Goal: Information Seeking & Learning: Check status

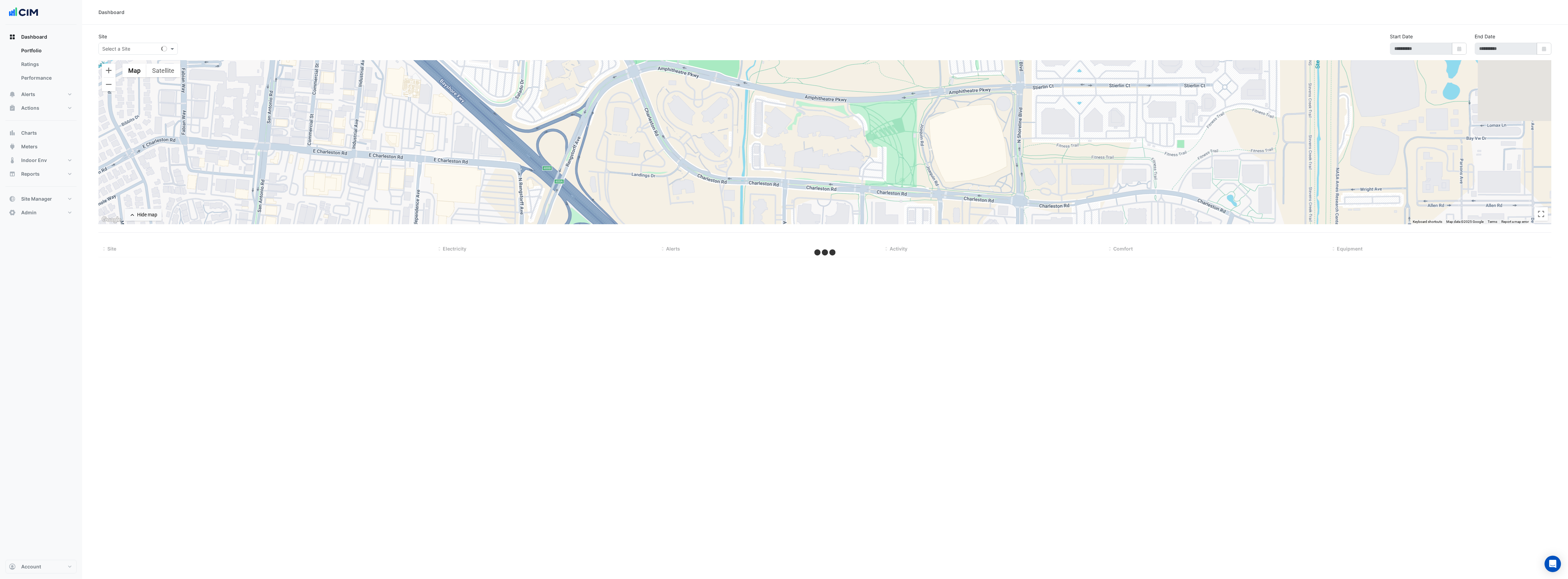
select select "***"
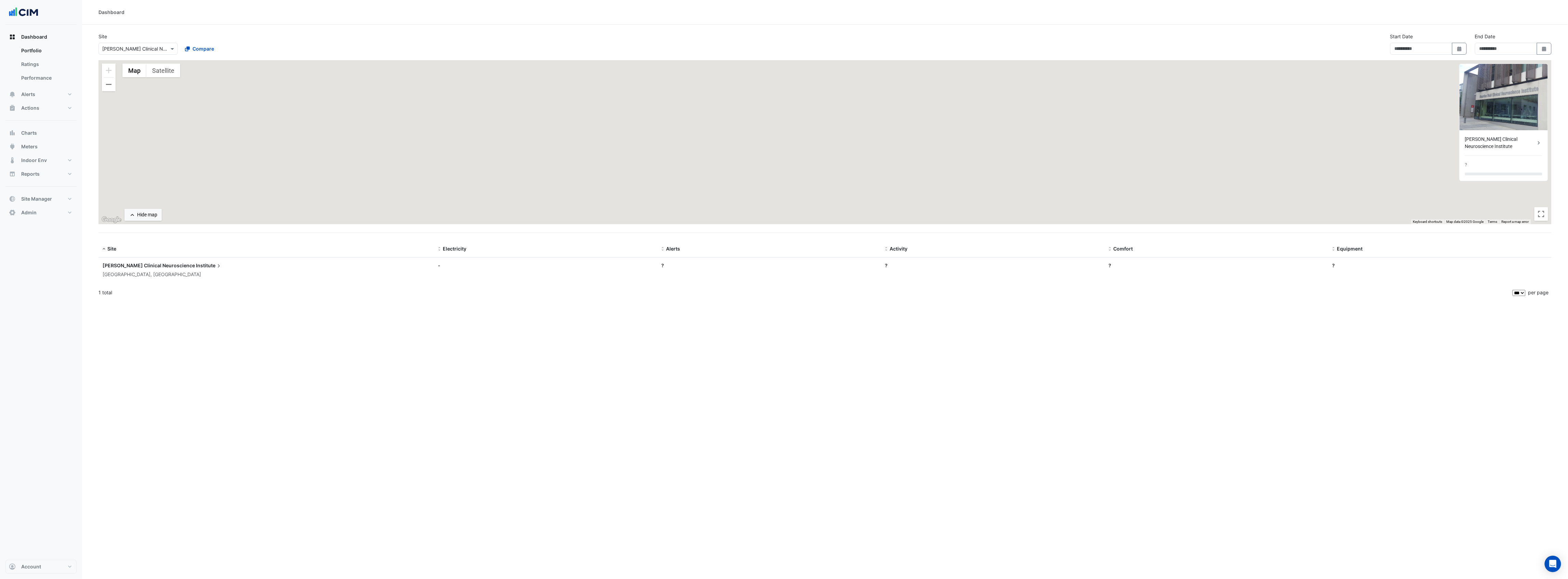
type input "**********"
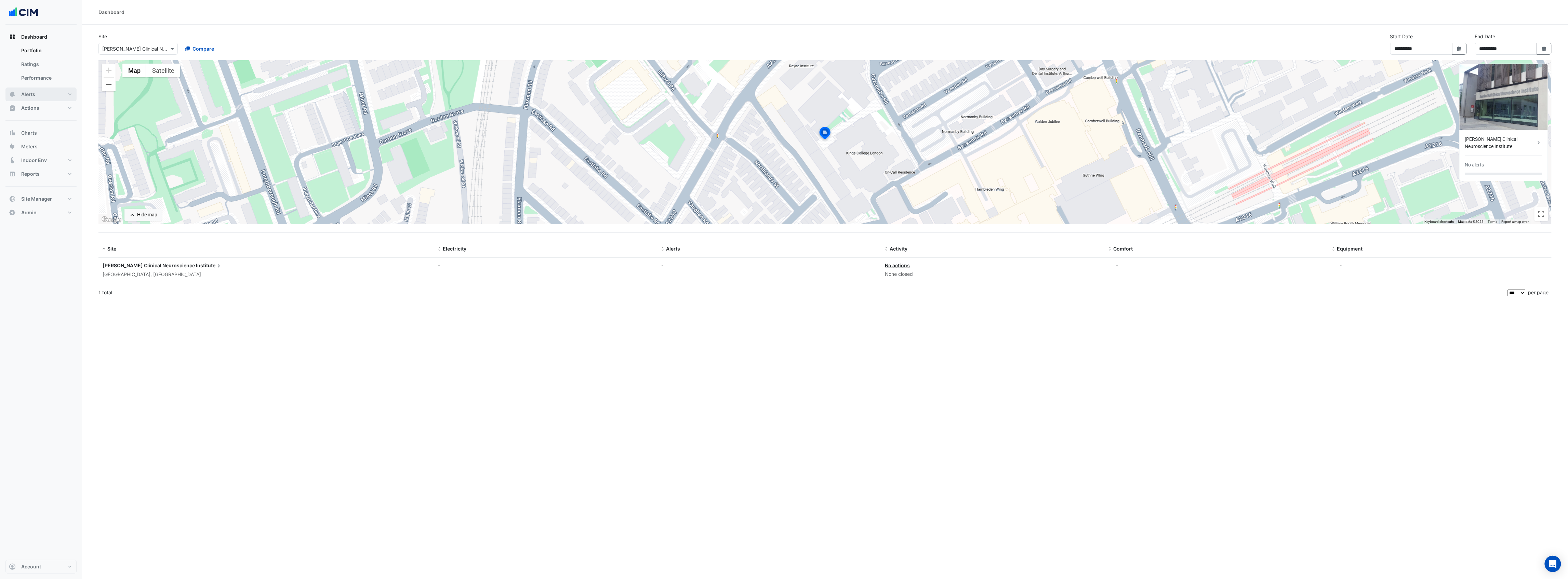
click at [32, 94] on span "Alerts" at bounding box center [28, 94] width 14 height 7
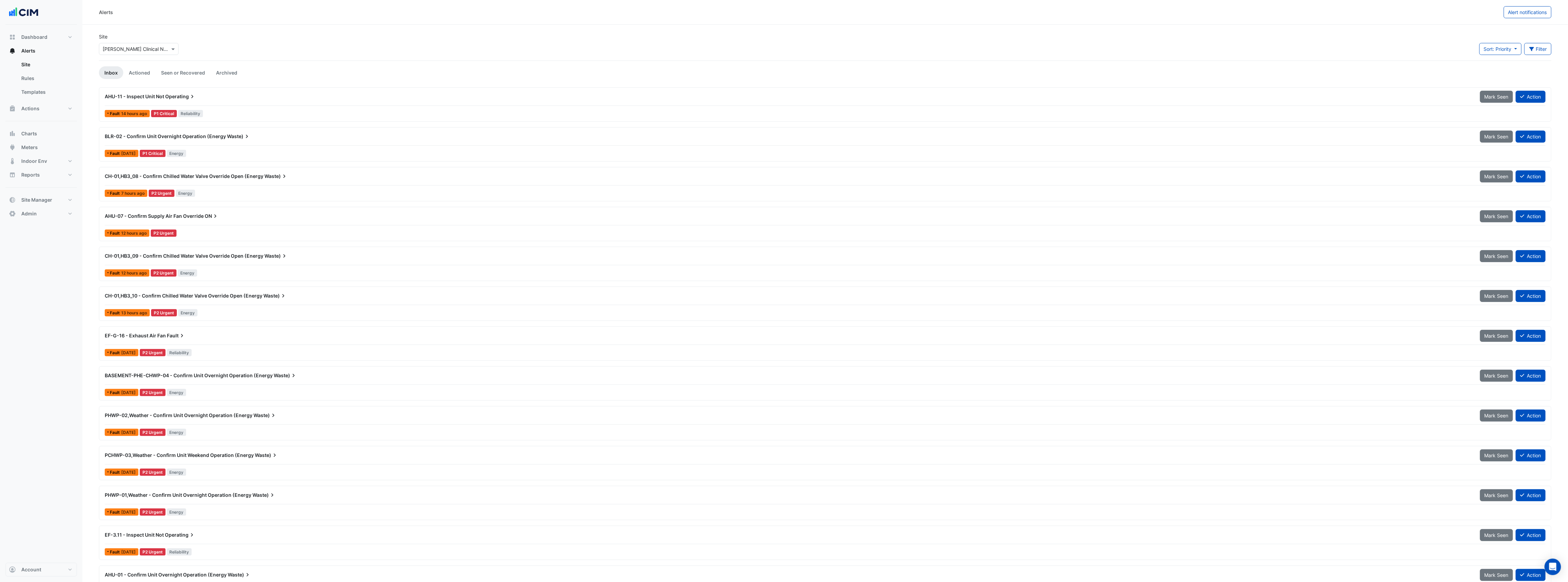
click at [205, 217] on span "ON" at bounding box center [212, 216] width 14 height 7
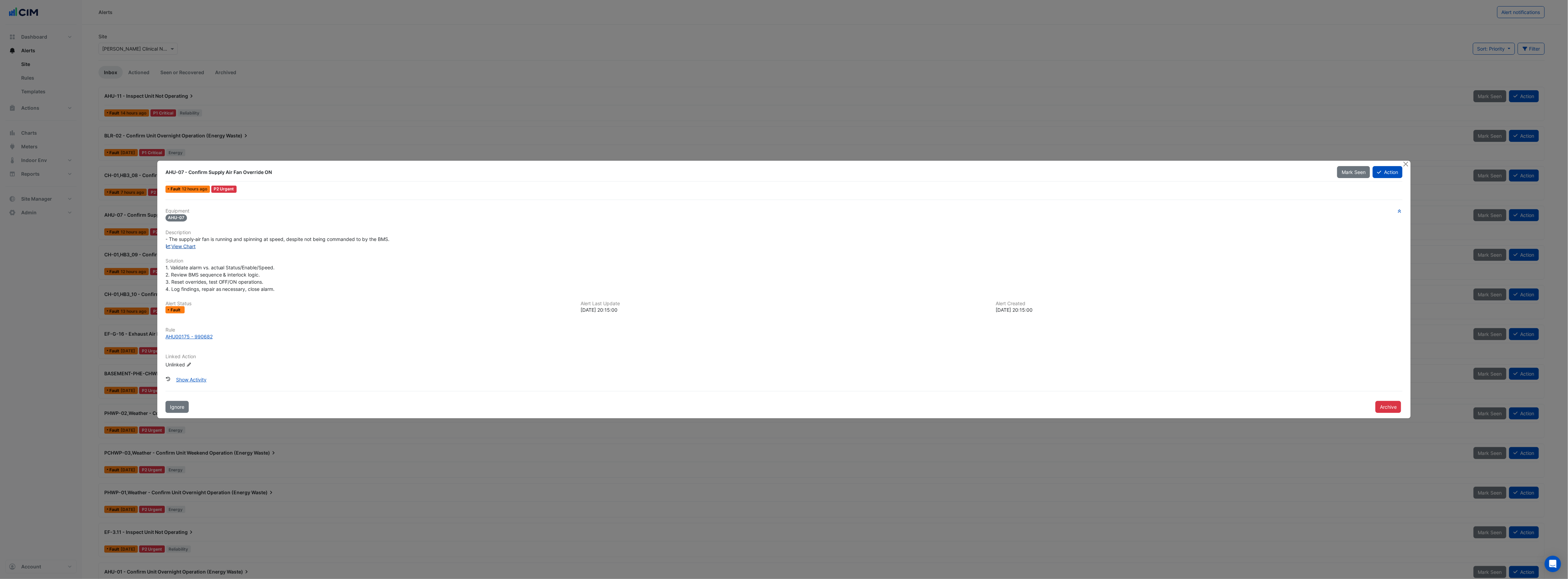
click at [188, 243] on link "View Chart" at bounding box center [181, 246] width 30 height 6
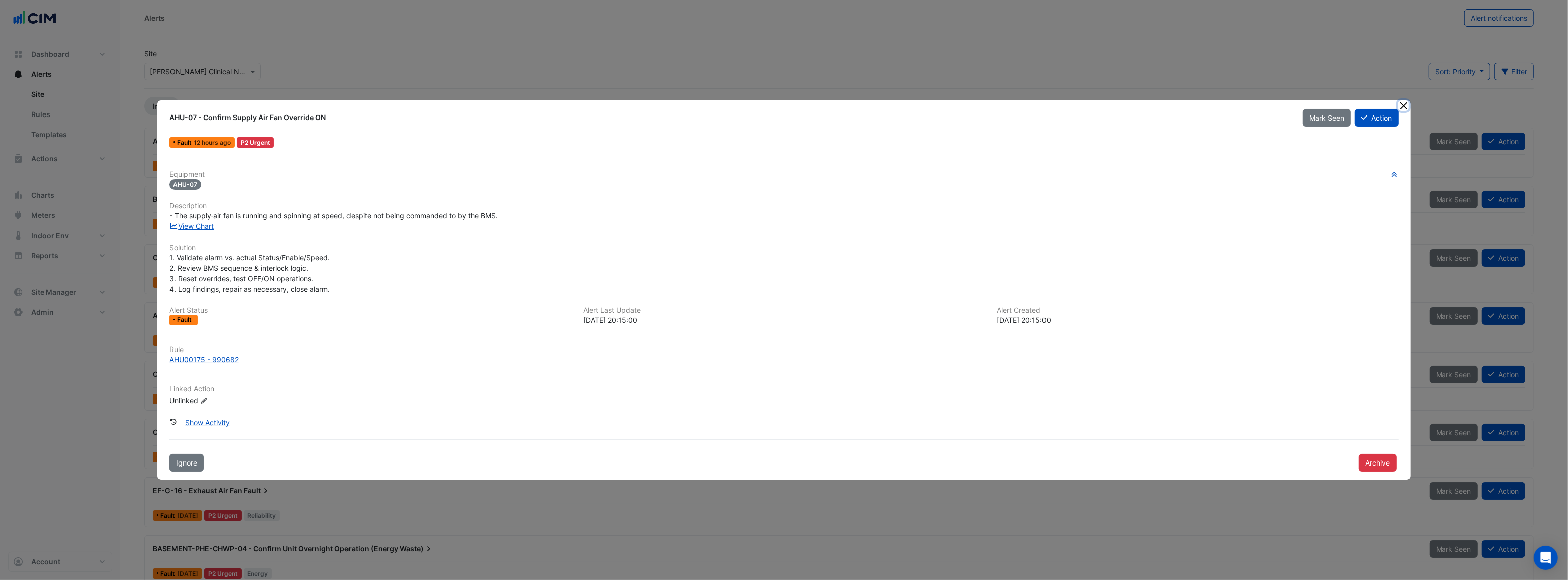
click at [1405, 106] on button "Close" at bounding box center [1404, 105] width 11 height 11
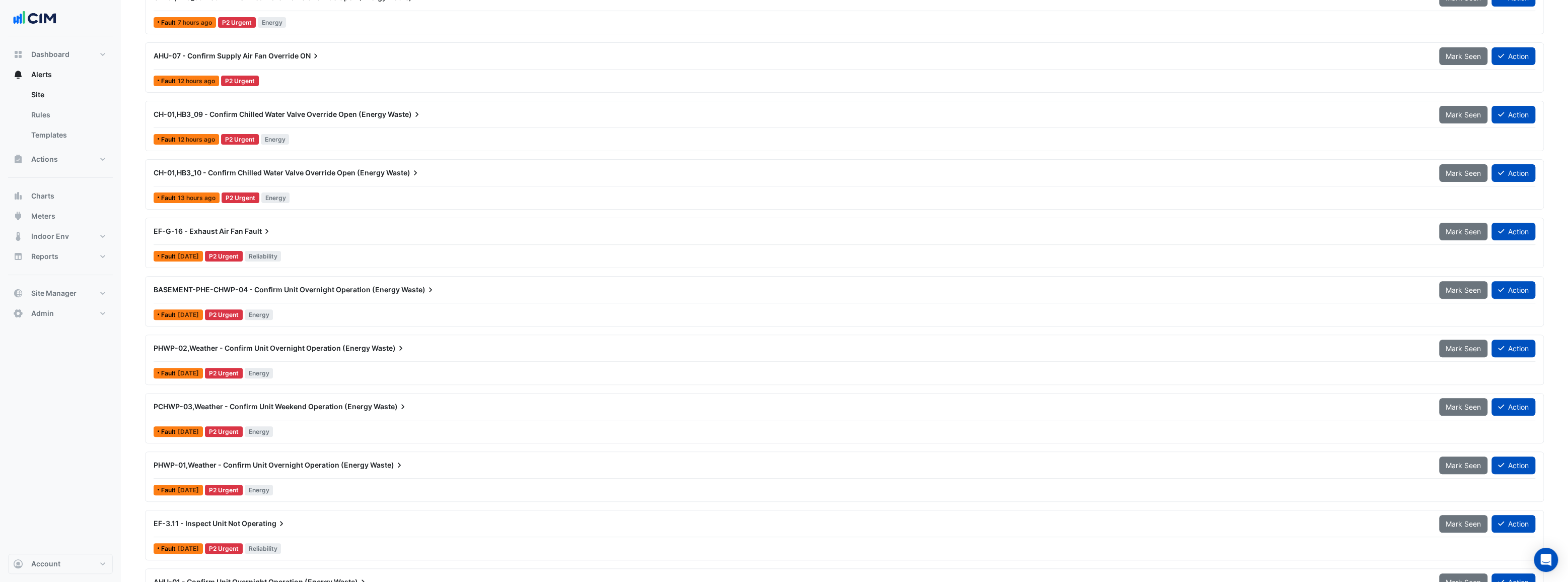
scroll to position [274, 0]
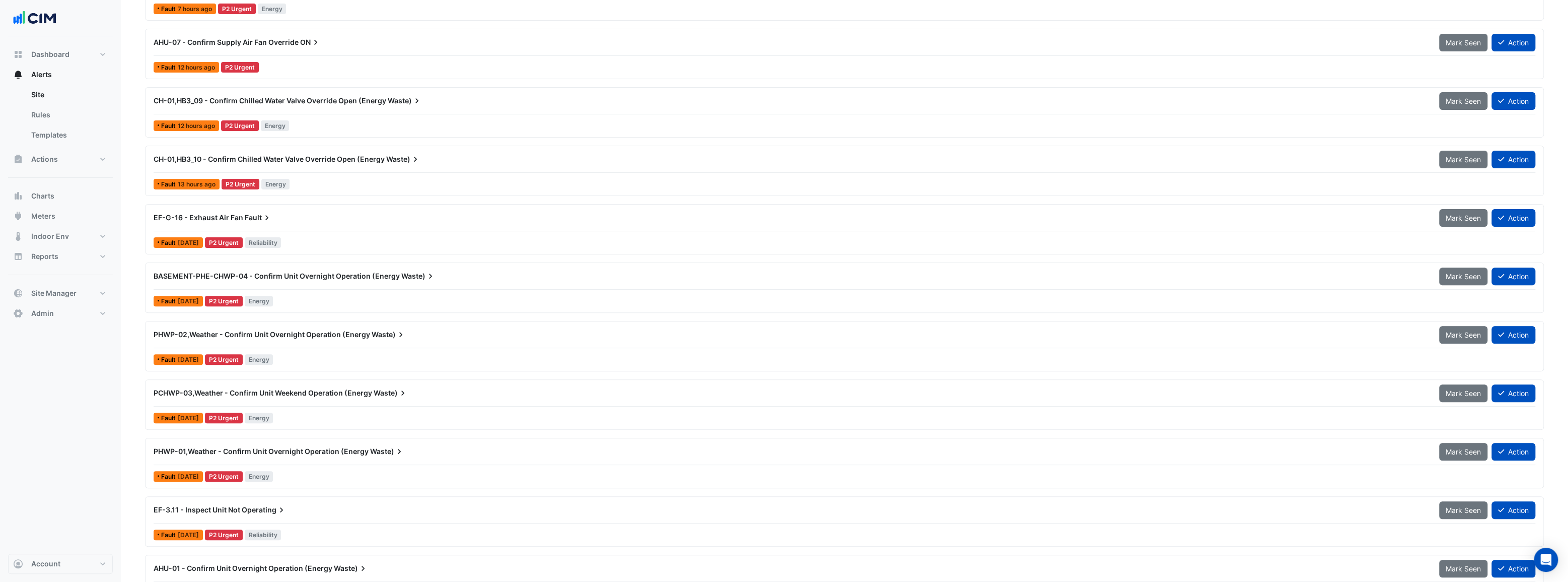
click at [273, 274] on span "BASEMENT-PHE-CHWP-04 - Confirm Unit Overnight Operation (Energy" at bounding box center [276, 276] width 247 height 9
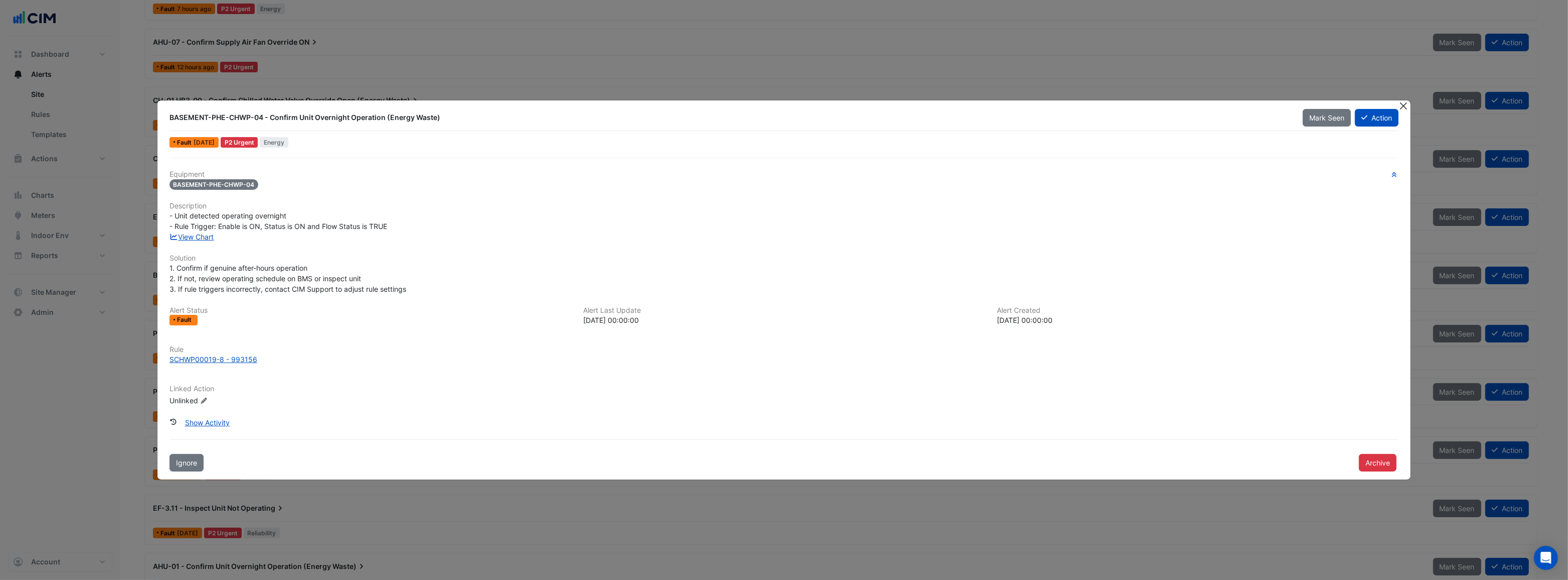
click at [1403, 106] on button "Close" at bounding box center [1404, 105] width 11 height 11
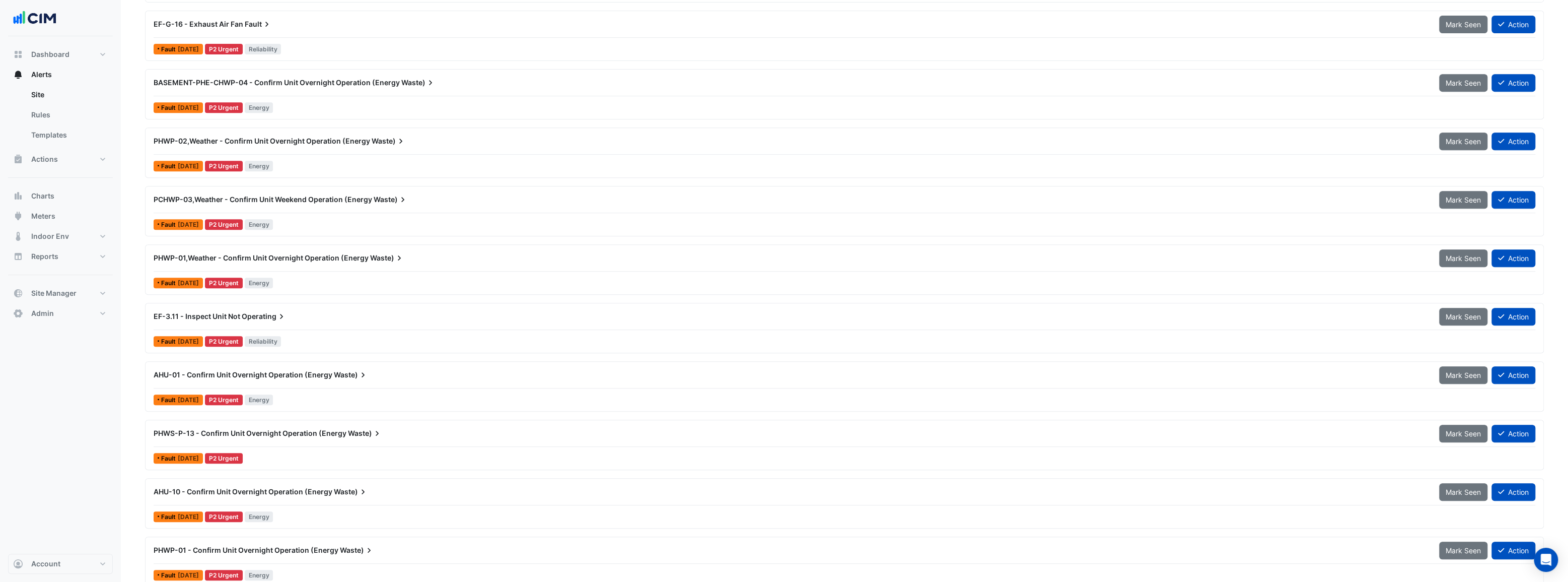
scroll to position [504, 0]
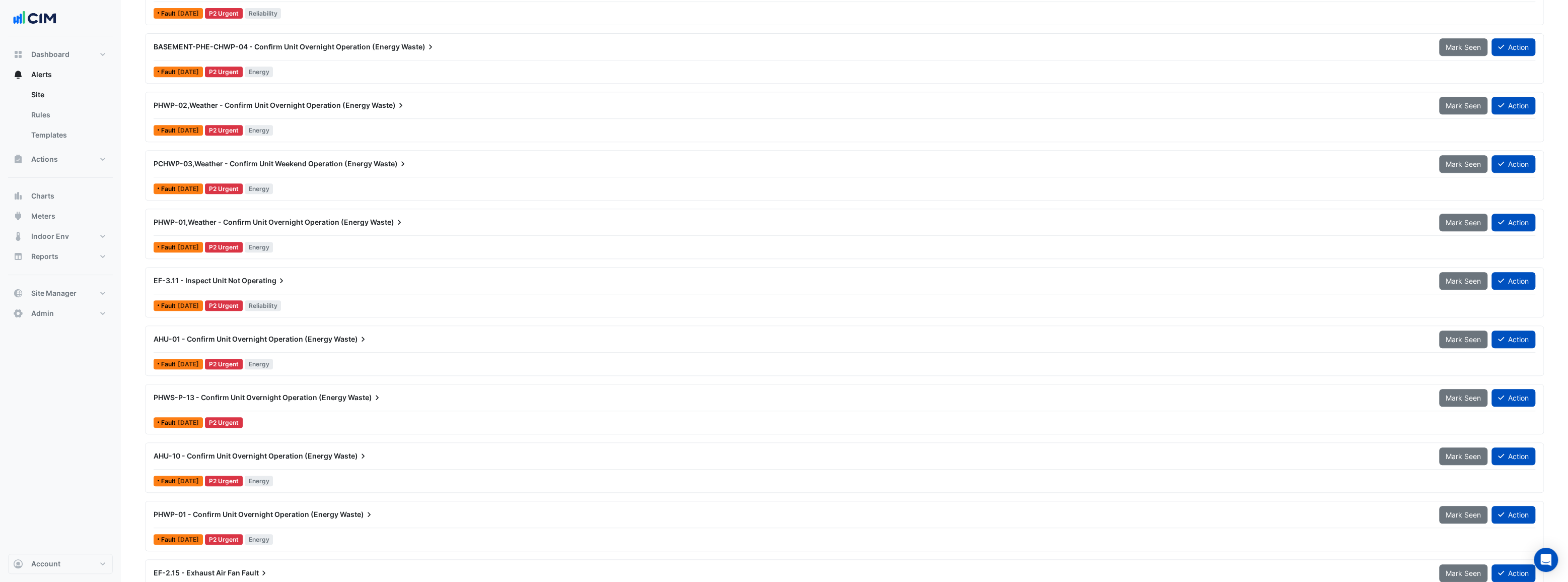
click at [259, 337] on span "AHU-01 - Confirm Unit Overnight Operation (Energy" at bounding box center [242, 339] width 178 height 9
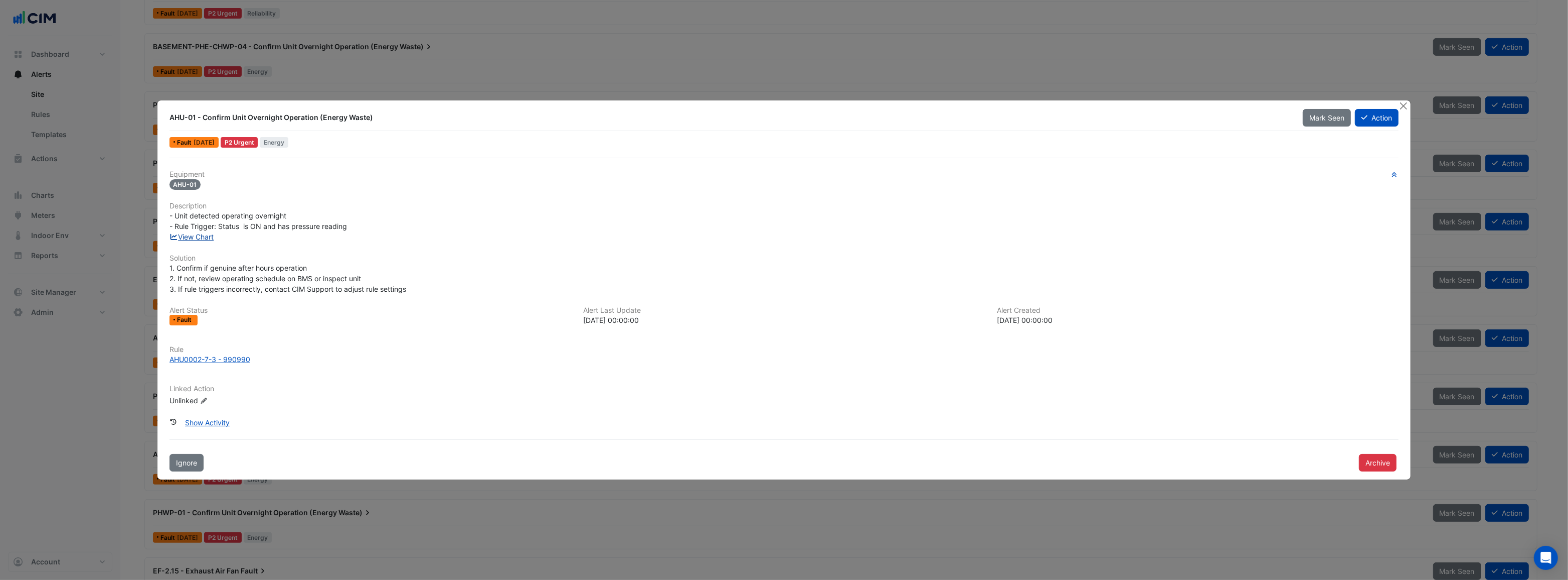
click at [202, 237] on link "View Chart" at bounding box center [192, 237] width 45 height 9
click at [1404, 106] on button "Close" at bounding box center [1404, 105] width 11 height 11
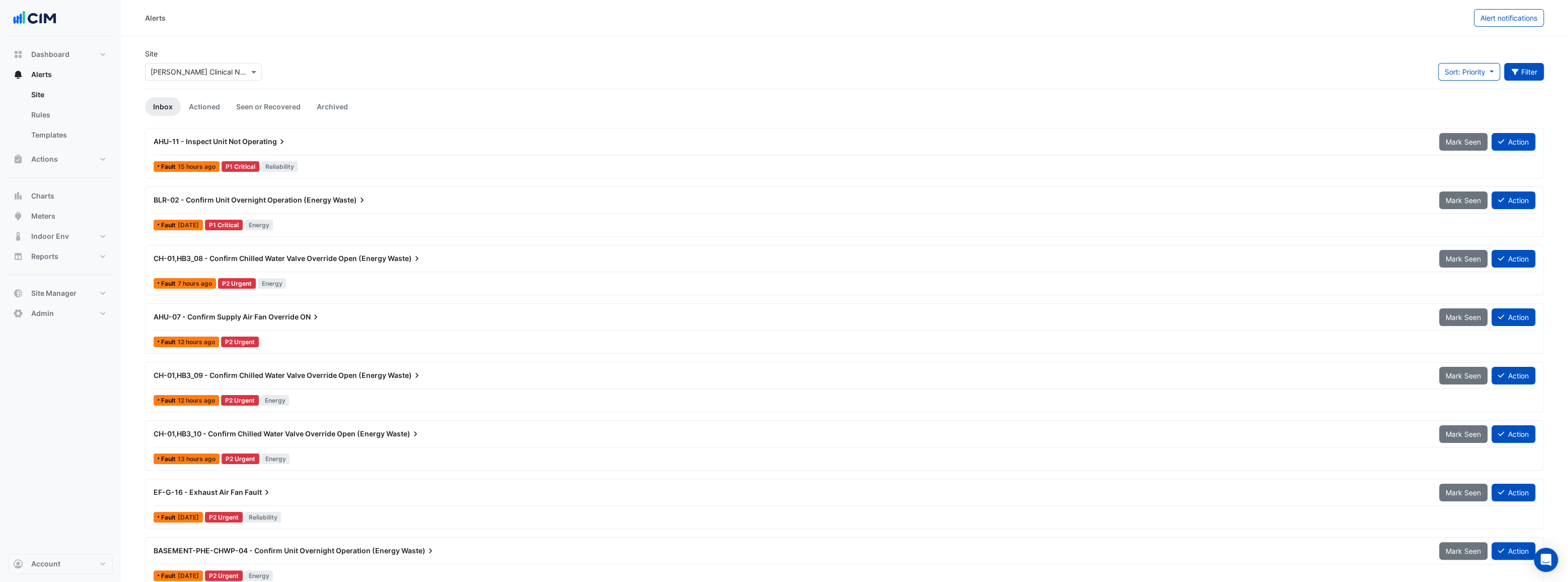
click at [1523, 74] on button "Filter" at bounding box center [1524, 72] width 40 height 18
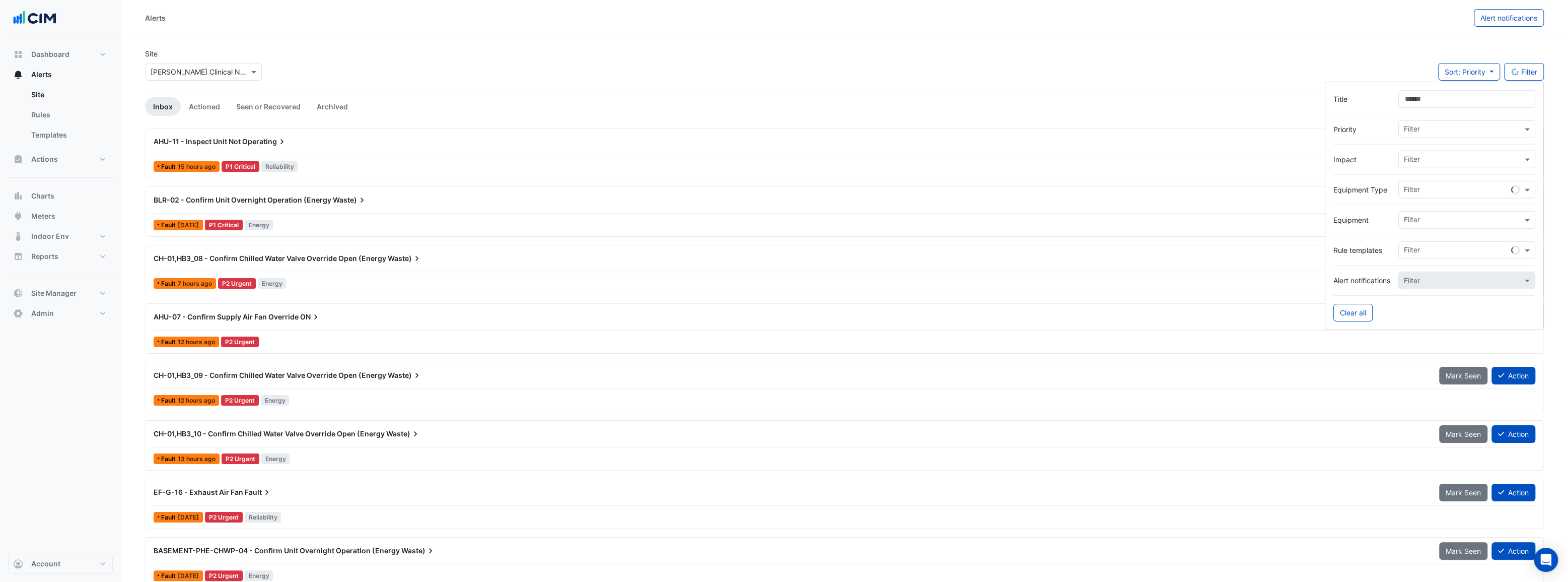
click at [1434, 218] on input "text" at bounding box center [1463, 221] width 118 height 11
click at [1428, 188] on input "text" at bounding box center [1463, 191] width 118 height 11
click at [1434, 240] on span "Air Handling Units" at bounding box center [1435, 240] width 58 height 9
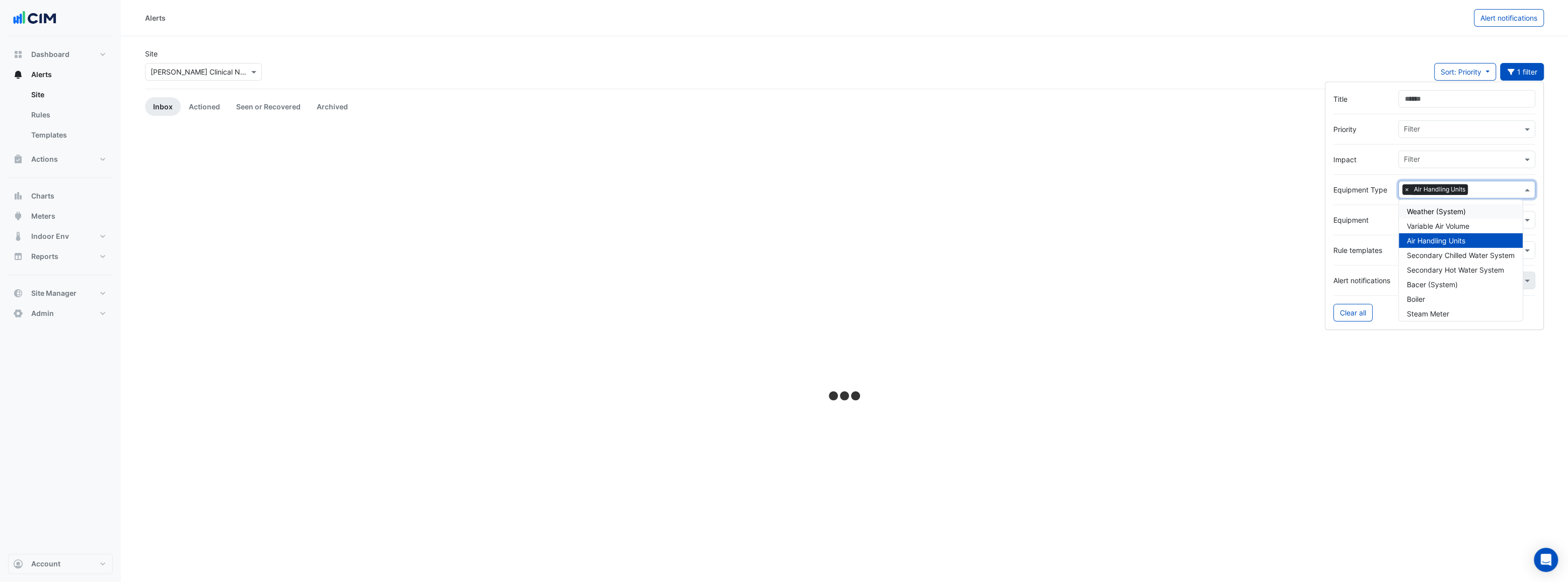
click at [1482, 187] on input "text" at bounding box center [1497, 191] width 50 height 11
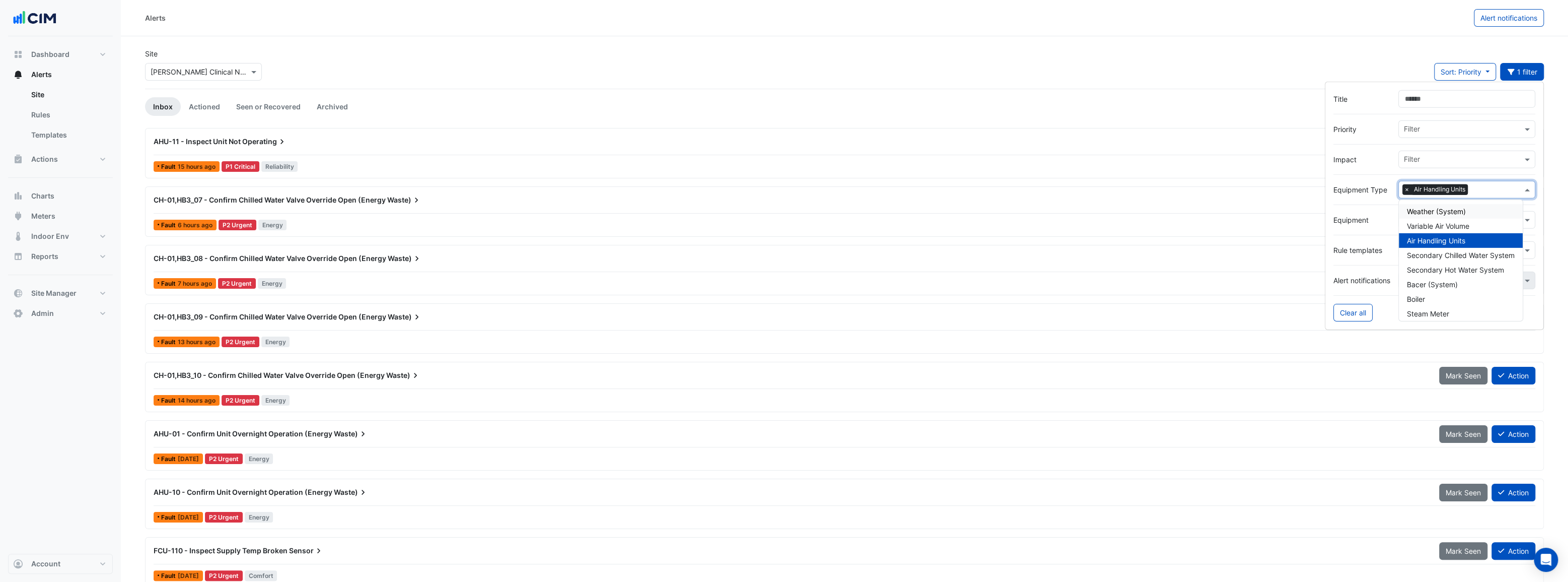
click at [1374, 219] on label "Equipment" at bounding box center [1361, 220] width 56 height 11
click at [1418, 223] on input "text" at bounding box center [1463, 221] width 118 height 11
click at [1420, 244] on span "AHU-01" at bounding box center [1419, 242] width 26 height 9
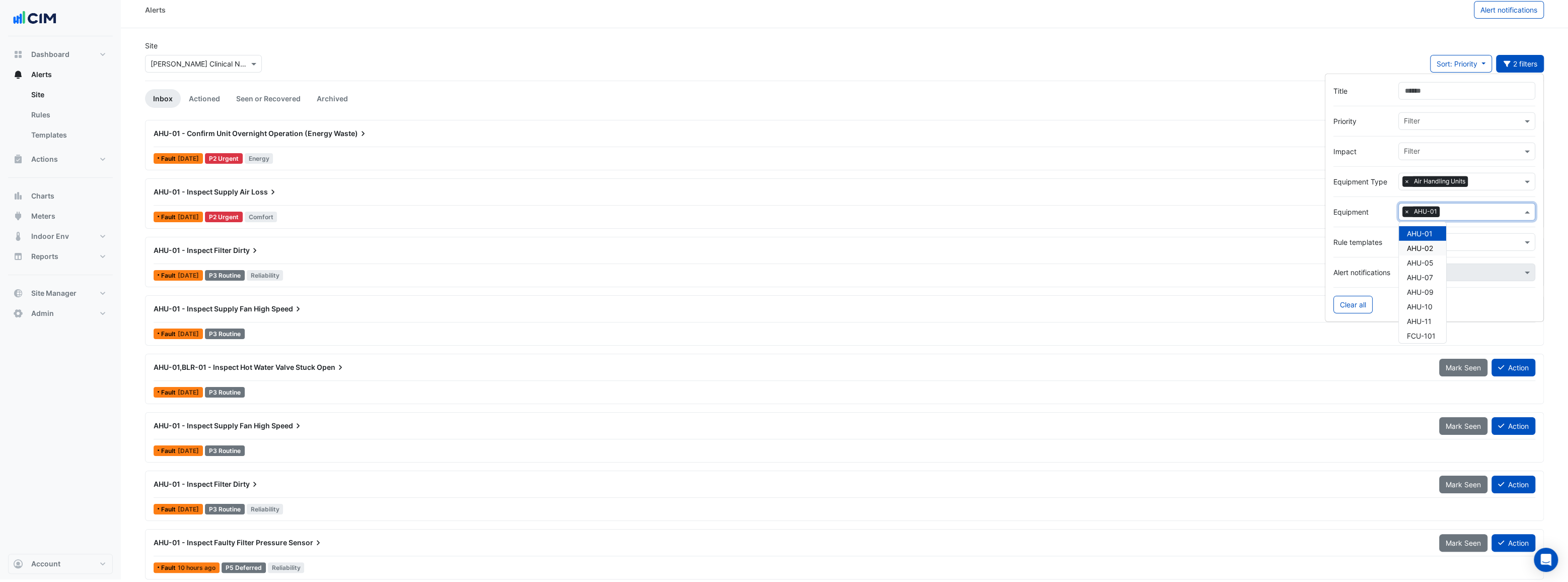
scroll to position [12, 0]
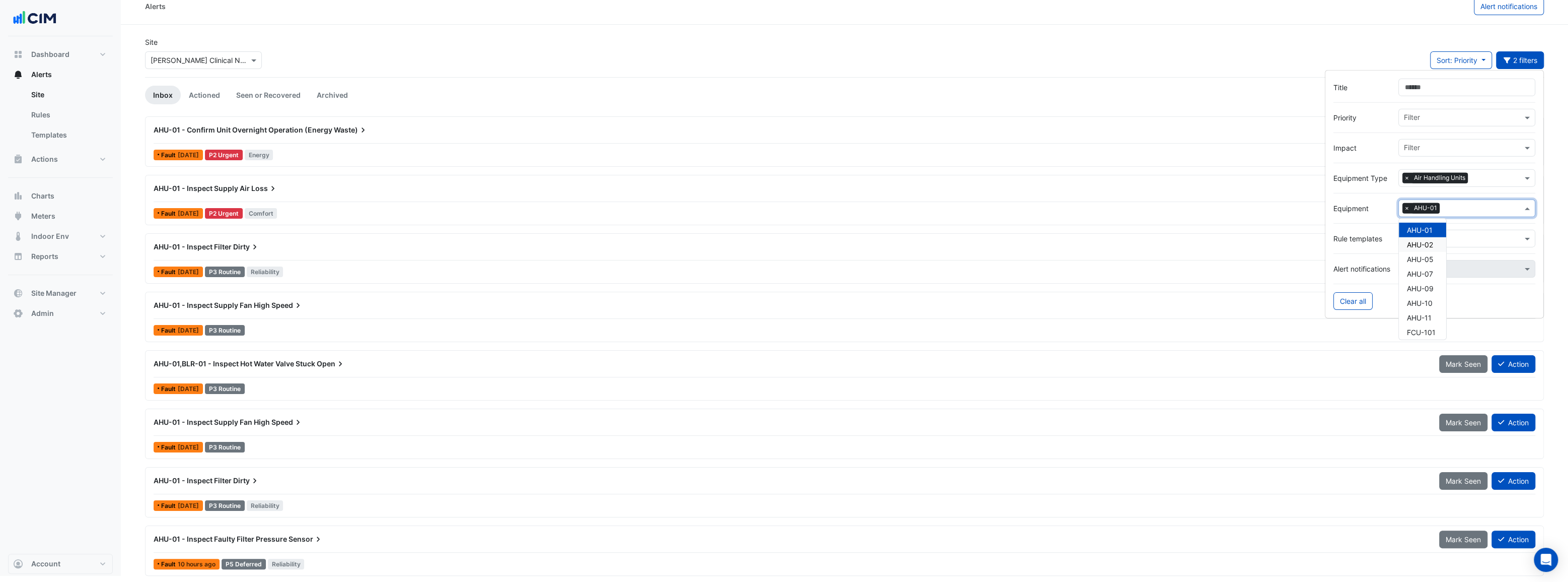
click at [269, 130] on span "AHU-01 - Confirm Unit Overnight Operation (Energy" at bounding box center [242, 130] width 178 height 9
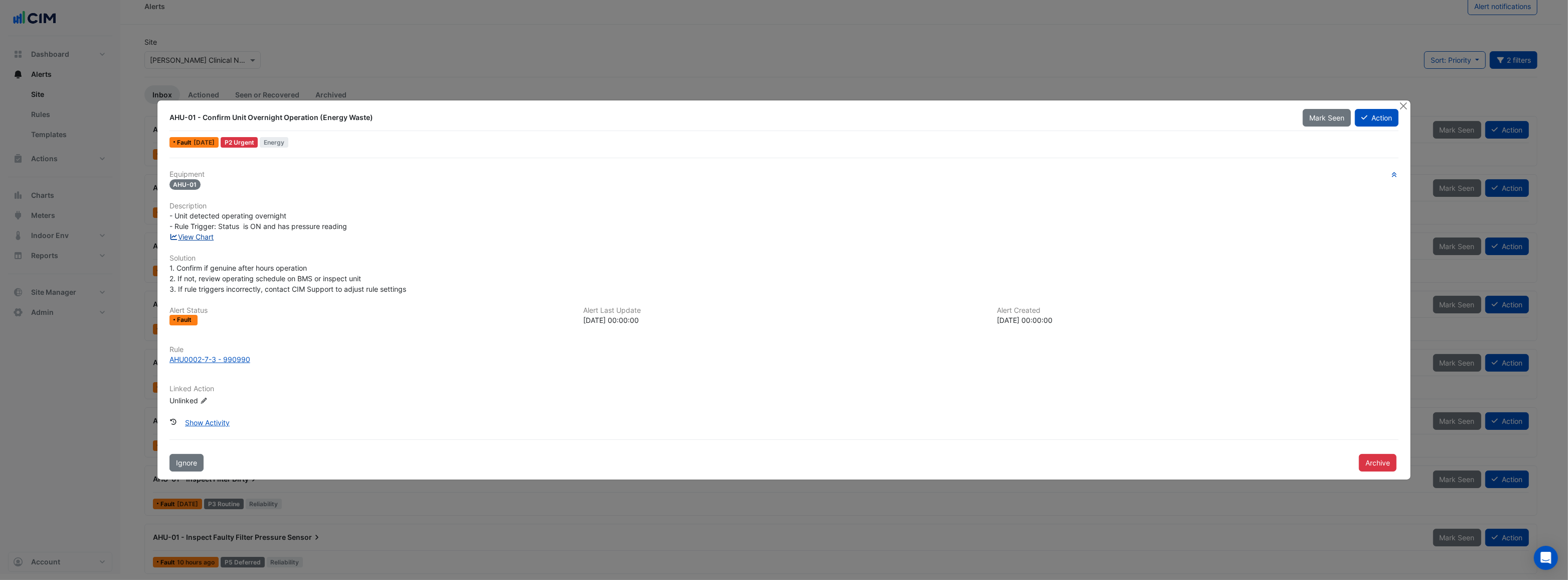
click at [209, 239] on link "View Chart" at bounding box center [192, 237] width 45 height 9
click at [1407, 107] on button "Close" at bounding box center [1404, 105] width 11 height 11
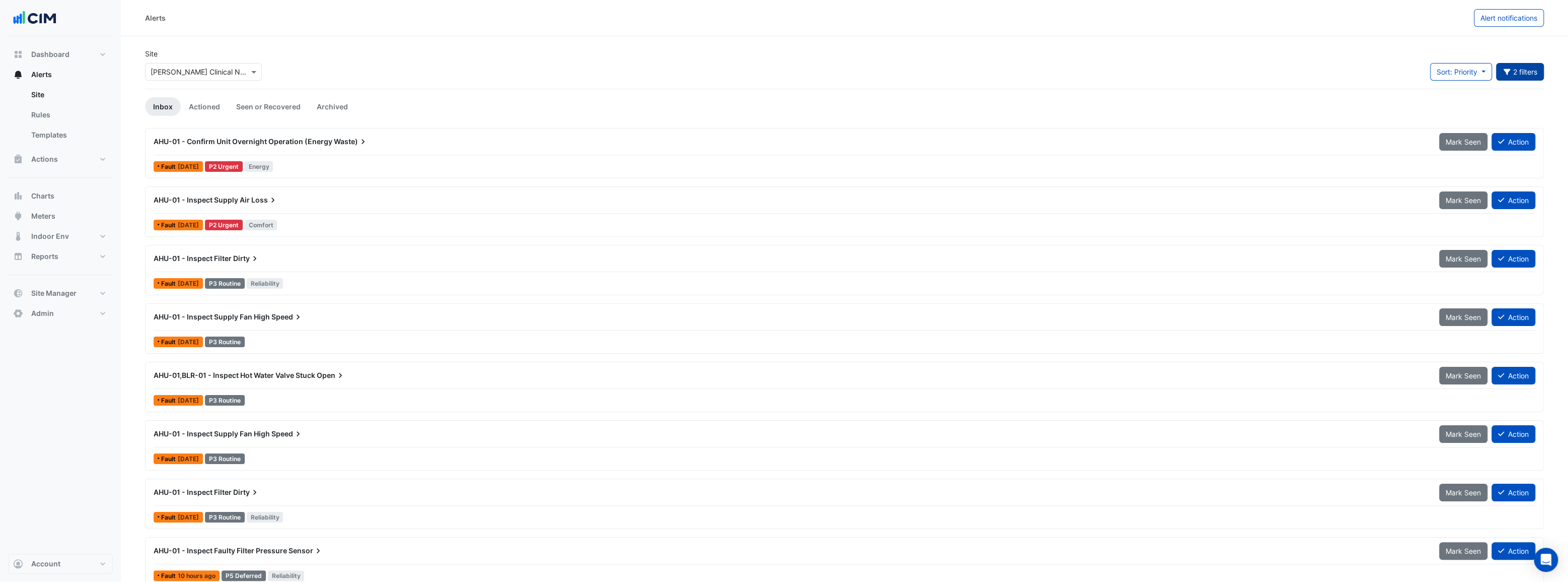
click at [1524, 70] on button "2 filters" at bounding box center [1520, 72] width 48 height 18
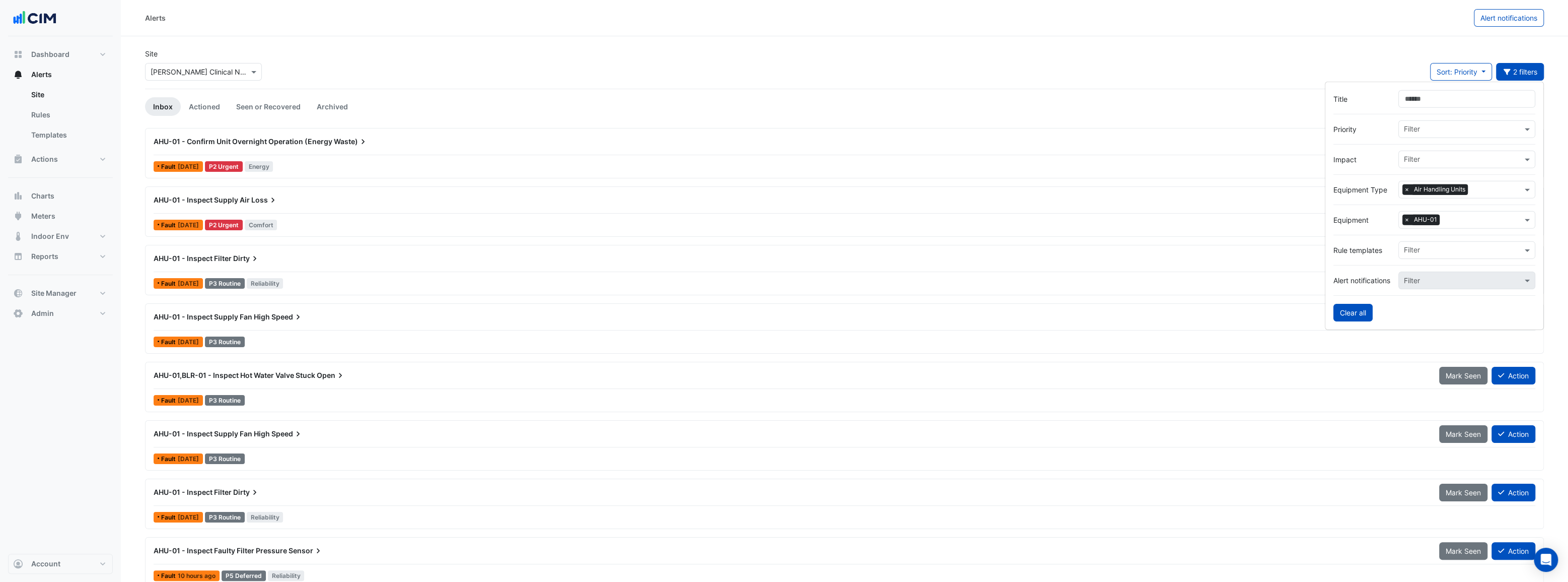
click at [1346, 311] on button "Clear all" at bounding box center [1353, 313] width 39 height 18
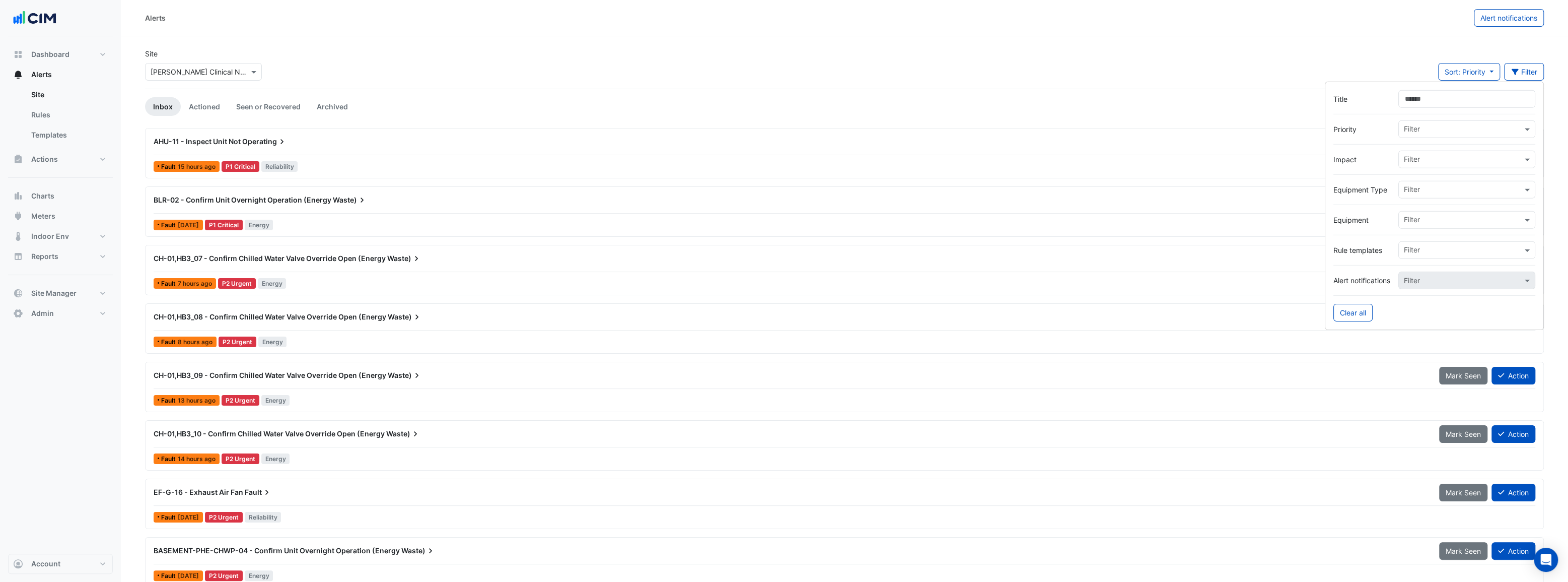
click at [940, 297] on div "AHU-11 - Inspect Unit Not Operating Mark Seen Action Fault 15 hours ago P1 Crit…" at bounding box center [845, 479] width 1399 height 701
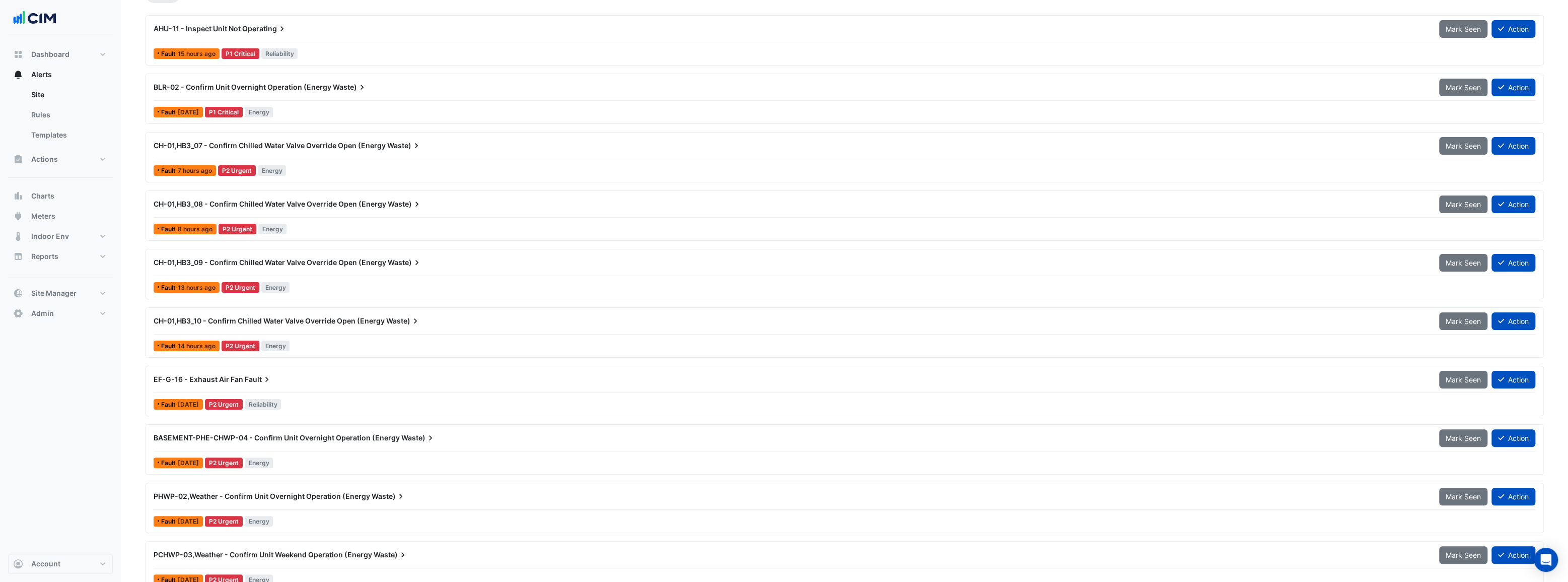
scroll to position [137, 0]
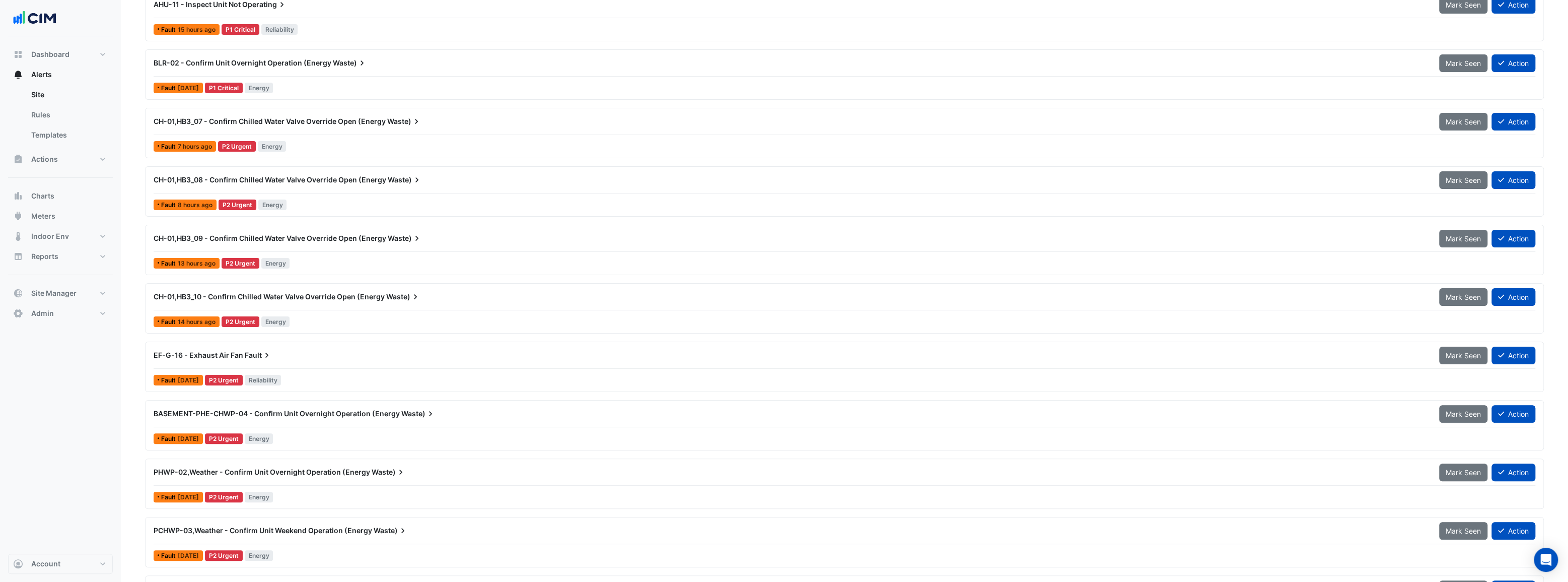
click at [308, 411] on span "BASEMENT-PHE-CHWP-04 - Confirm Unit Overnight Operation (Energy" at bounding box center [276, 413] width 247 height 9
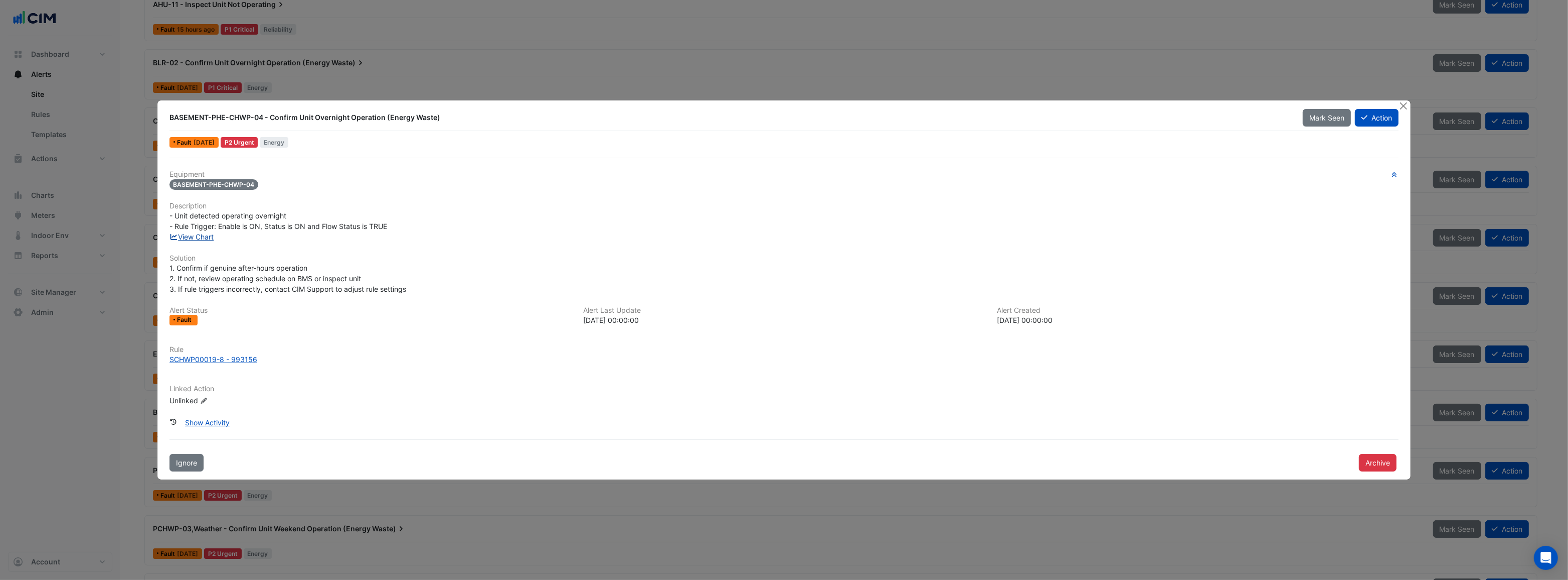
click at [197, 235] on link "View Chart" at bounding box center [192, 237] width 45 height 9
click at [219, 360] on div "SCHWP00019-8 - 993156" at bounding box center [213, 359] width 88 height 11
click at [1403, 106] on button "Close" at bounding box center [1404, 105] width 11 height 11
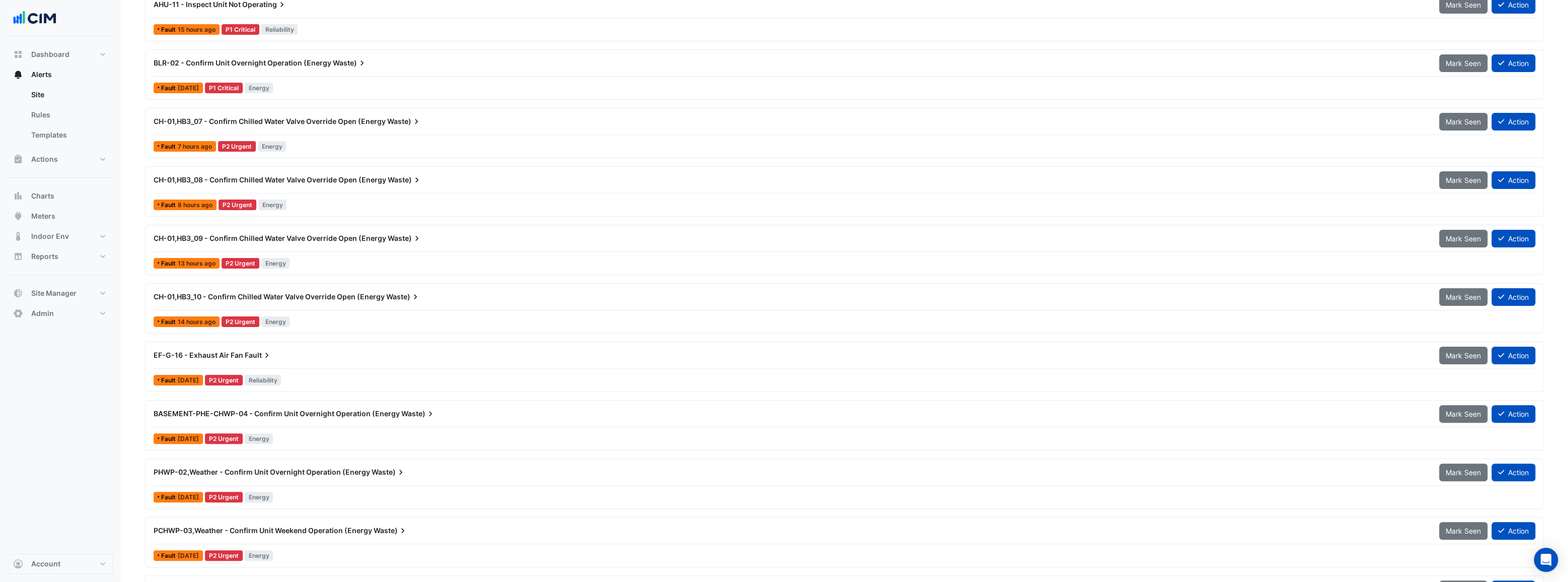
click at [303, 473] on span "PHWP-02,Weather - Confirm Unit Overnight Operation (Energy" at bounding box center [262, 472] width 217 height 9
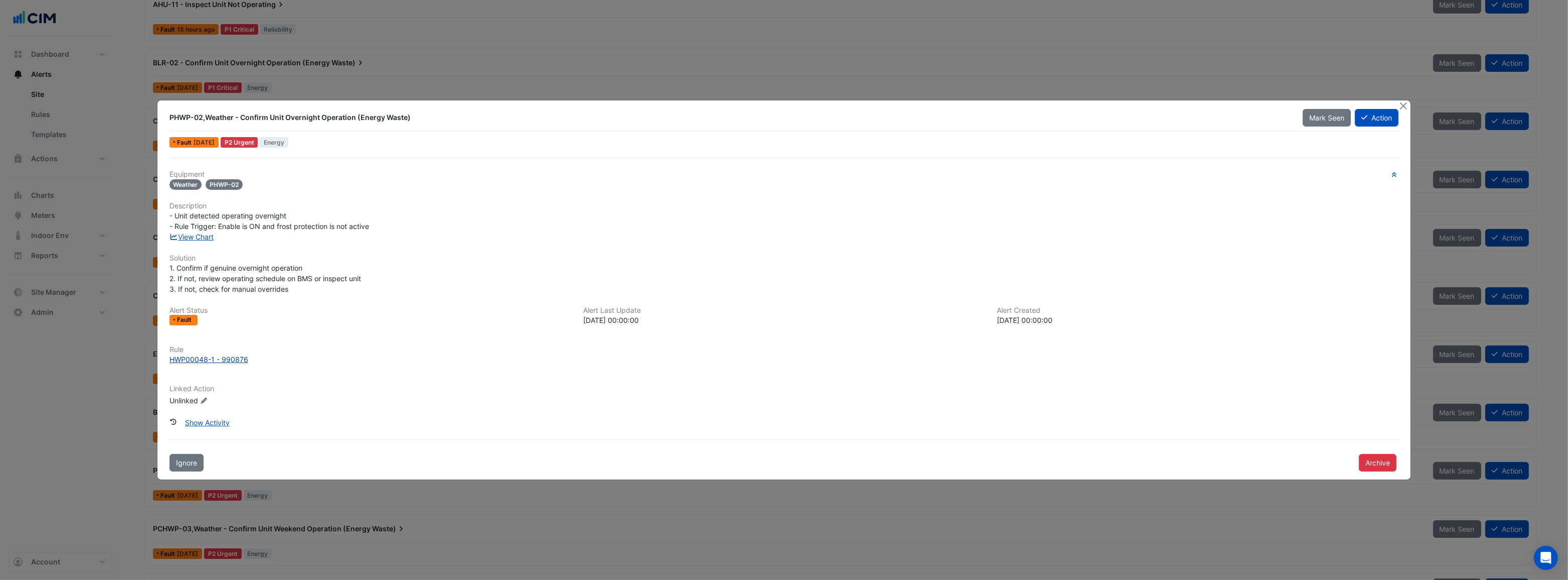
click at [219, 357] on div "HWP00048-1 - 990876" at bounding box center [209, 359] width 79 height 11
click at [201, 240] on link "View Chart" at bounding box center [192, 237] width 45 height 9
click at [1406, 103] on button "Close" at bounding box center [1404, 105] width 11 height 11
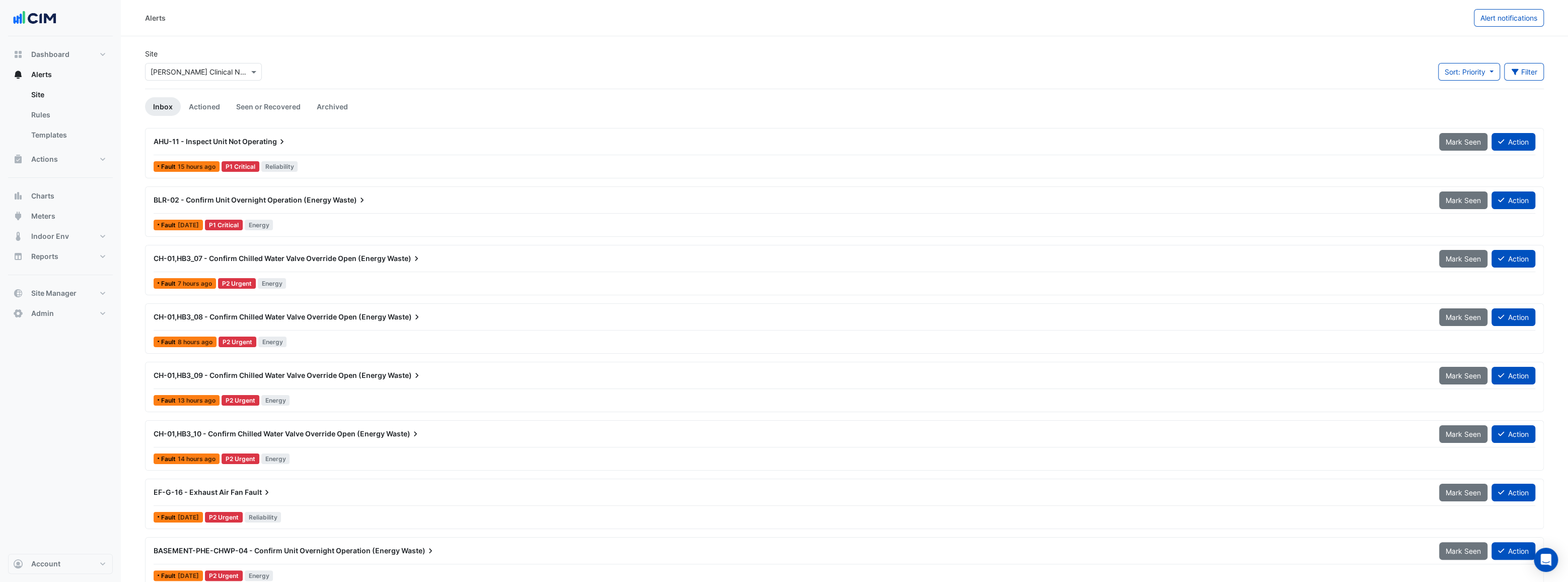
click at [230, 68] on input "text" at bounding box center [193, 73] width 85 height 11
type input "*******"
click at [184, 109] on span "[STREET_ADDRESS][PERSON_NAME]" at bounding box center [222, 109] width 123 height 9
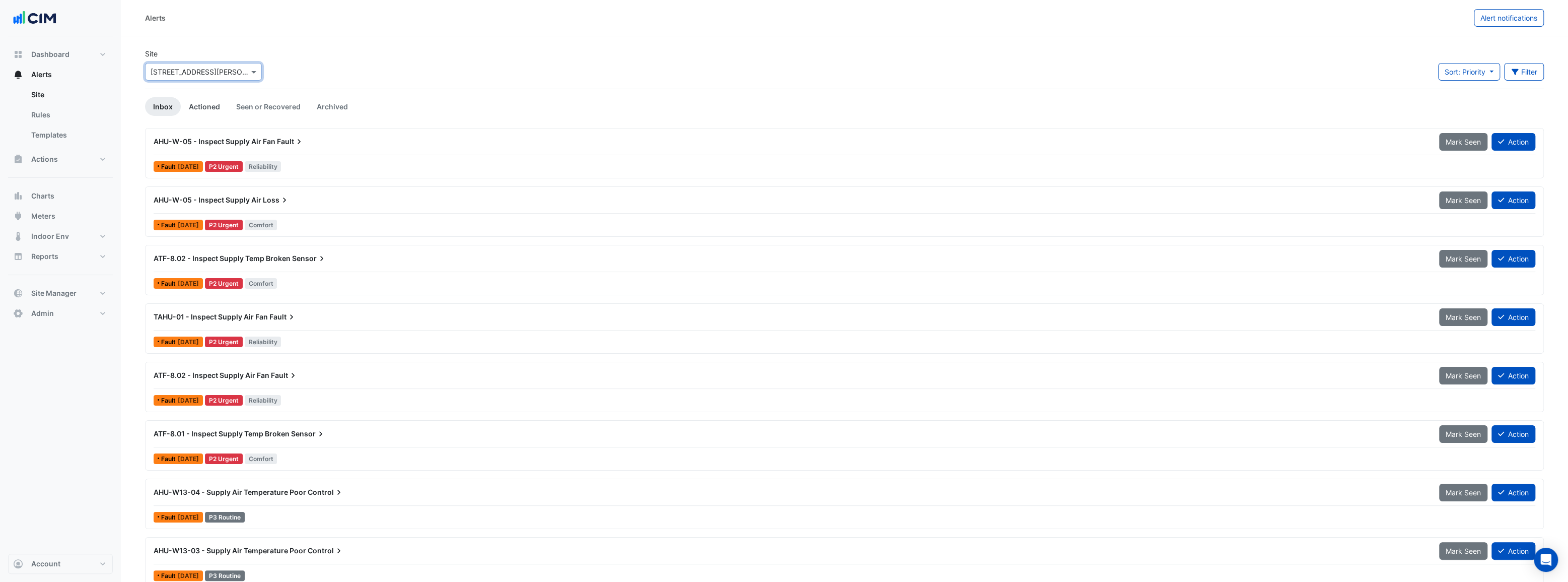
click at [203, 105] on link "Actioned" at bounding box center [204, 106] width 48 height 19
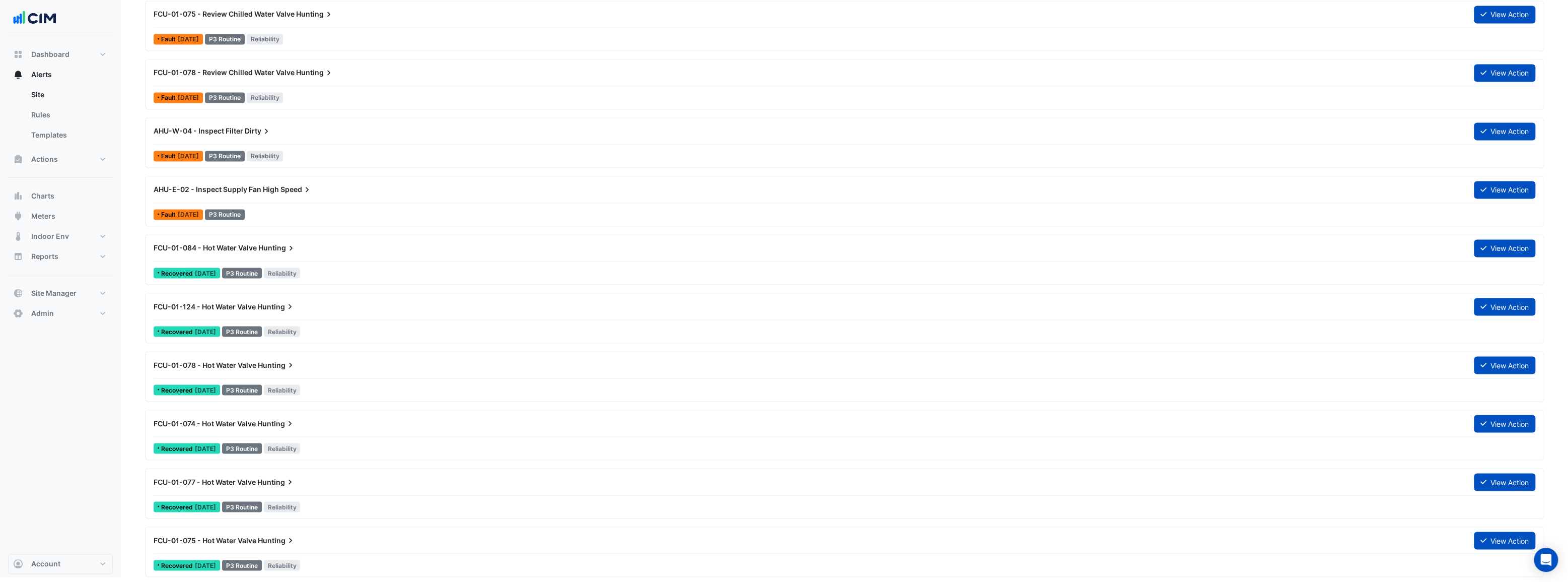
scroll to position [1881, 0]
click at [1511, 302] on button "View Action" at bounding box center [1504, 306] width 62 height 18
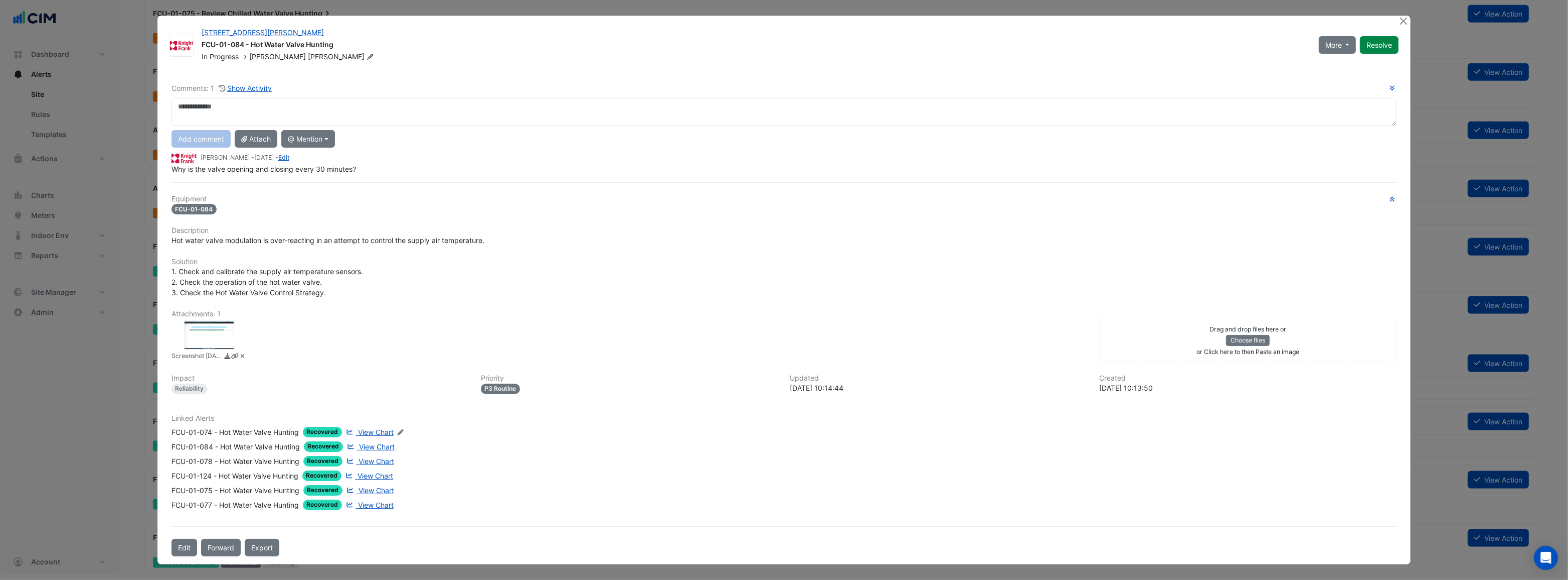
click at [377, 433] on span "View Chart" at bounding box center [376, 433] width 36 height 9
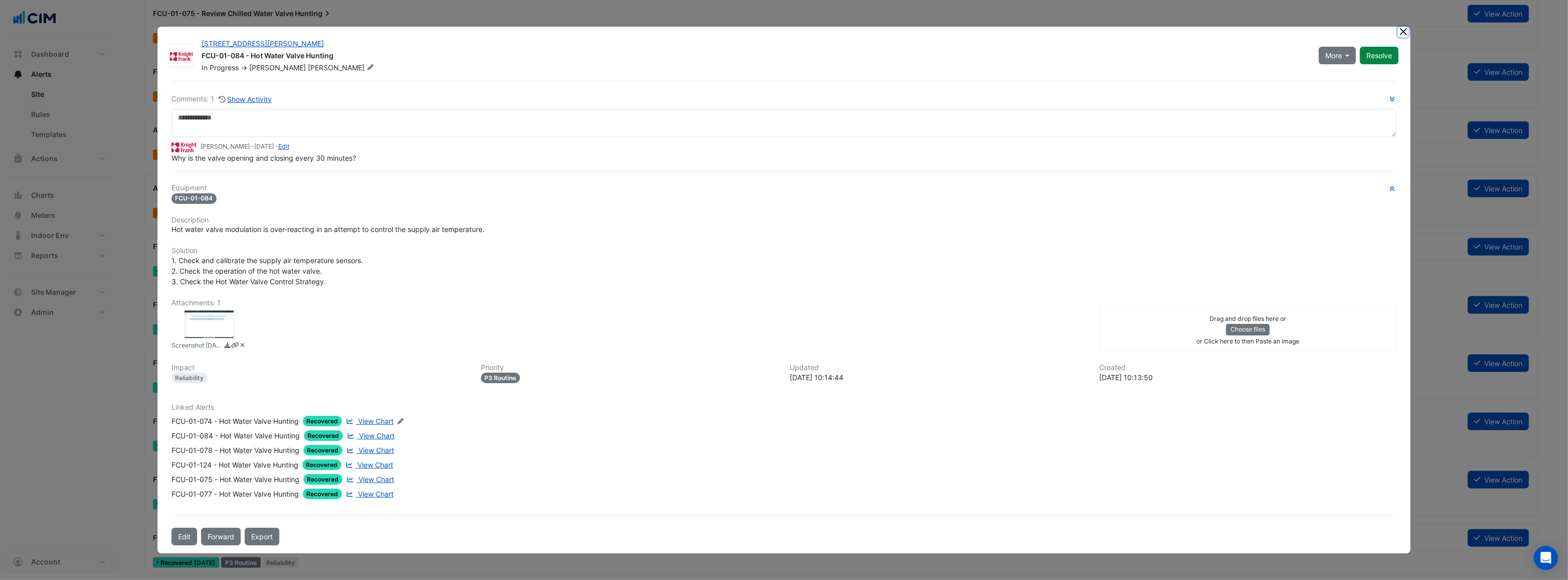
drag, startPoint x: 1404, startPoint y: 33, endPoint x: 1286, endPoint y: 50, distance: 119.2
click at [1404, 33] on button "Close" at bounding box center [1404, 32] width 11 height 11
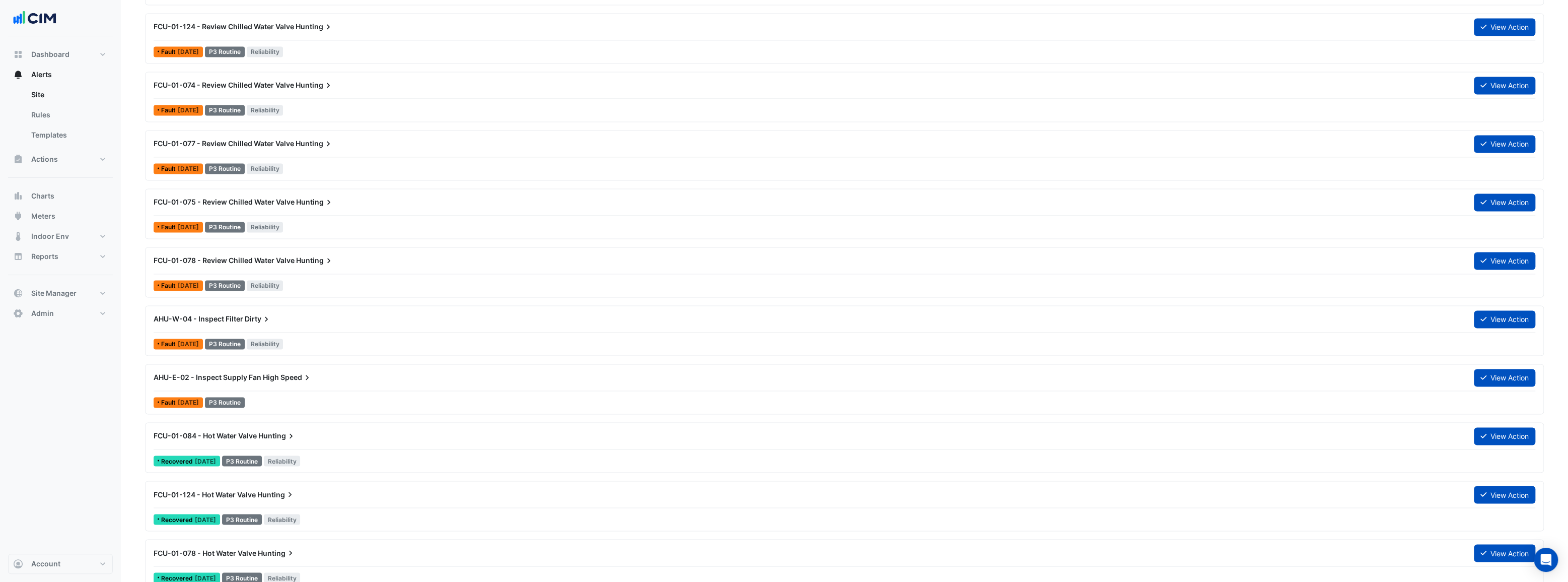
scroll to position [1698, 0]
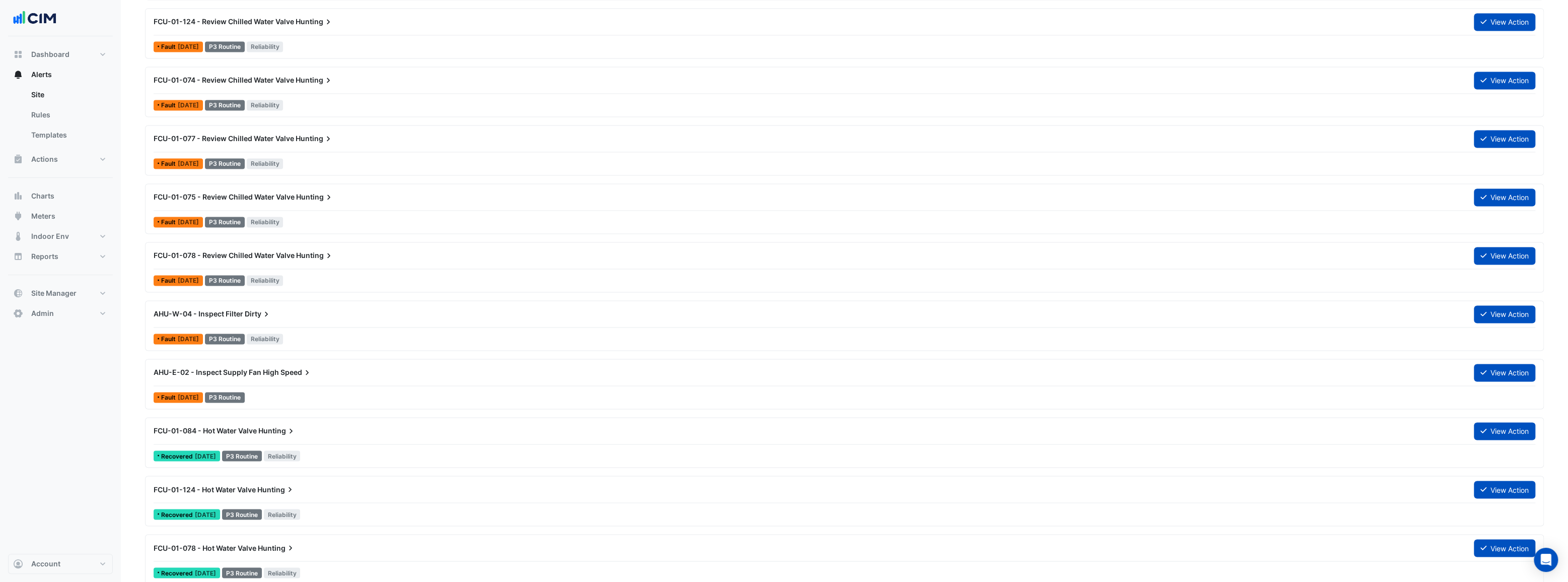
click at [246, 430] on span "FCU-01-084 - Hot Water Valve" at bounding box center [204, 430] width 103 height 9
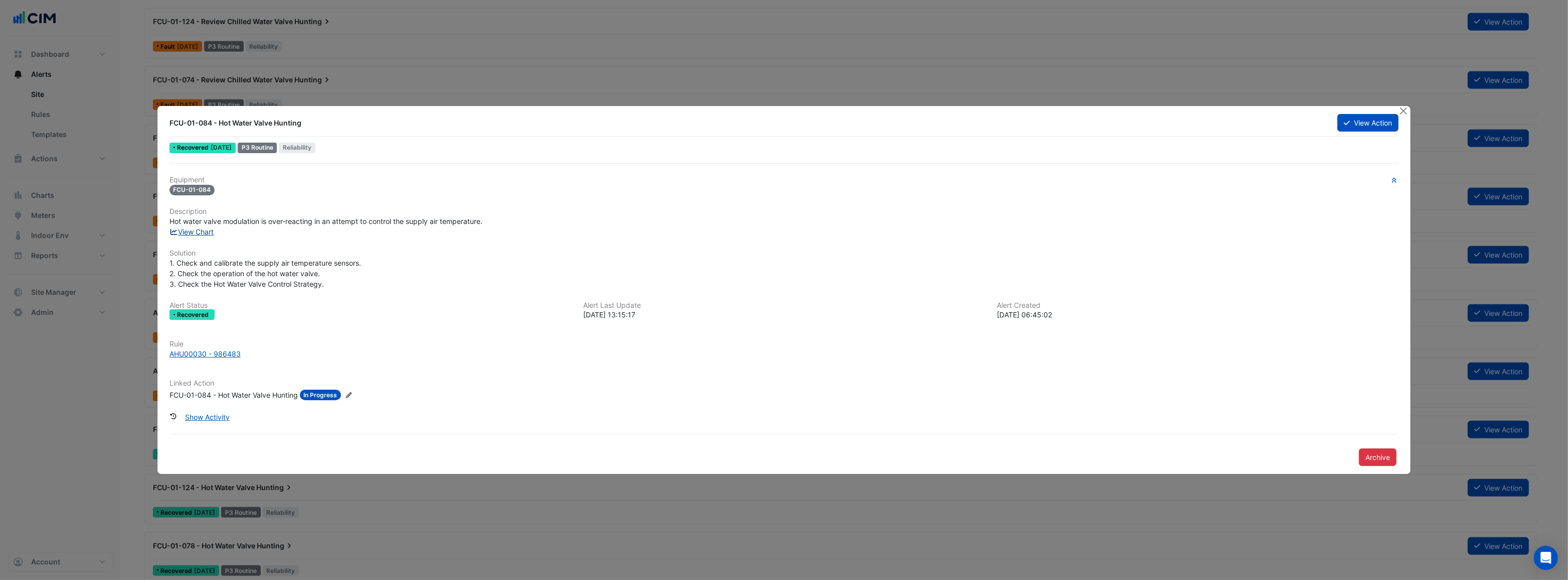
click at [210, 233] on link "View Chart" at bounding box center [192, 231] width 45 height 9
click at [1405, 111] on button "Close" at bounding box center [1404, 112] width 11 height 11
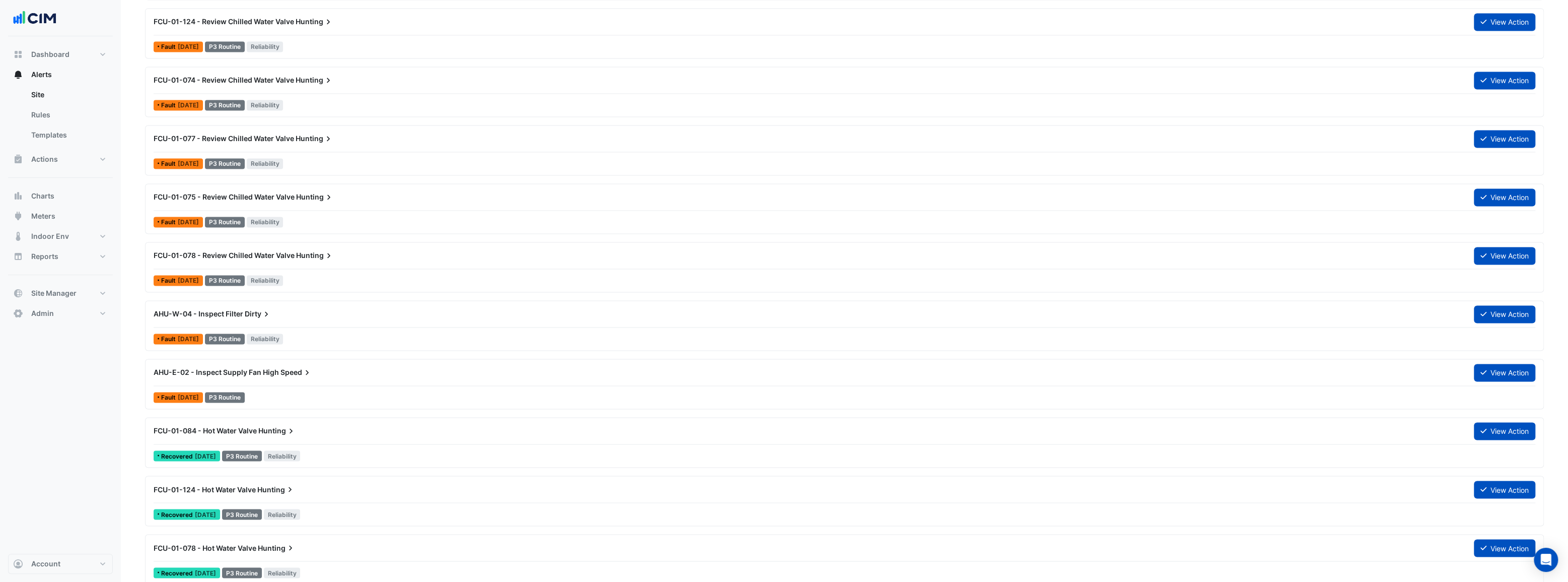
click at [262, 369] on span "AHU-E-02 - Inspect Supply Fan High" at bounding box center [216, 372] width 126 height 9
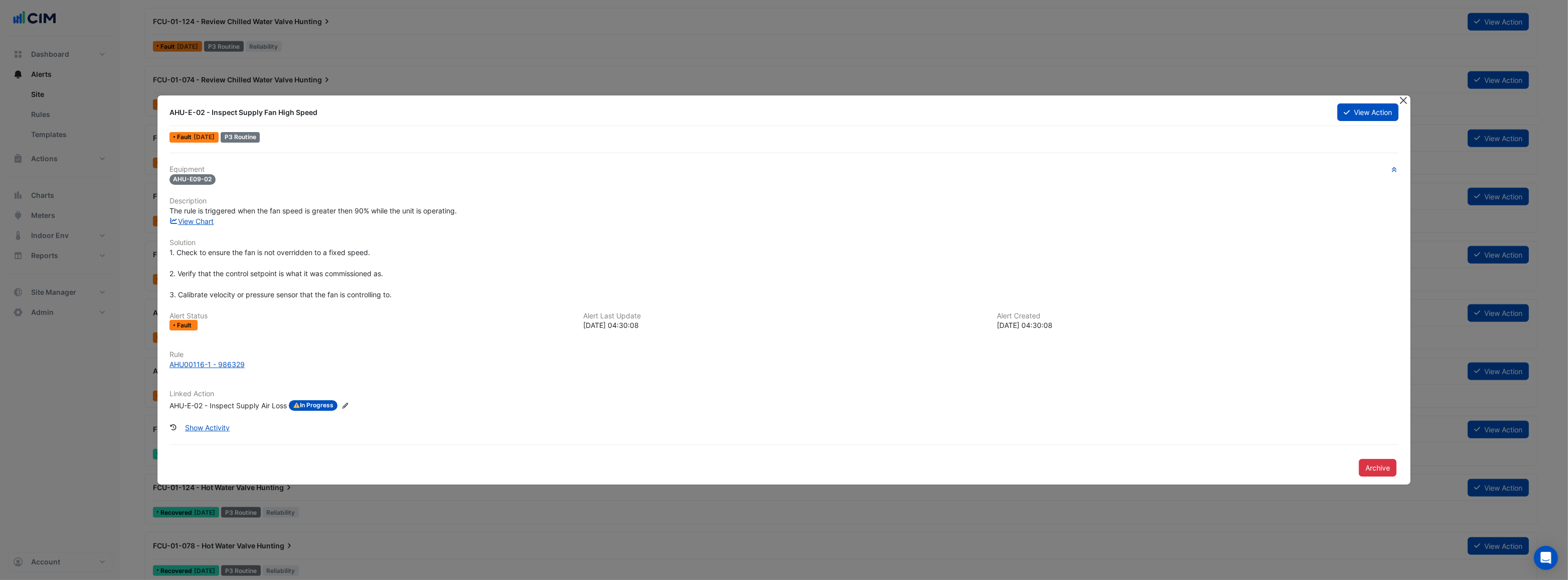
click at [1405, 101] on button "Close" at bounding box center [1404, 101] width 11 height 11
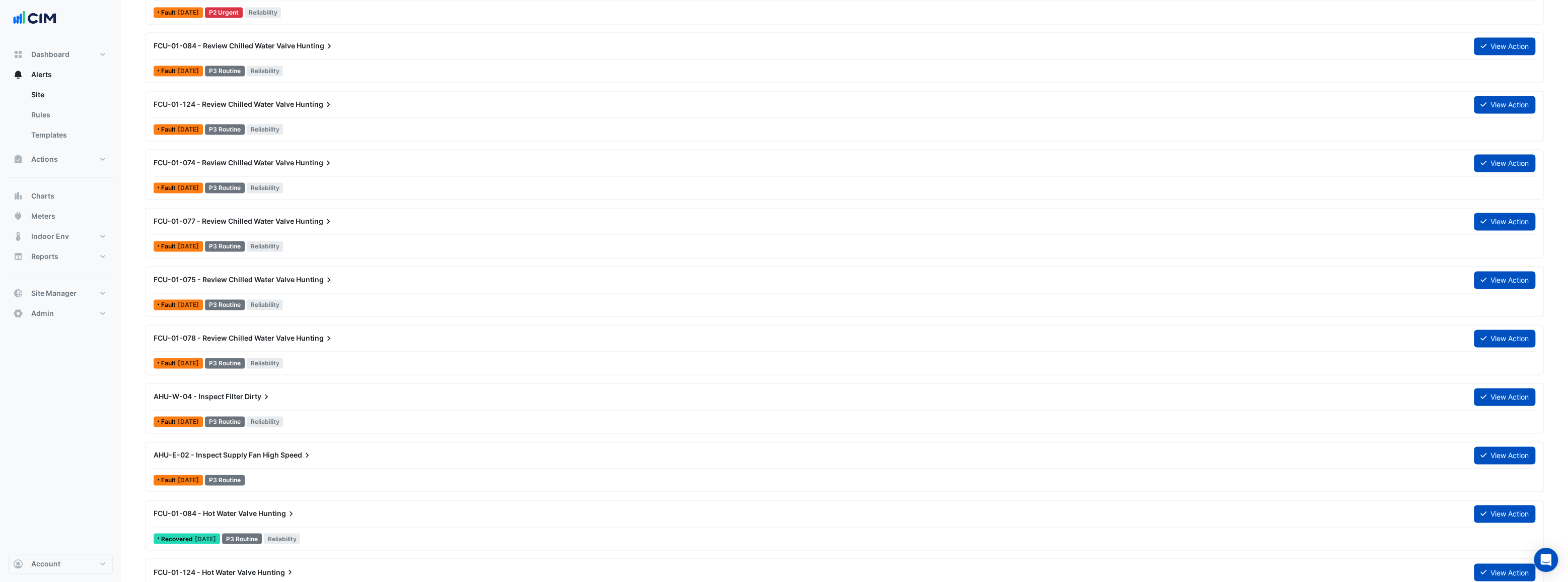
scroll to position [1377, 0]
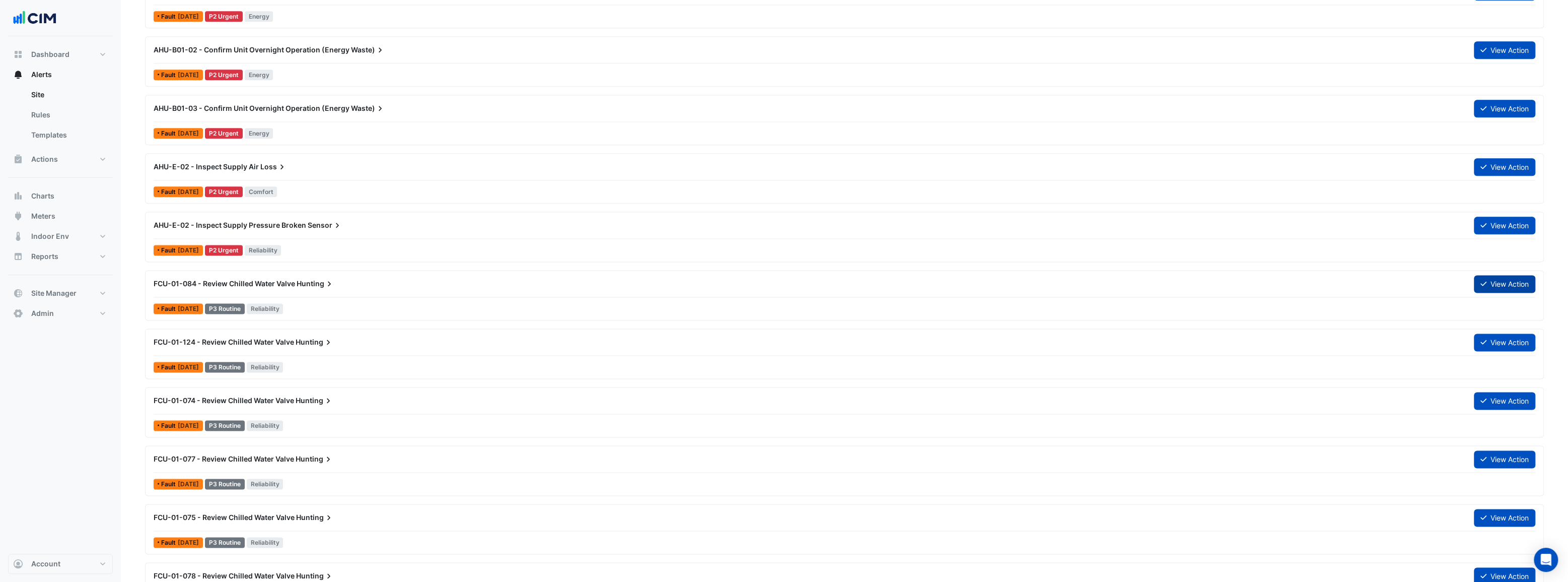
click at [1505, 284] on button "View Action" at bounding box center [1504, 284] width 62 height 18
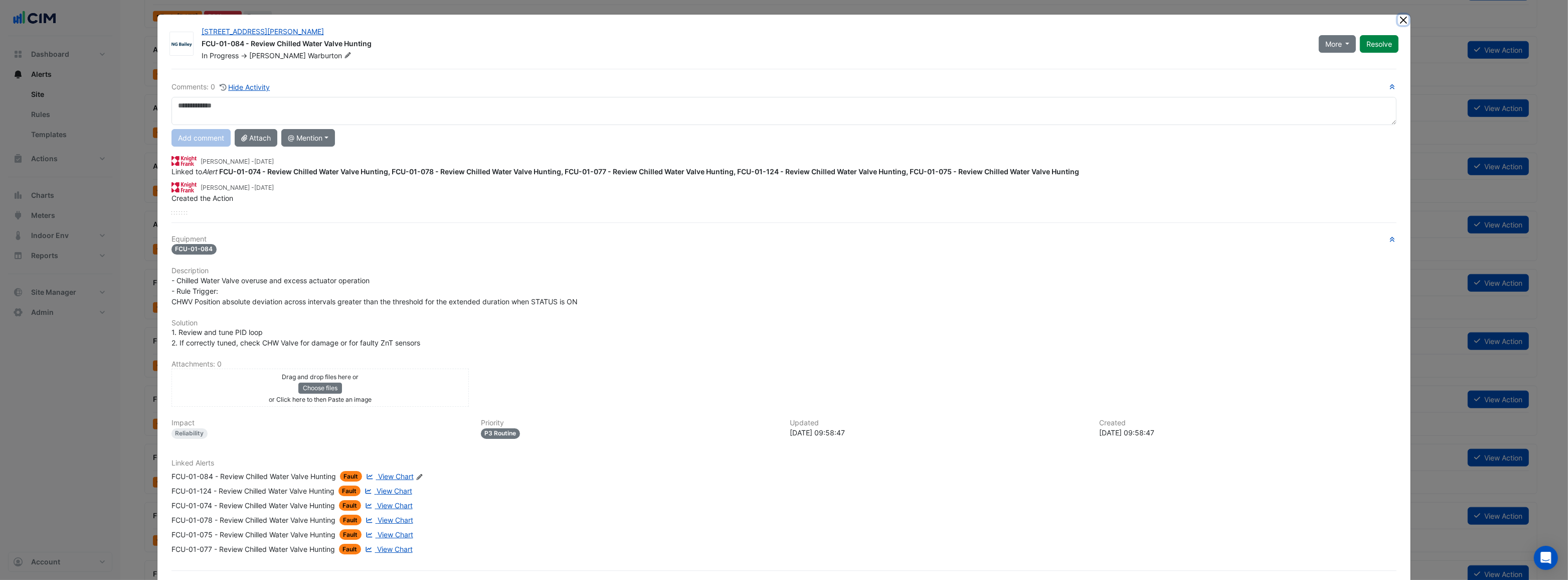
click at [1401, 22] on button "Close" at bounding box center [1404, 20] width 11 height 11
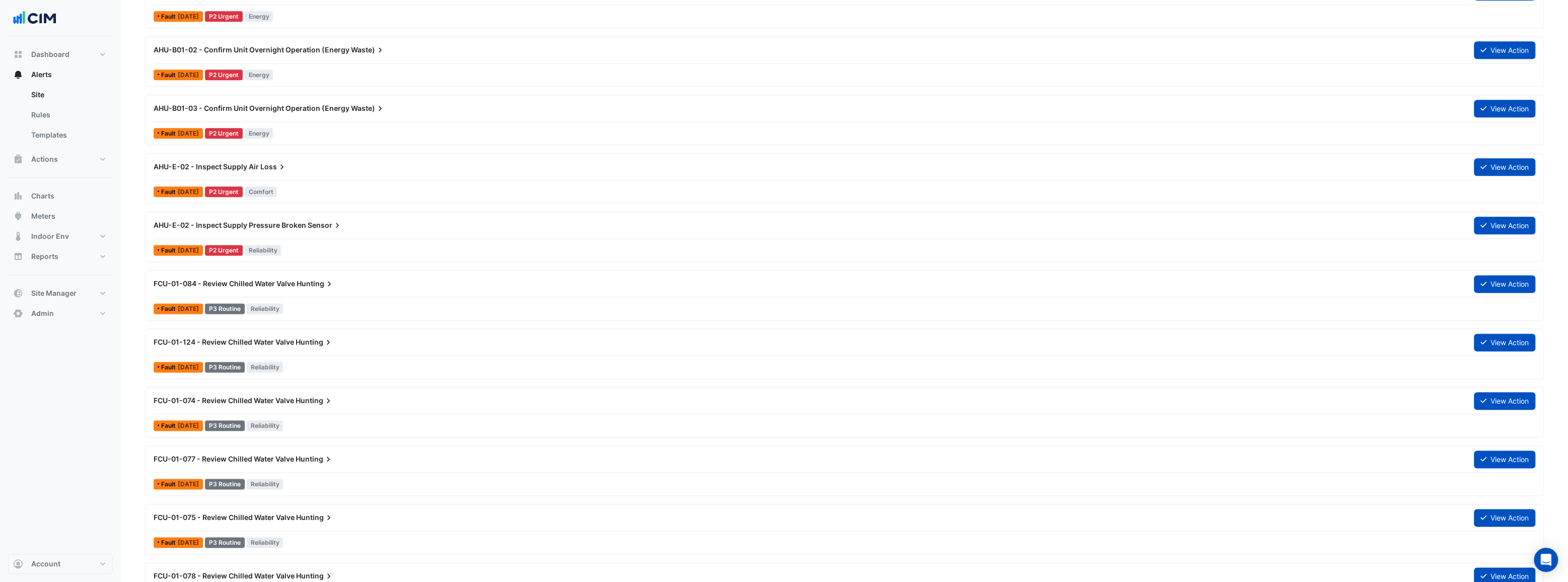
click at [254, 342] on span "FCU-01-124 - Review Chilled Water Valve" at bounding box center [223, 342] width 141 height 9
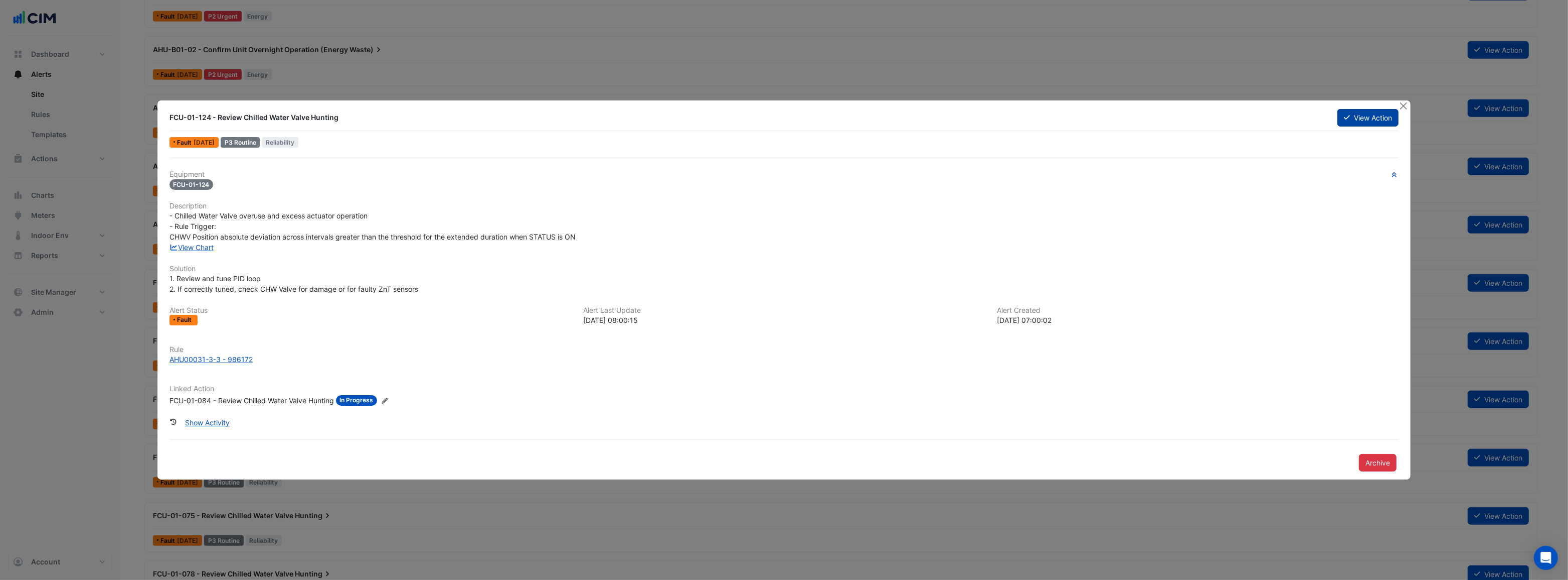
click at [1360, 120] on button "View Action" at bounding box center [1368, 118] width 62 height 18
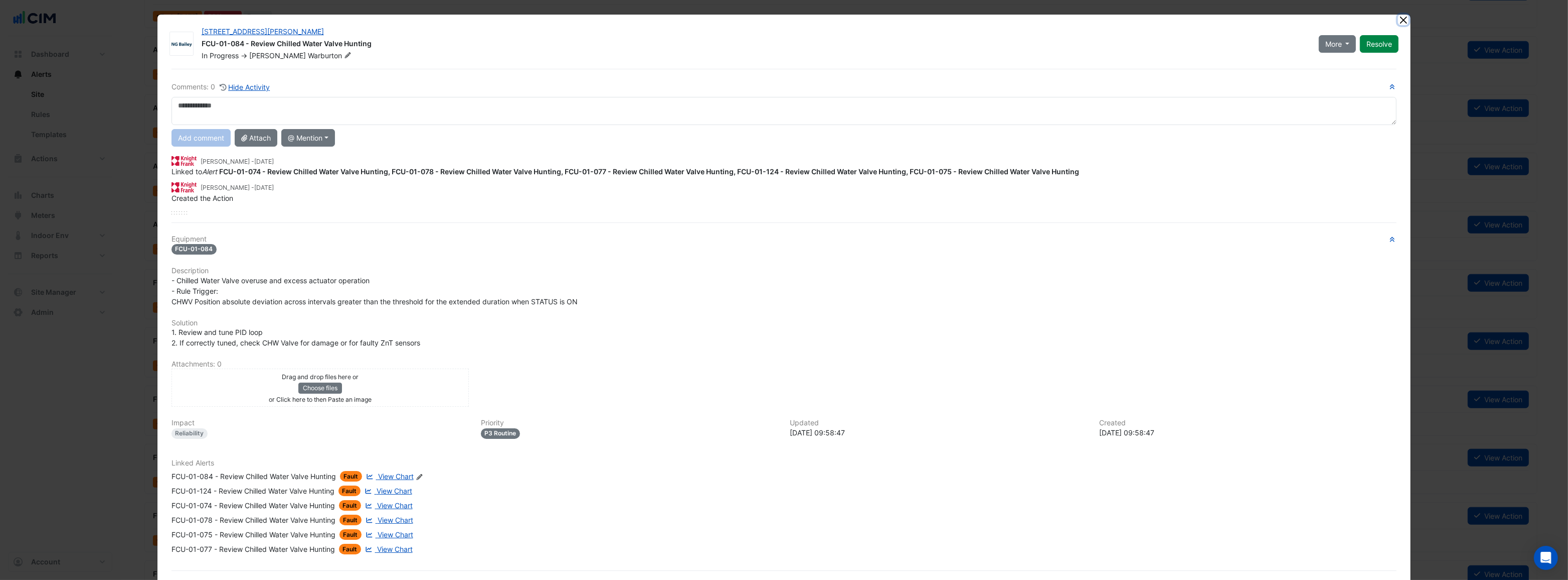
click at [1403, 18] on button "Close" at bounding box center [1404, 20] width 11 height 11
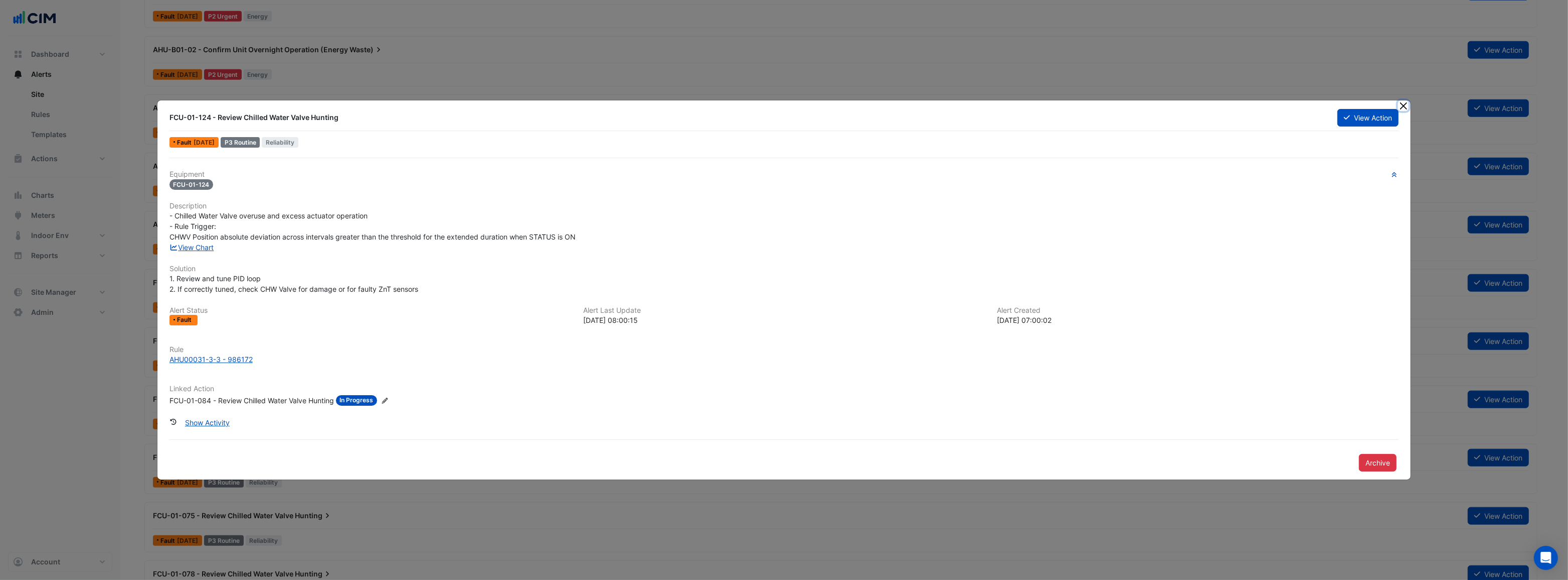
click at [1405, 106] on button "Close" at bounding box center [1404, 105] width 11 height 11
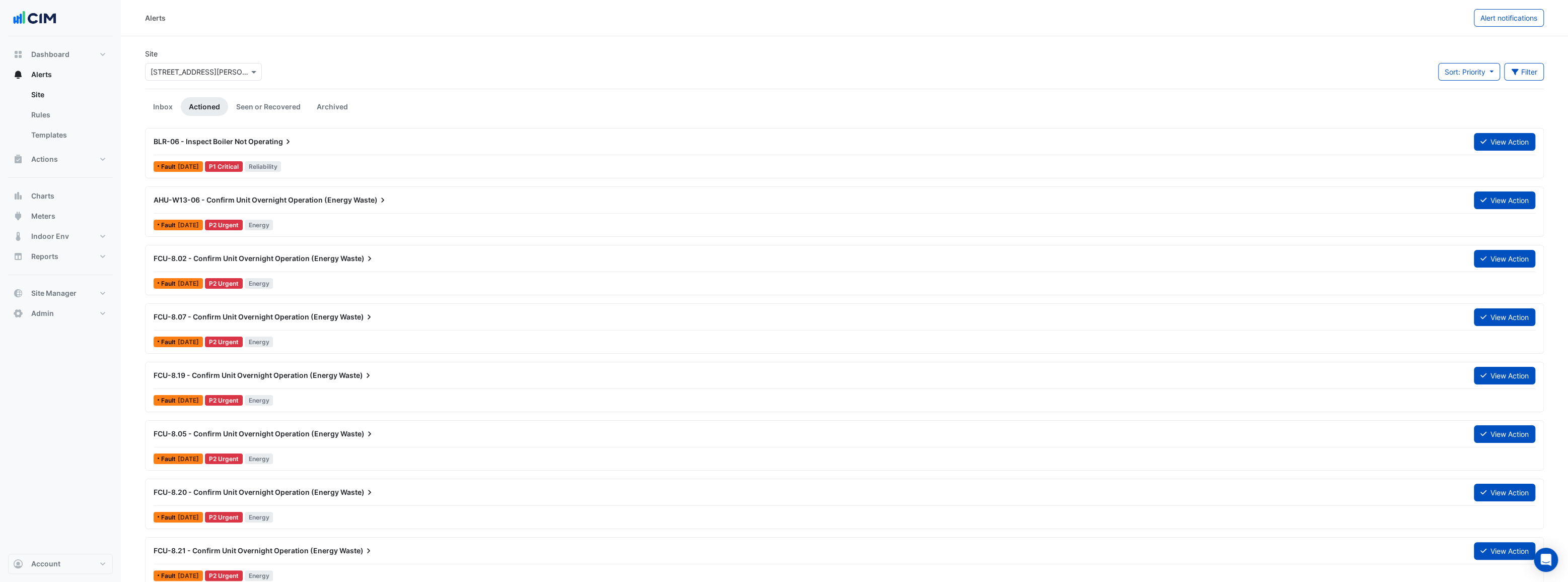
click at [264, 202] on span "AHU-W13-06 - Confirm Unit Overnight Operation (Energy" at bounding box center [252, 200] width 198 height 9
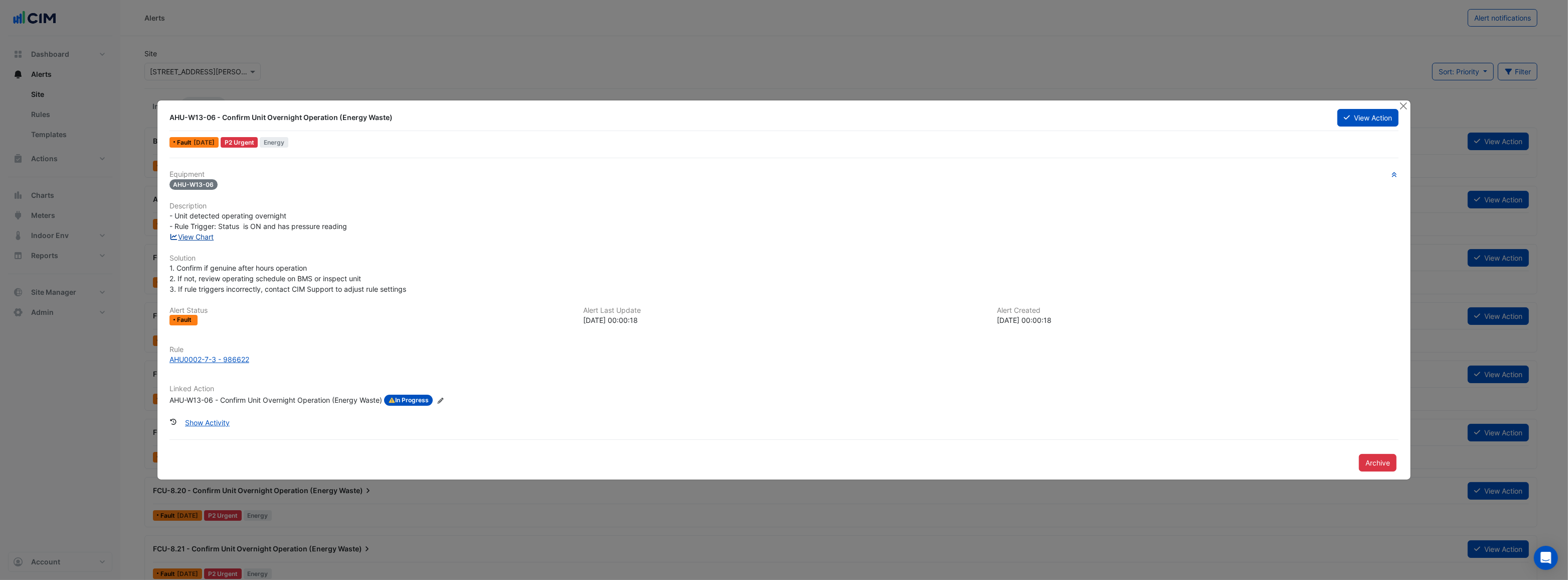
click at [201, 234] on link "View Chart" at bounding box center [192, 237] width 45 height 9
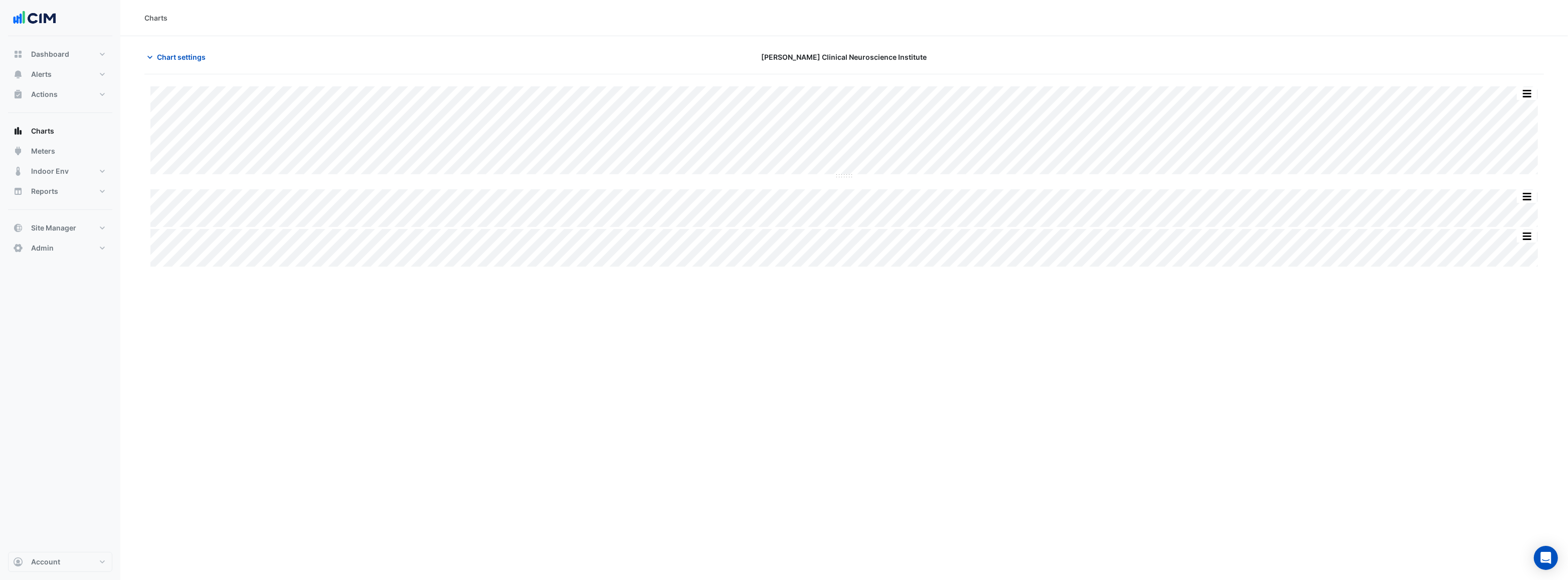
drag, startPoint x: 0, startPoint y: 0, endPoint x: 1172, endPoint y: 328, distance: 1217.0
click at [1172, 328] on div "Charts Chart settings Maurice Wohl Clinical Neuroscience Institute Split All Sp…" at bounding box center [845, 290] width 1448 height 580
click at [186, 60] on span "Chart settings" at bounding box center [181, 57] width 48 height 11
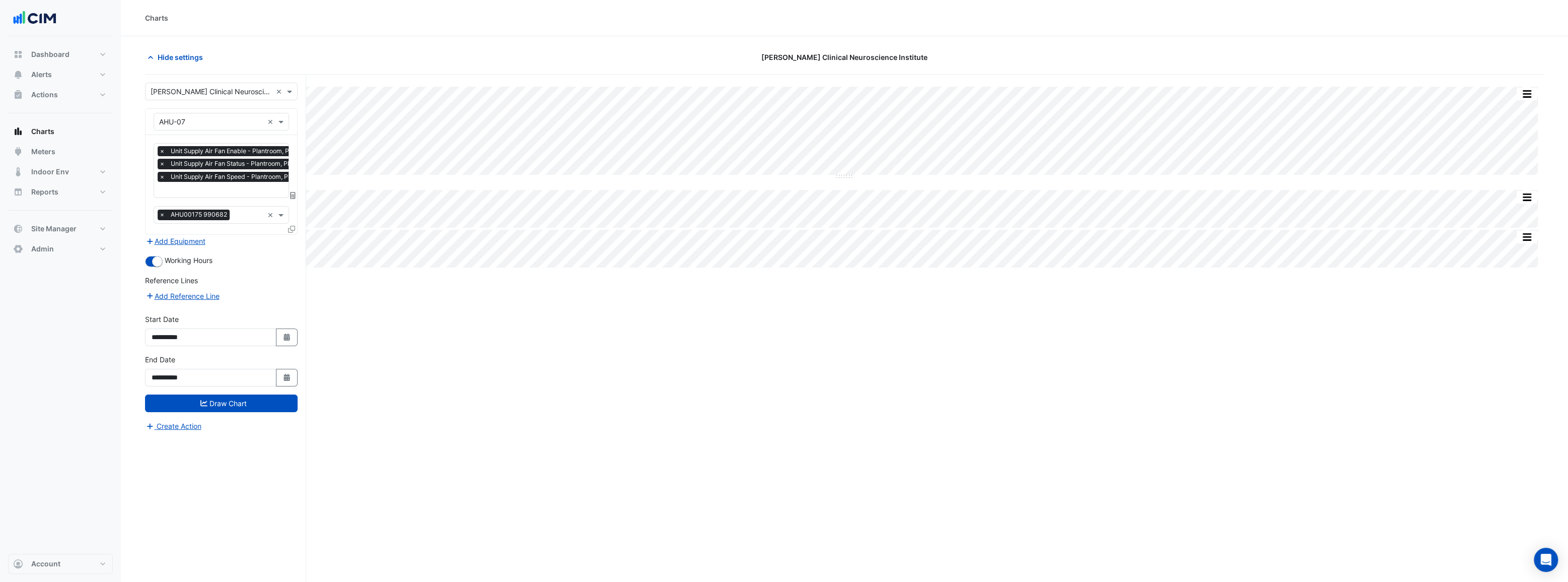
scroll to position [0, 5]
click at [230, 189] on input "text" at bounding box center [234, 191] width 160 height 11
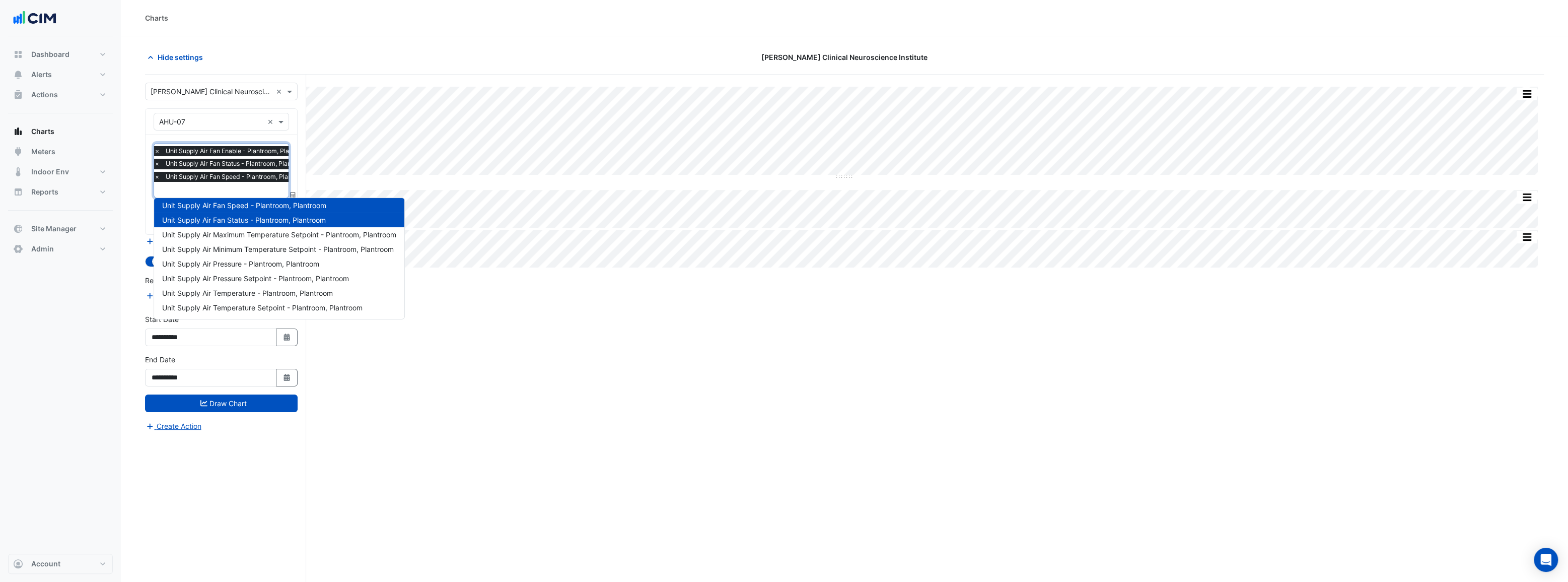
type input "*"
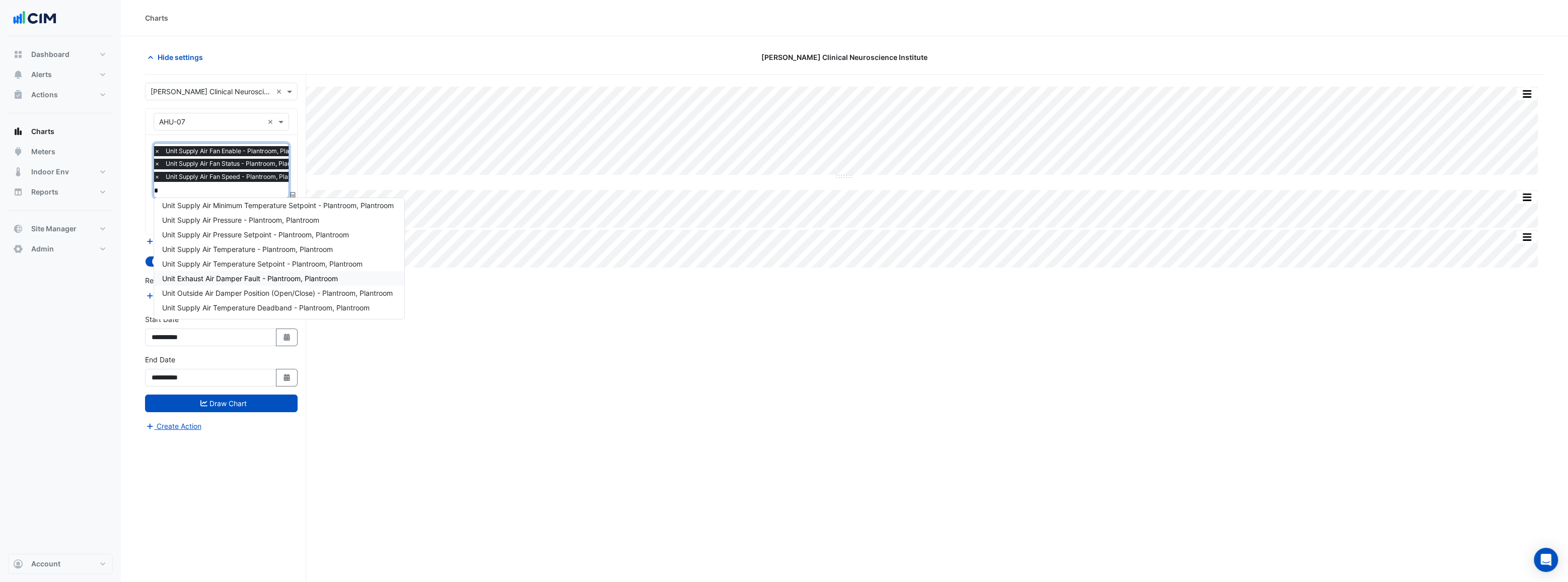
scroll to position [326, 0]
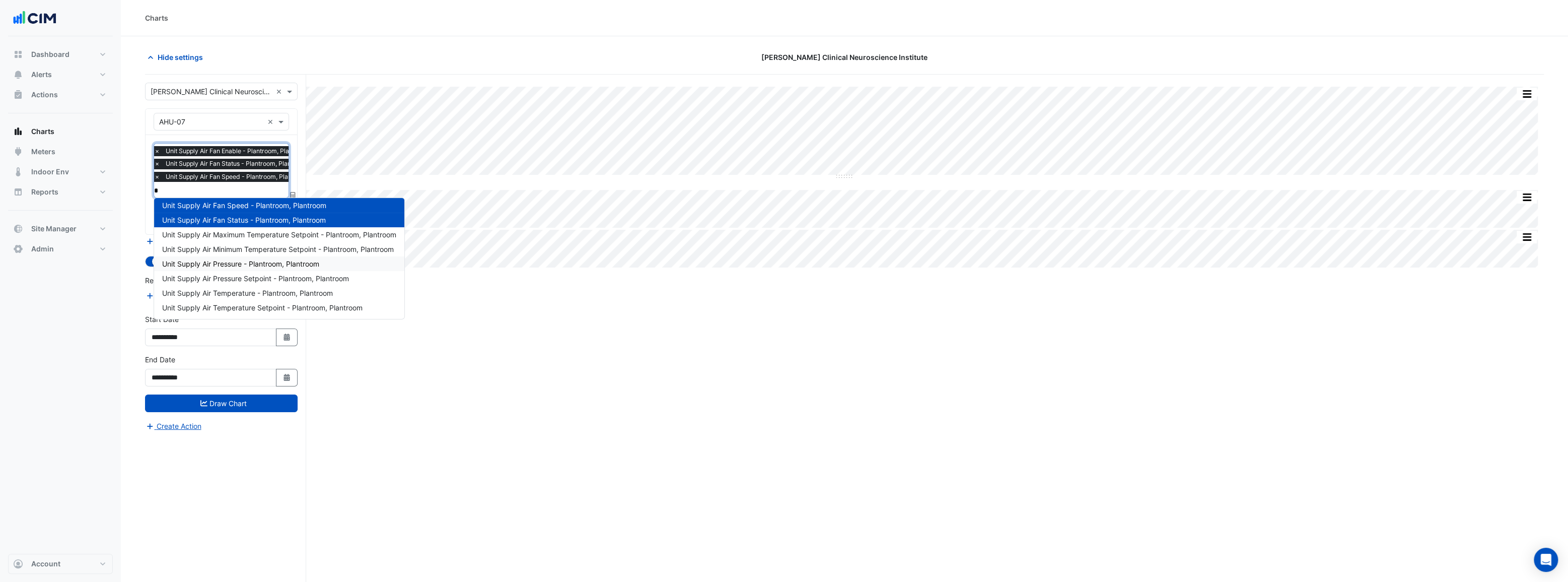
click at [231, 261] on span "Unit Supply Air Pressure - Plantroom, Plantroom" at bounding box center [240, 264] width 157 height 9
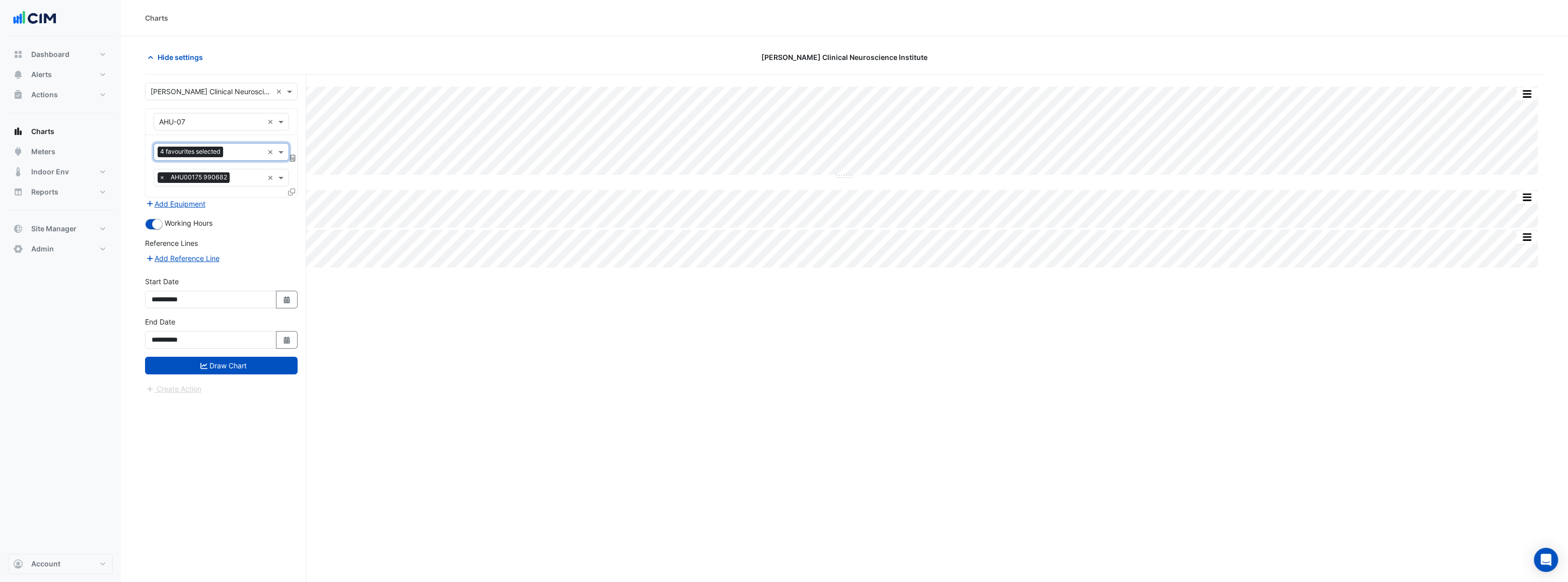
scroll to position [0, 0]
click at [240, 364] on button "Draw Chart" at bounding box center [221, 366] width 152 height 18
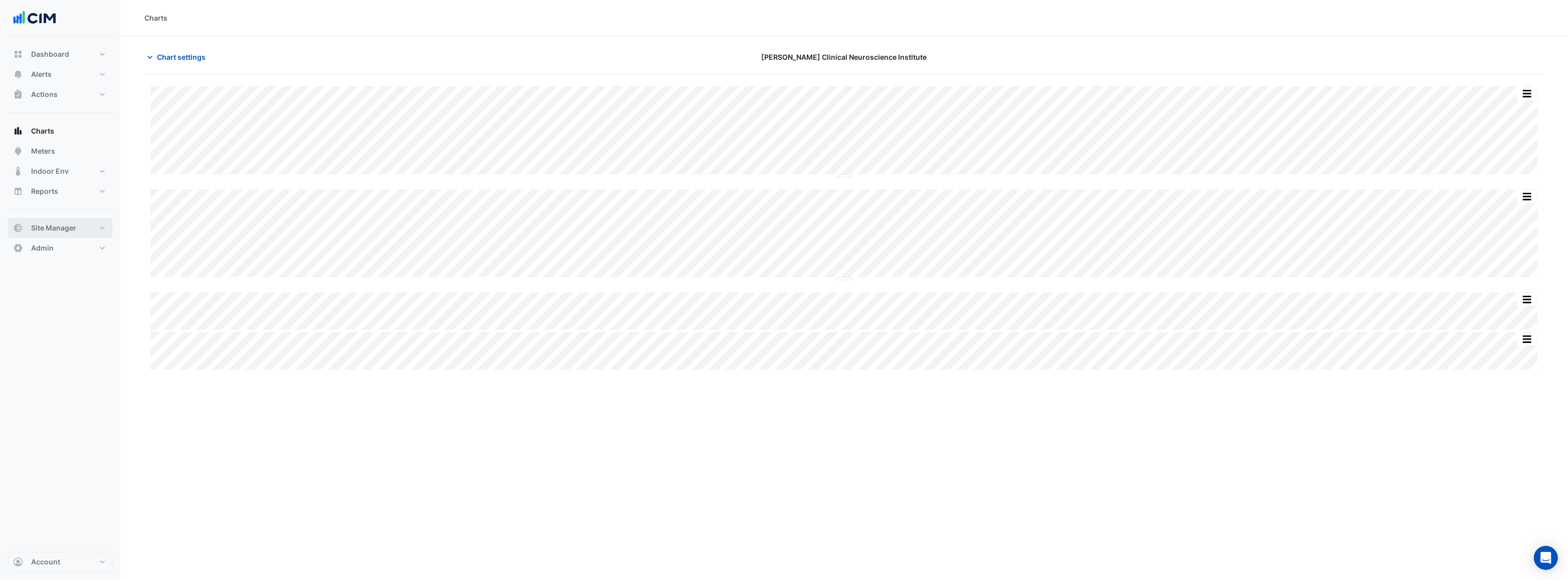
click at [46, 227] on span "Site Manager" at bounding box center [54, 227] width 46 height 10
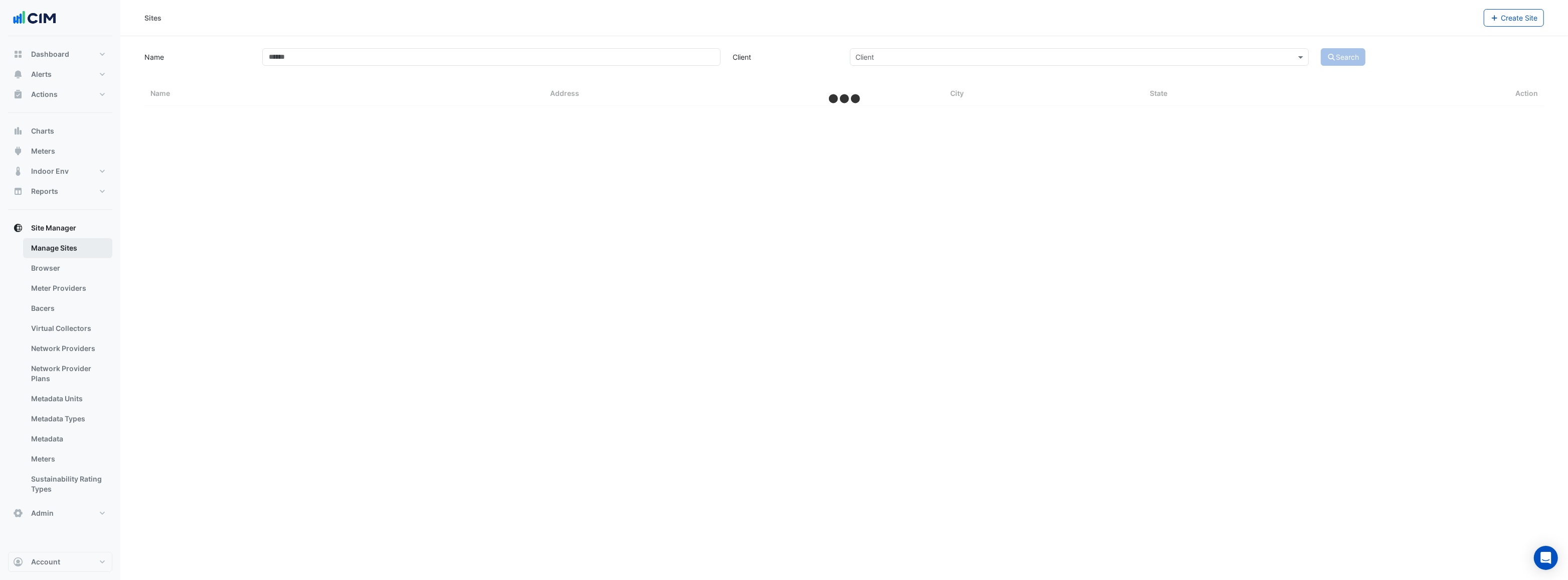
click at [50, 246] on link "Manage Sites" at bounding box center [68, 248] width 89 height 20
select select "***"
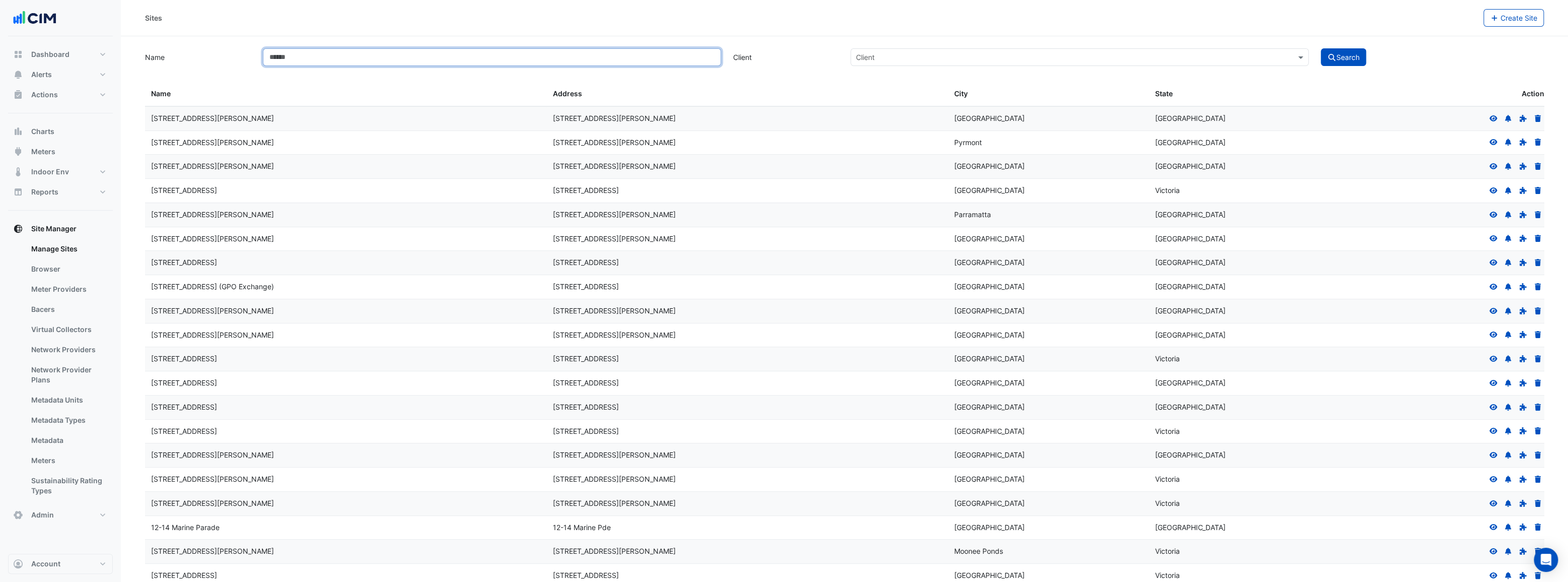
click at [519, 62] on input "Name" at bounding box center [491, 57] width 458 height 18
type input "****"
click at [1321, 48] on button "Search" at bounding box center [1343, 57] width 46 height 18
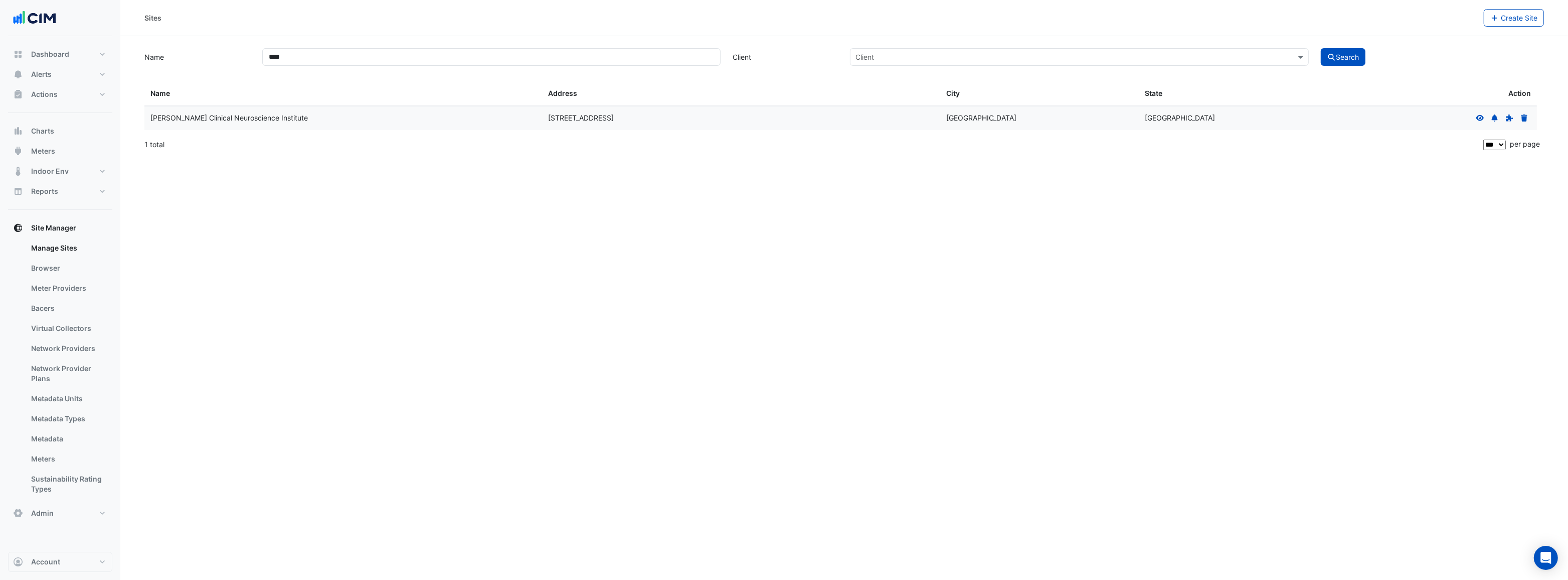
click at [1480, 115] on icon at bounding box center [1480, 117] width 8 height 6
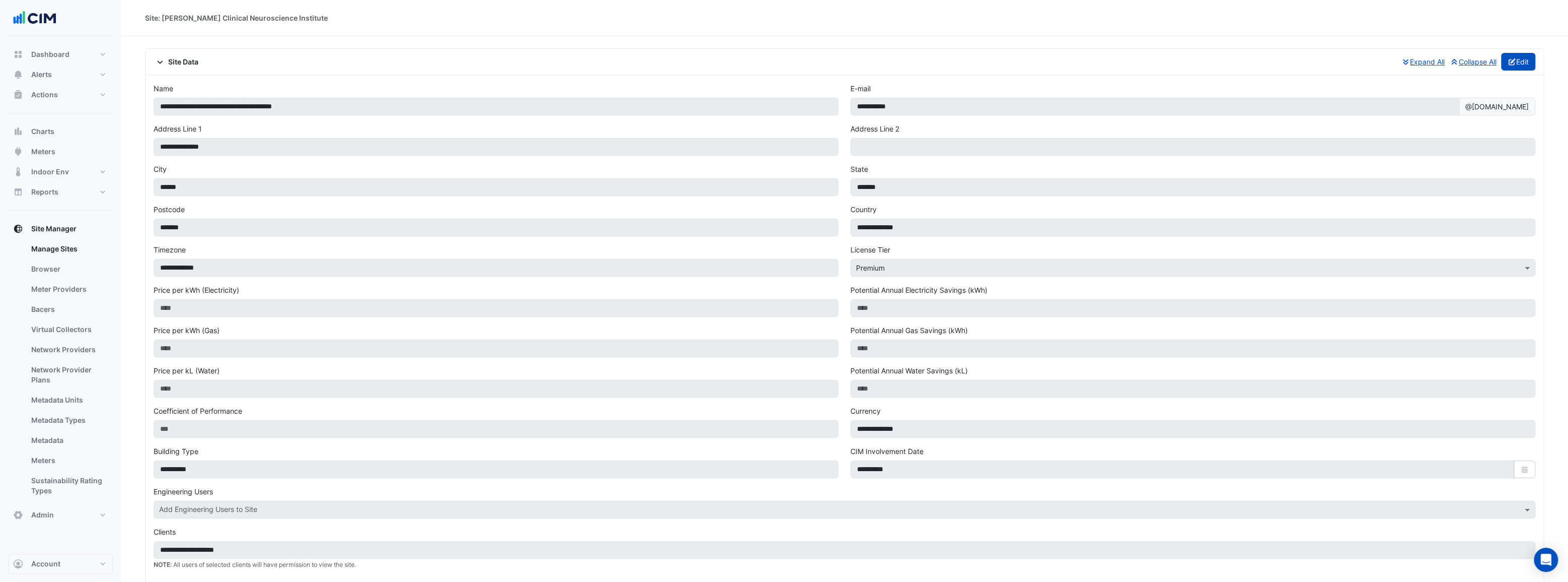
click at [1521, 63] on button "Edit" at bounding box center [1518, 62] width 35 height 18
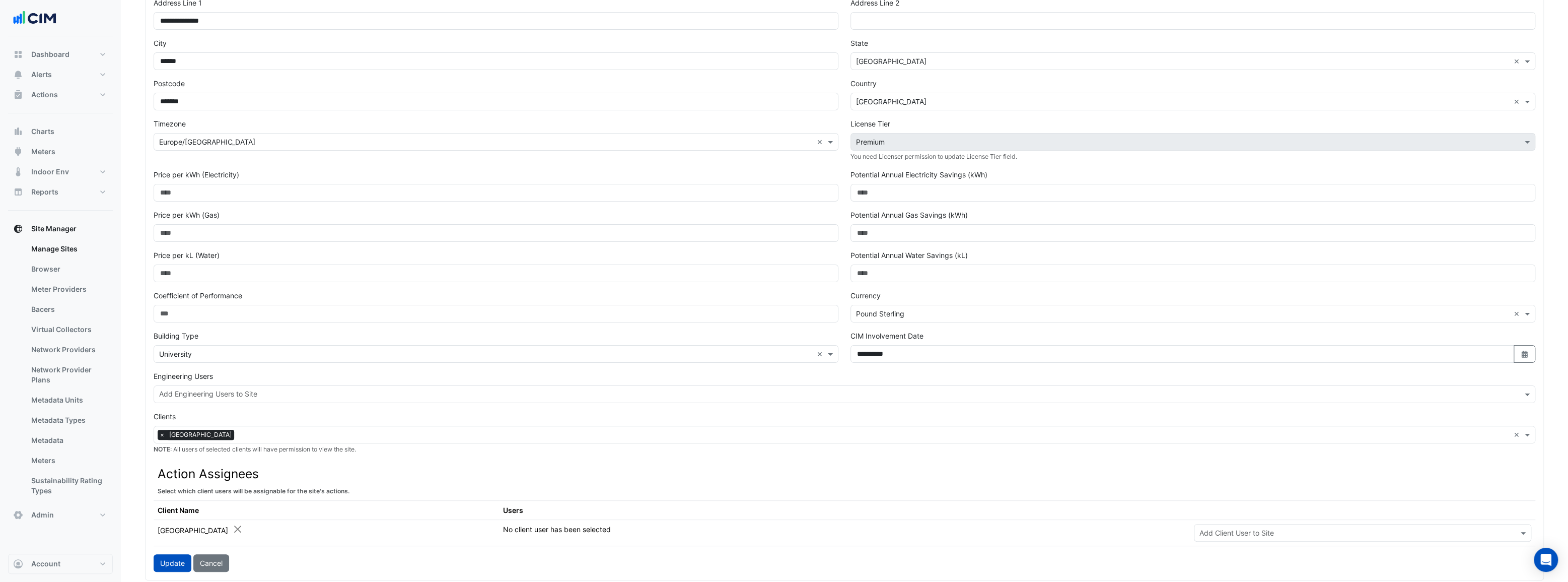
scroll to position [137, 0]
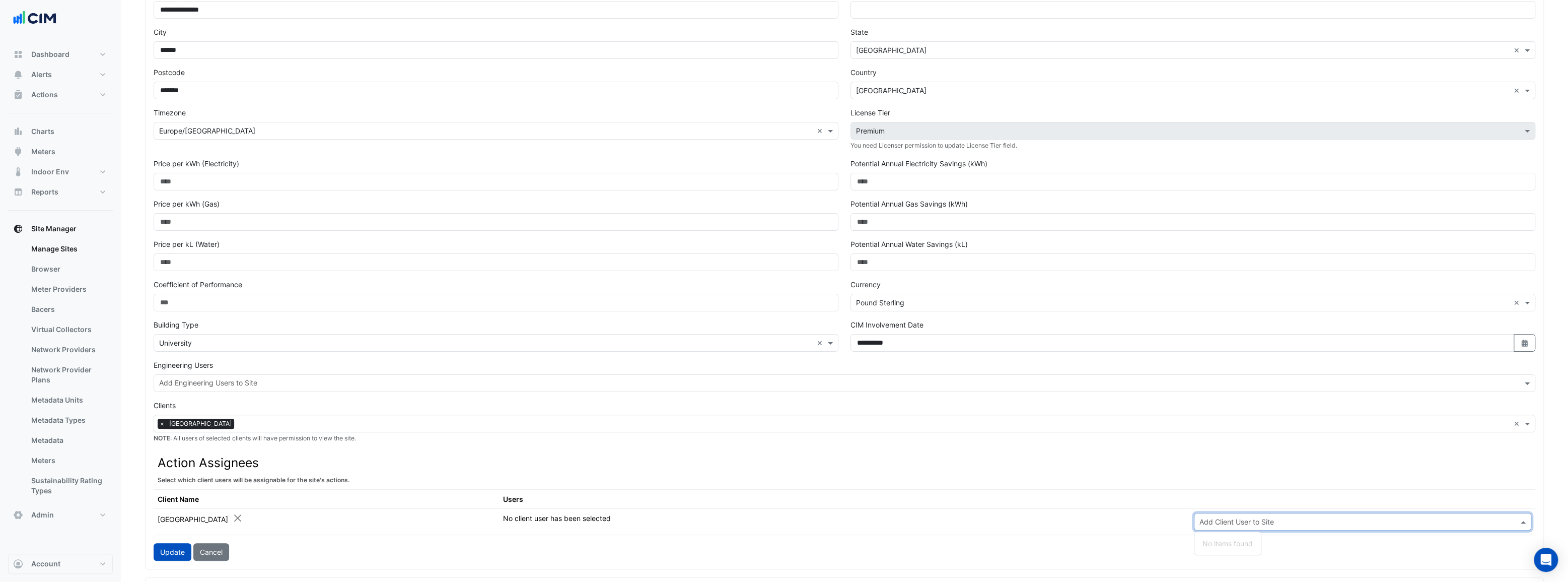
click at [1240, 522] on input "text" at bounding box center [1353, 522] width 307 height 11
click at [59, 516] on button "Admin" at bounding box center [60, 515] width 105 height 20
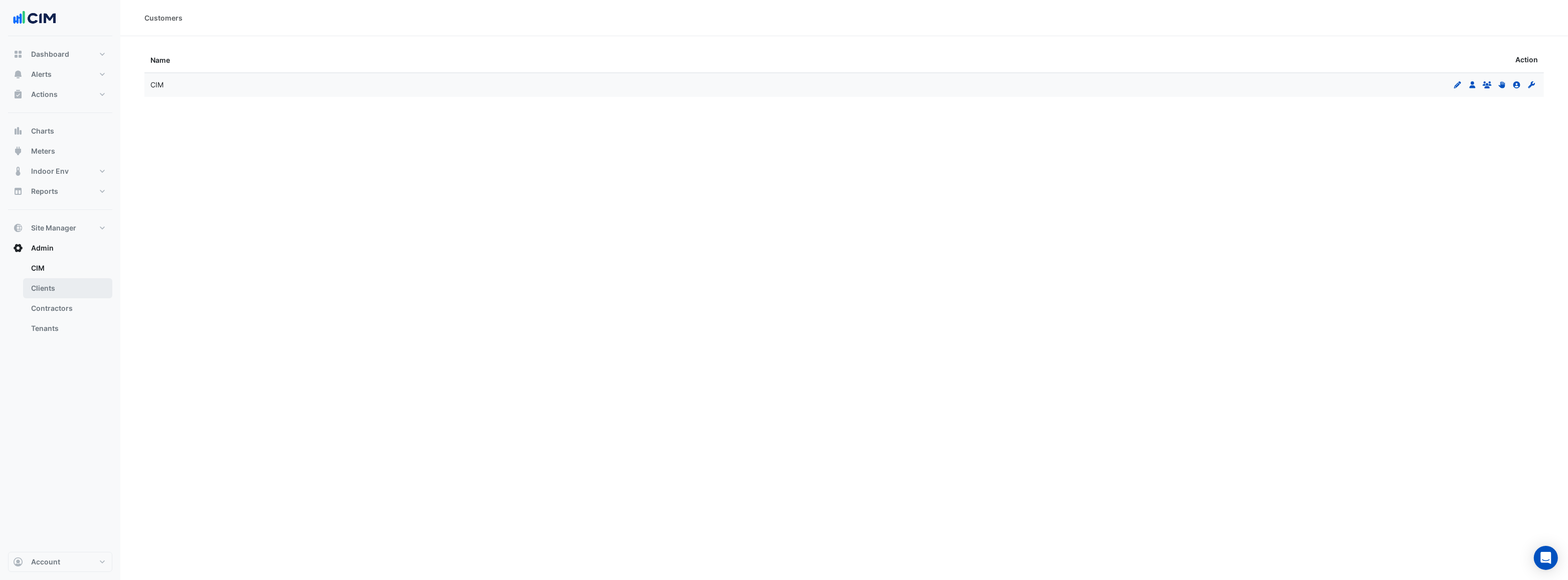
click at [46, 283] on link "Clients" at bounding box center [68, 288] width 89 height 20
select select "***"
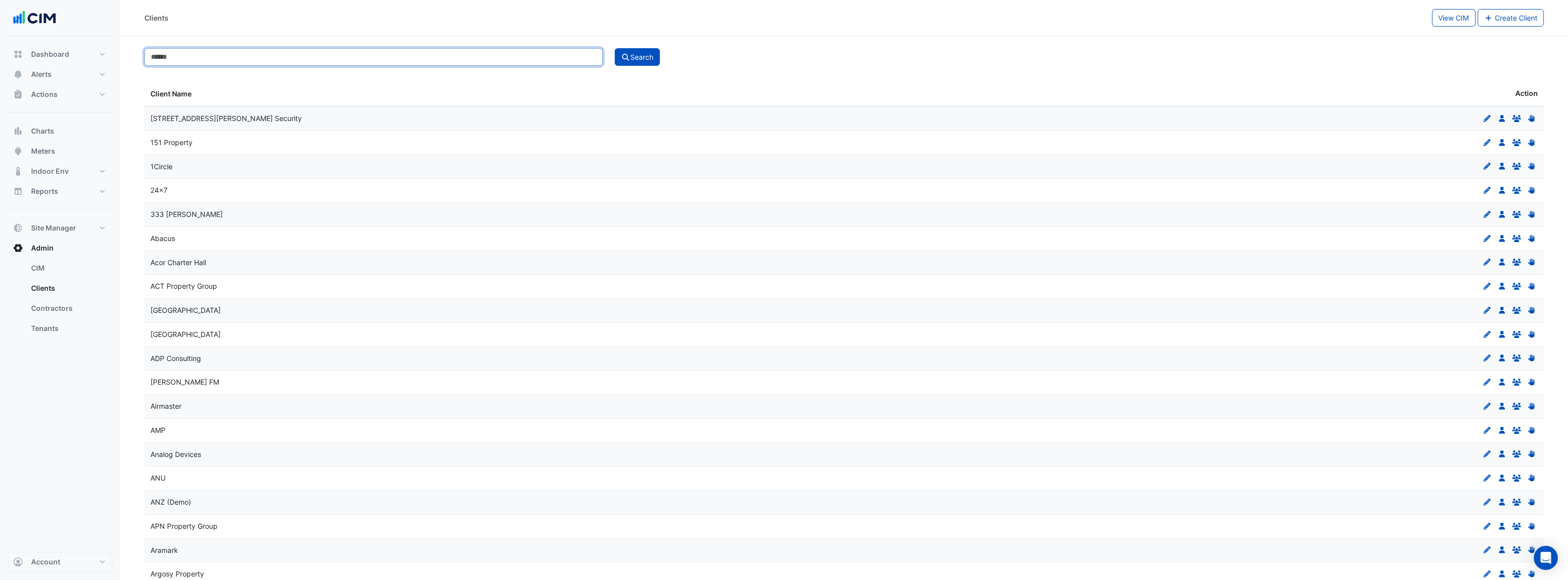
click at [201, 61] on input at bounding box center [373, 57] width 458 height 18
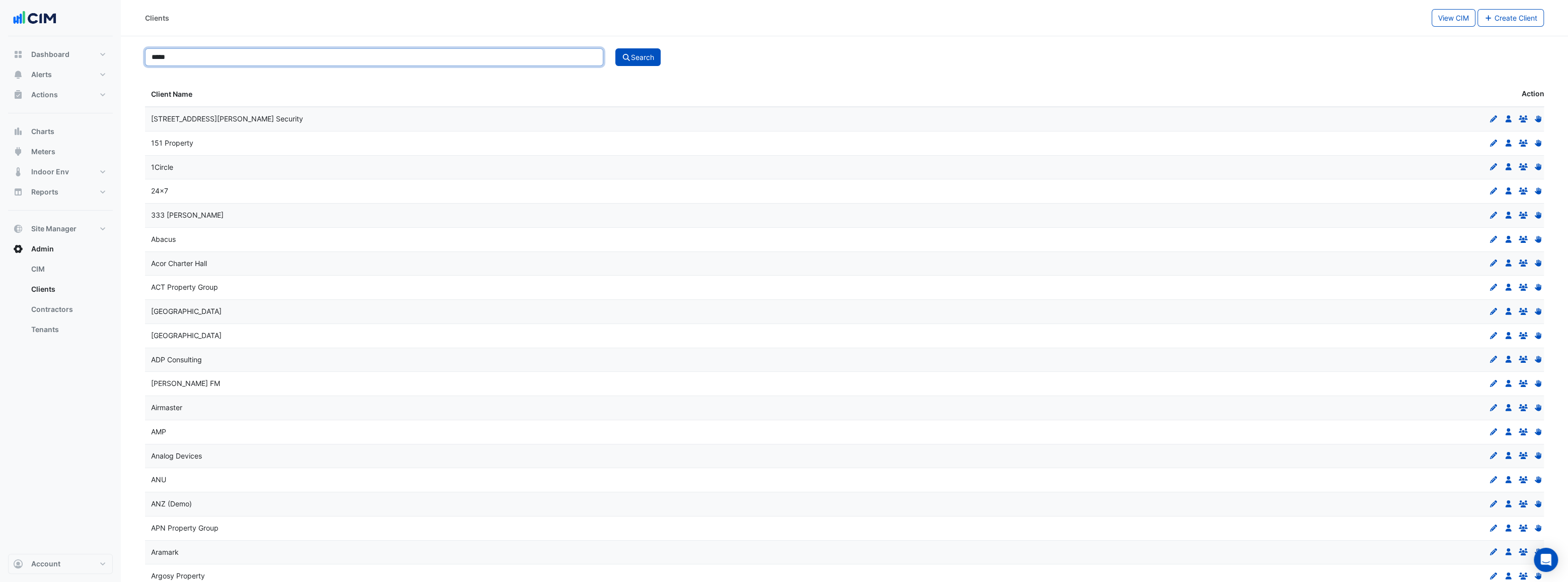
type input "*****"
click at [615, 48] on button "Search" at bounding box center [637, 57] width 46 height 18
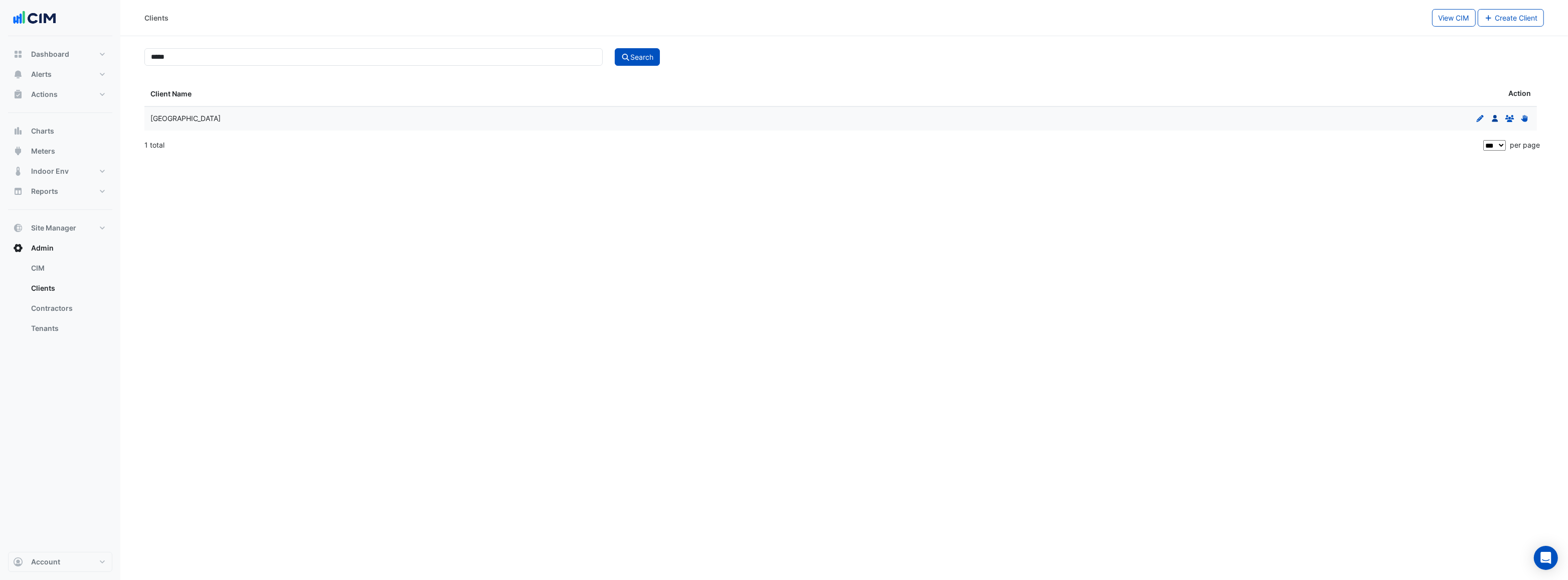
click at [1493, 117] on icon "Users" at bounding box center [1496, 119] width 9 height 7
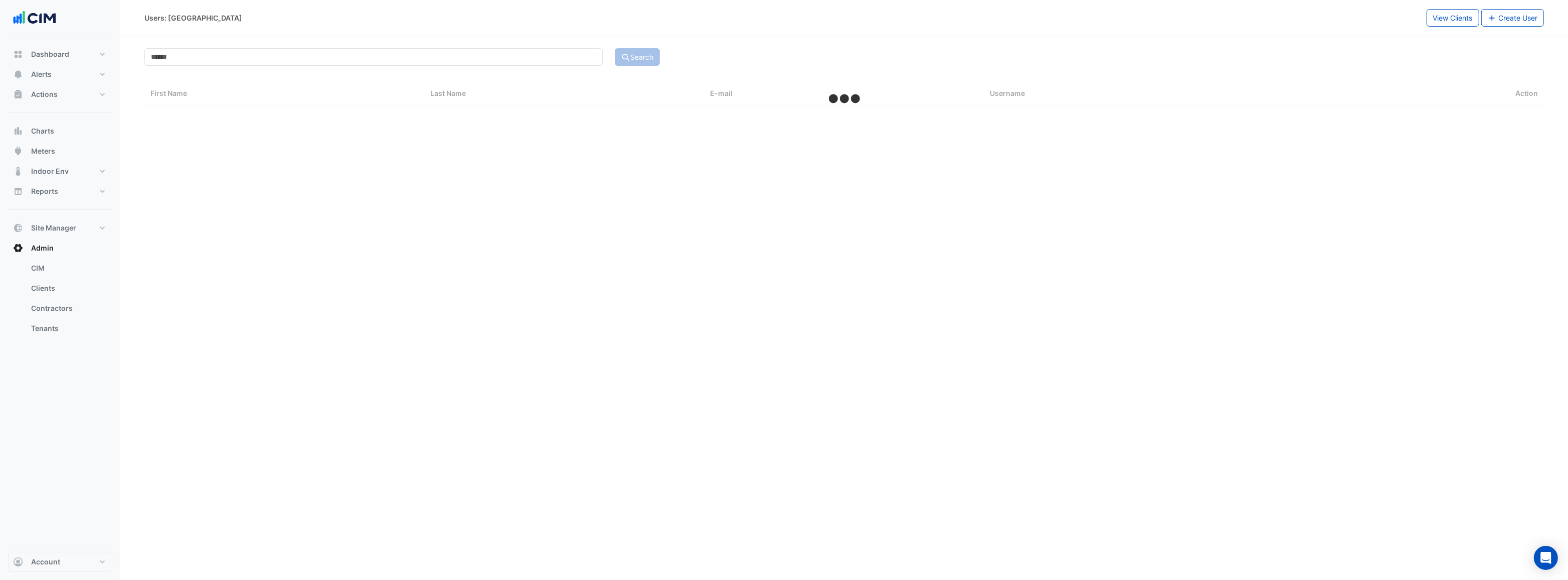
select select "***"
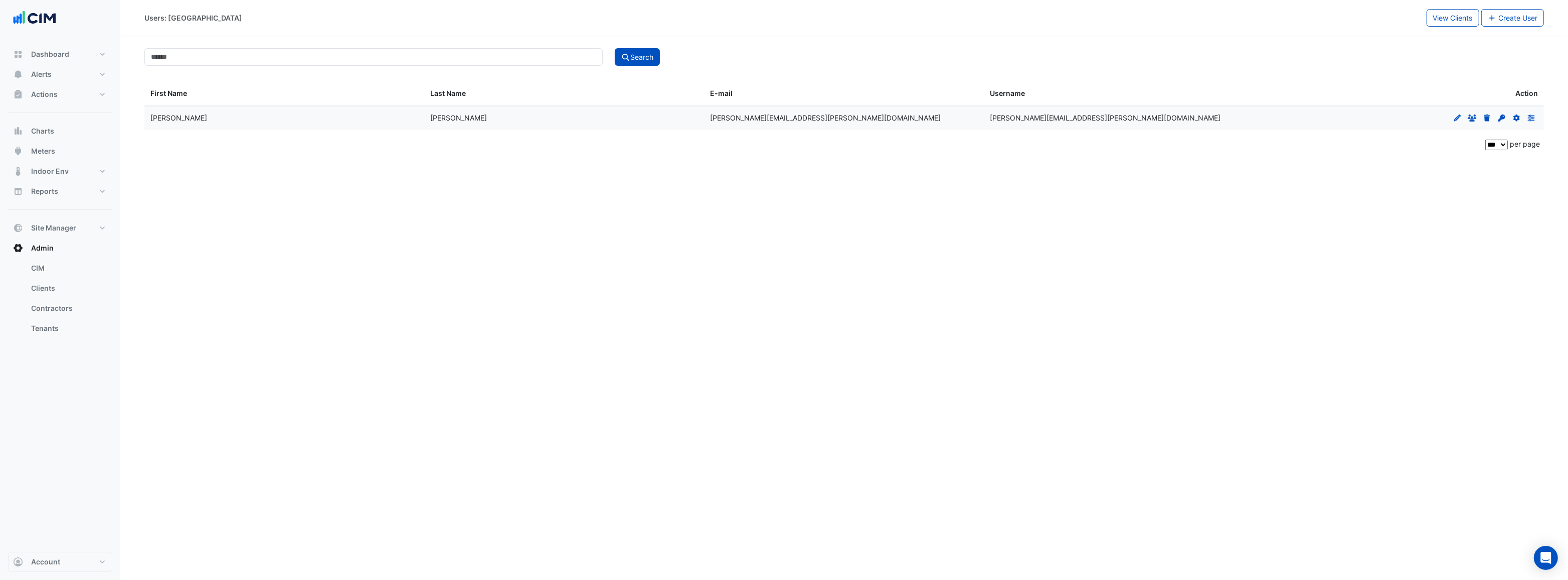
drag, startPoint x: 1247, startPoint y: 193, endPoint x: 1492, endPoint y: 205, distance: 245.3
click at [1248, 193] on div "Users: Kings College View Clients Create User Search First Name Last Name E-mai…" at bounding box center [845, 290] width 1448 height 580
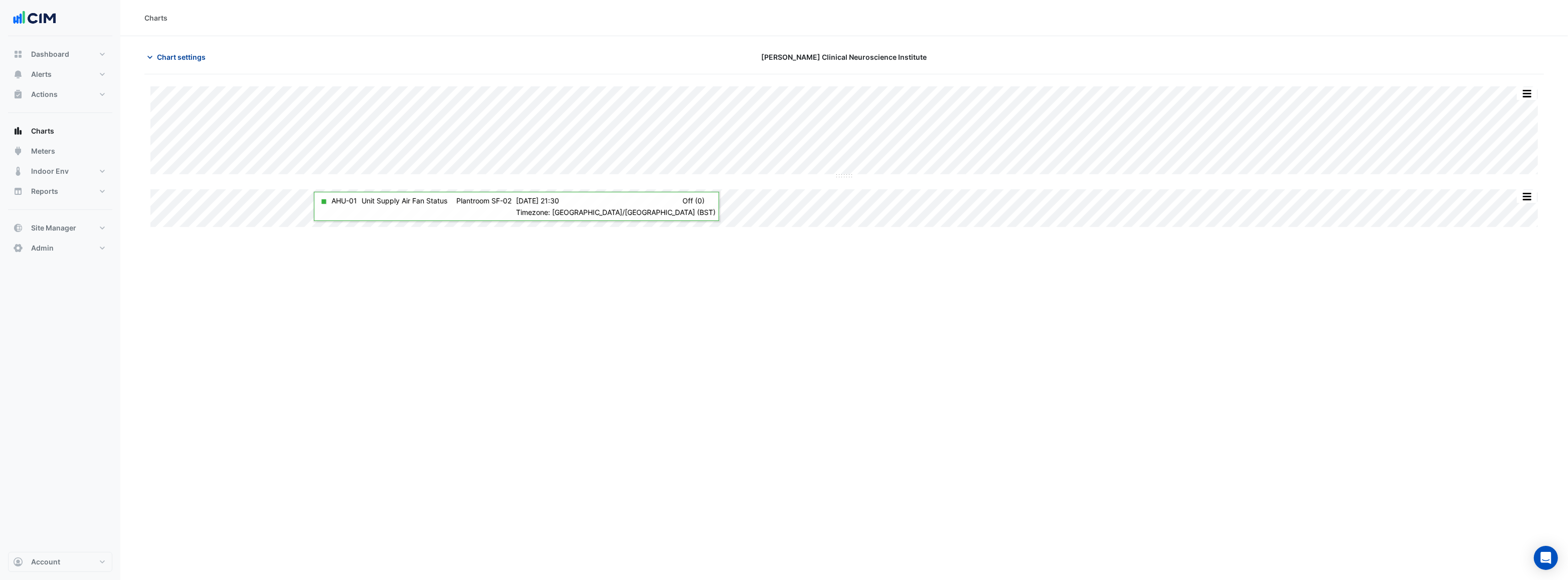
click at [193, 55] on span "Chart settings" at bounding box center [181, 57] width 48 height 11
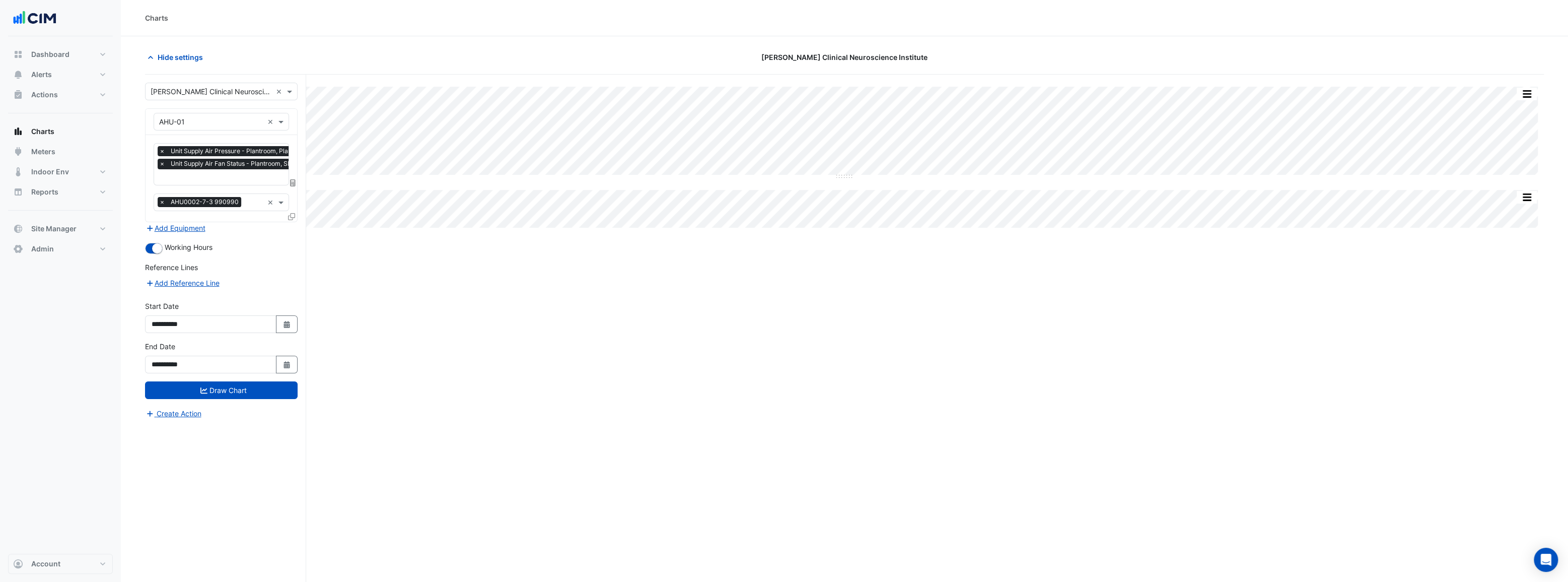
scroll to position [0, 5]
click at [217, 177] on input "text" at bounding box center [231, 178] width 154 height 11
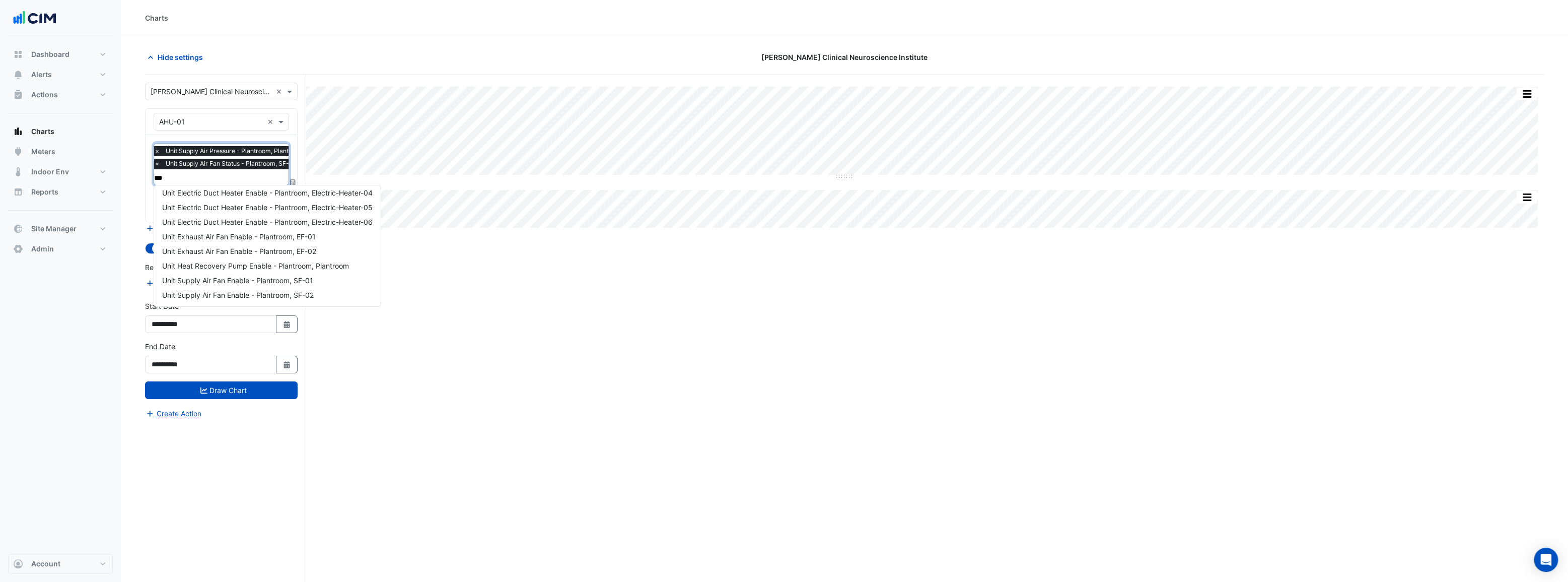
scroll to position [48, 0]
type input "******"
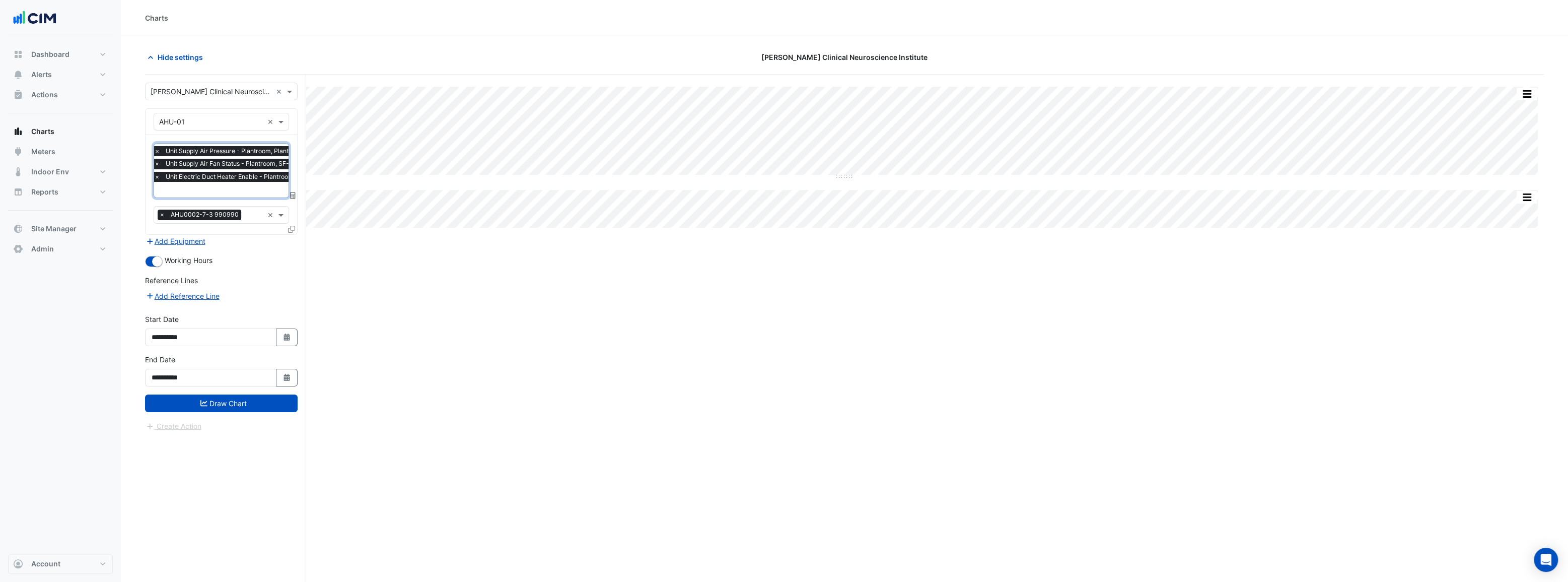
click at [157, 176] on span "×" at bounding box center [157, 177] width 9 height 10
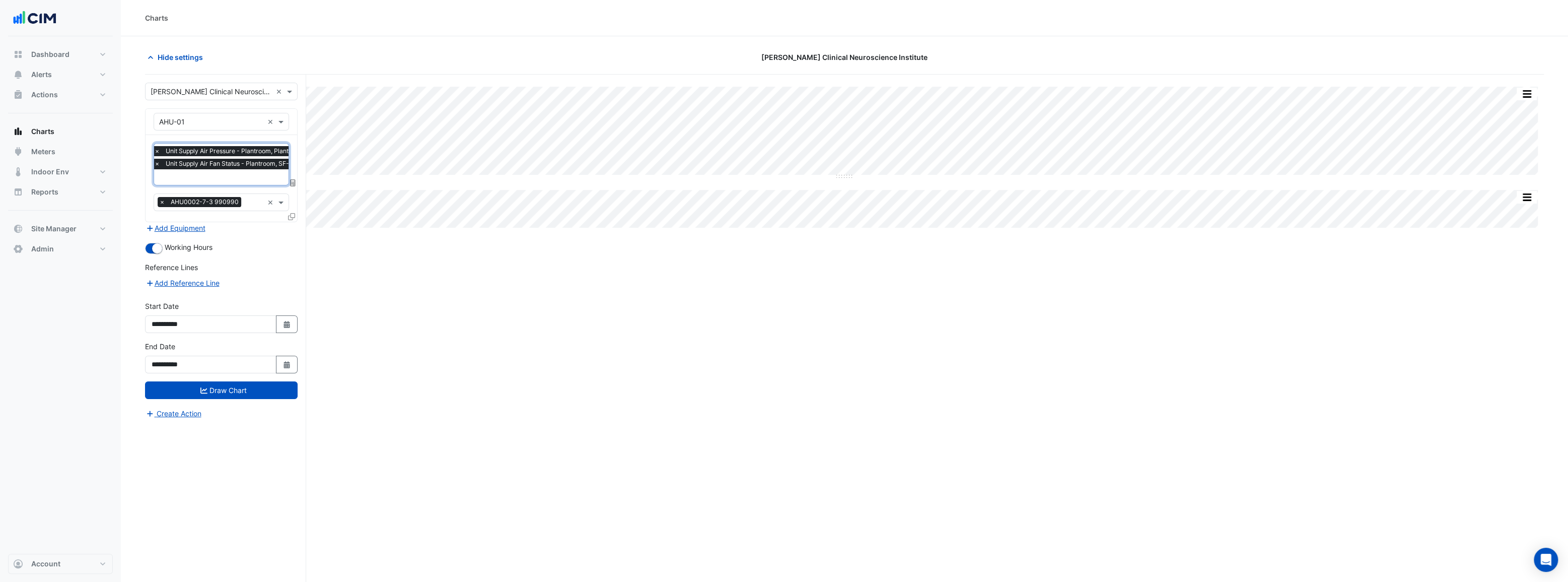
click at [178, 176] on input "text" at bounding box center [231, 178] width 154 height 11
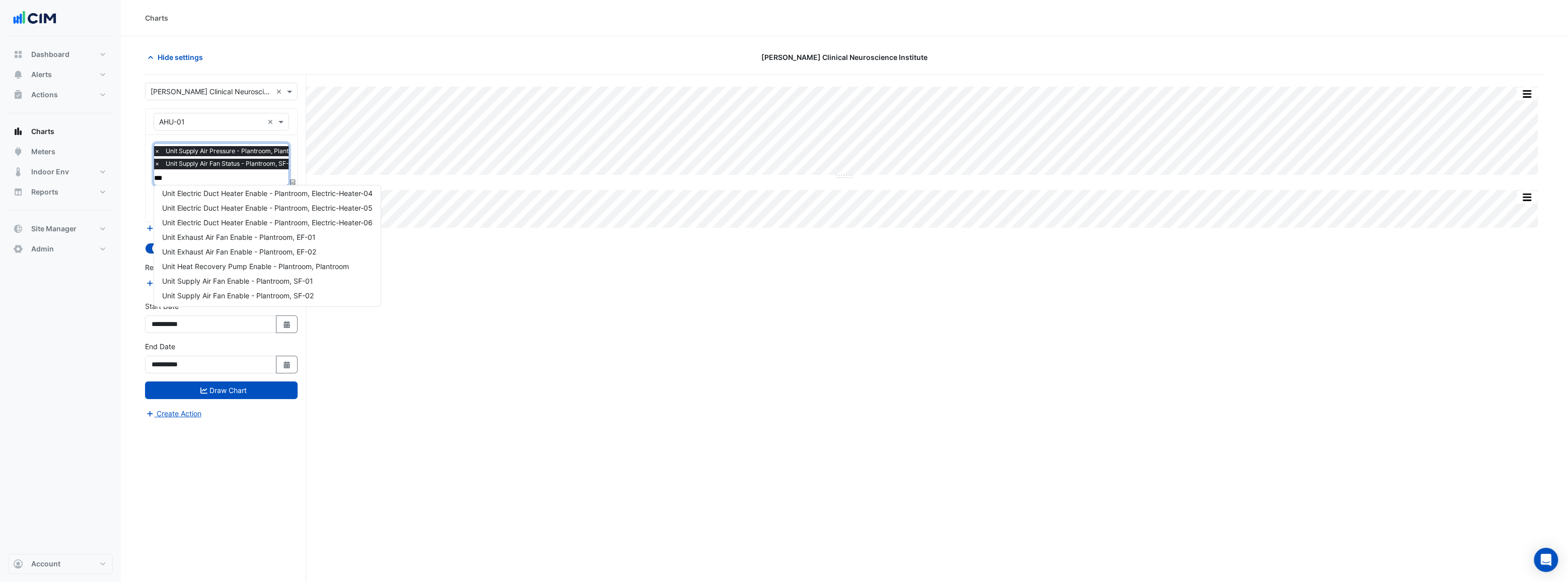
type input "****"
click at [217, 280] on span "Unit Supply Air Fan Enable - Plantroom, SF-01" at bounding box center [238, 281] width 152 height 9
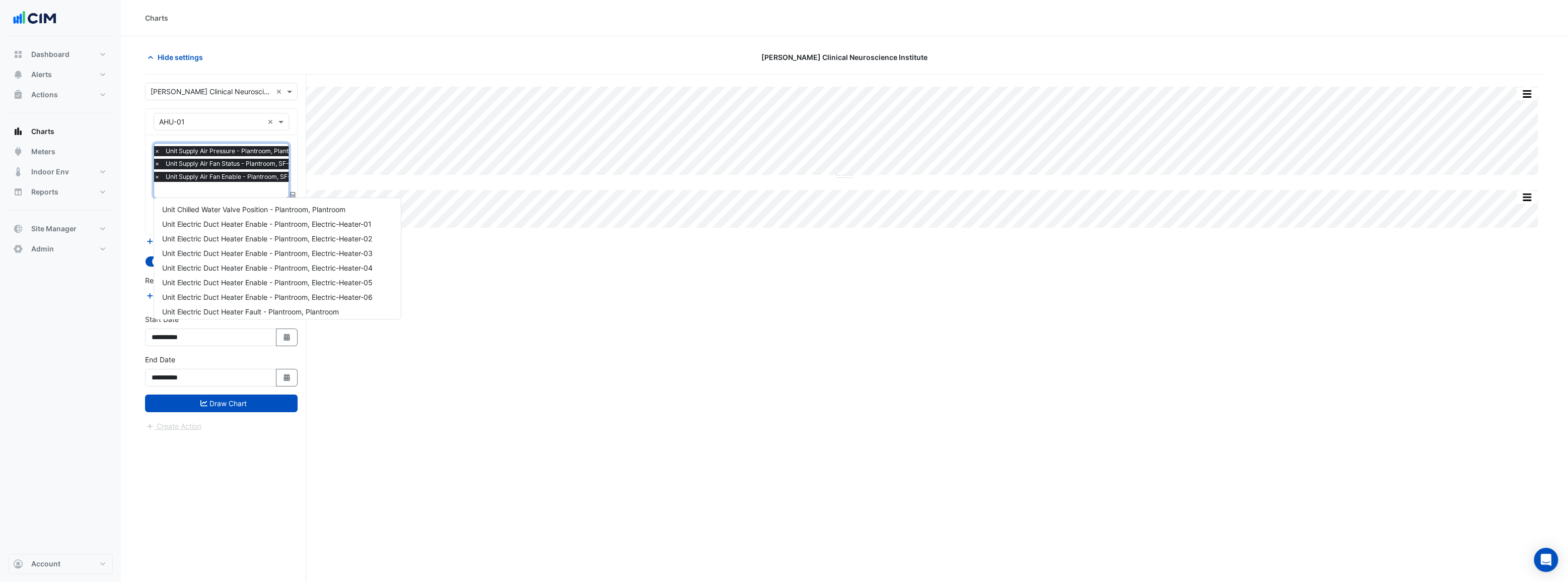
click at [198, 187] on input "text" at bounding box center [231, 191] width 154 height 11
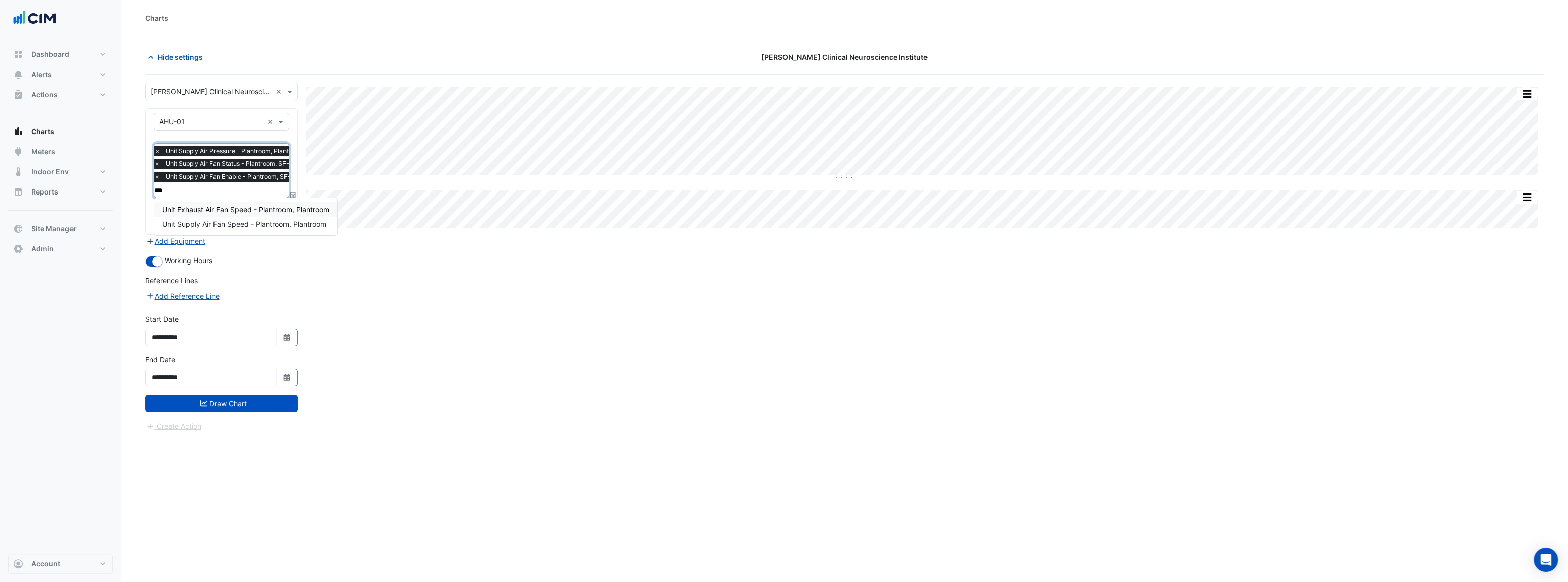
type input "****"
click at [238, 224] on span "Unit Supply Air Fan Speed - Plantroom, Plantroom" at bounding box center [244, 224] width 164 height 9
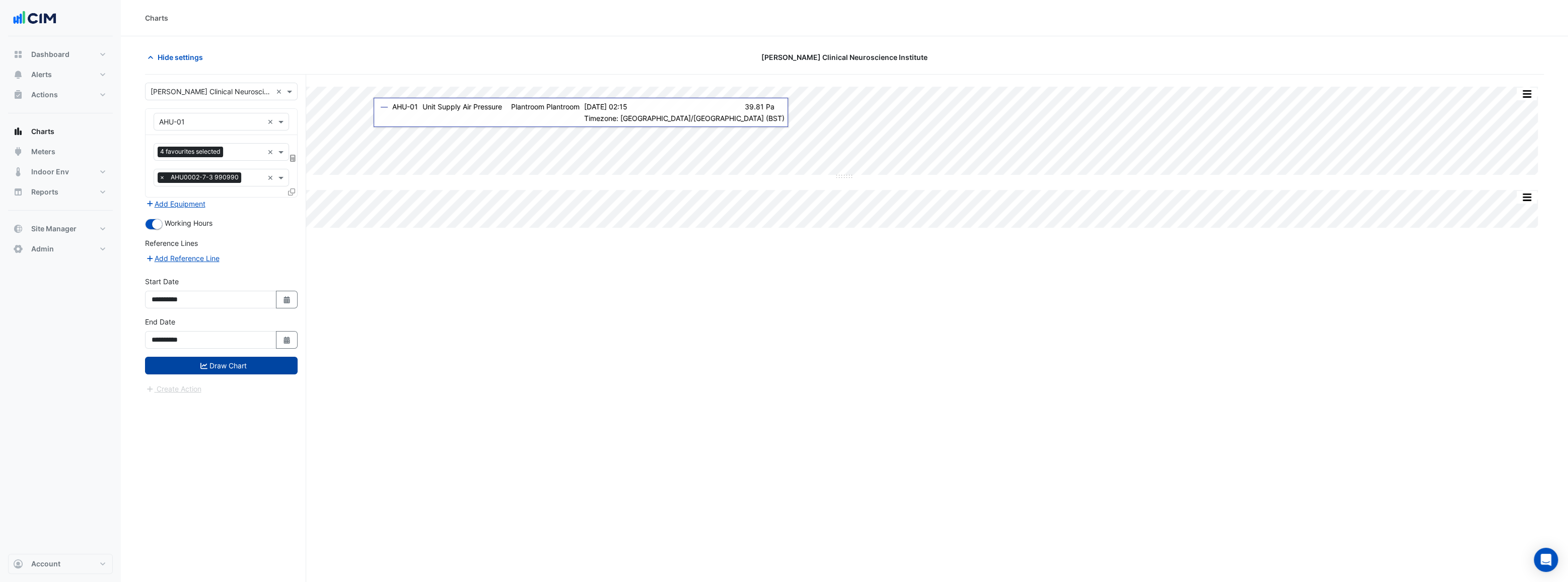
click at [256, 366] on button "Draw Chart" at bounding box center [221, 366] width 152 height 18
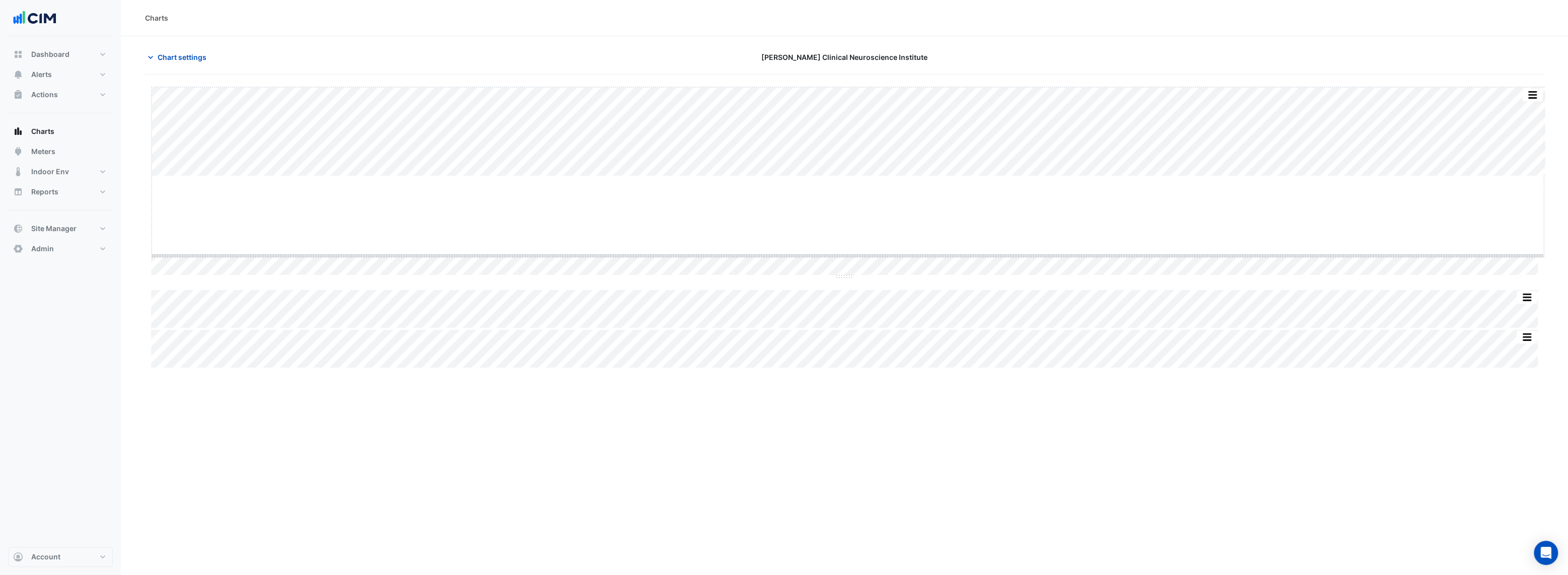
drag, startPoint x: 851, startPoint y: 176, endPoint x: 851, endPoint y: 256, distance: 80.0
click at [178, 51] on button "Chart settings" at bounding box center [179, 57] width 68 height 18
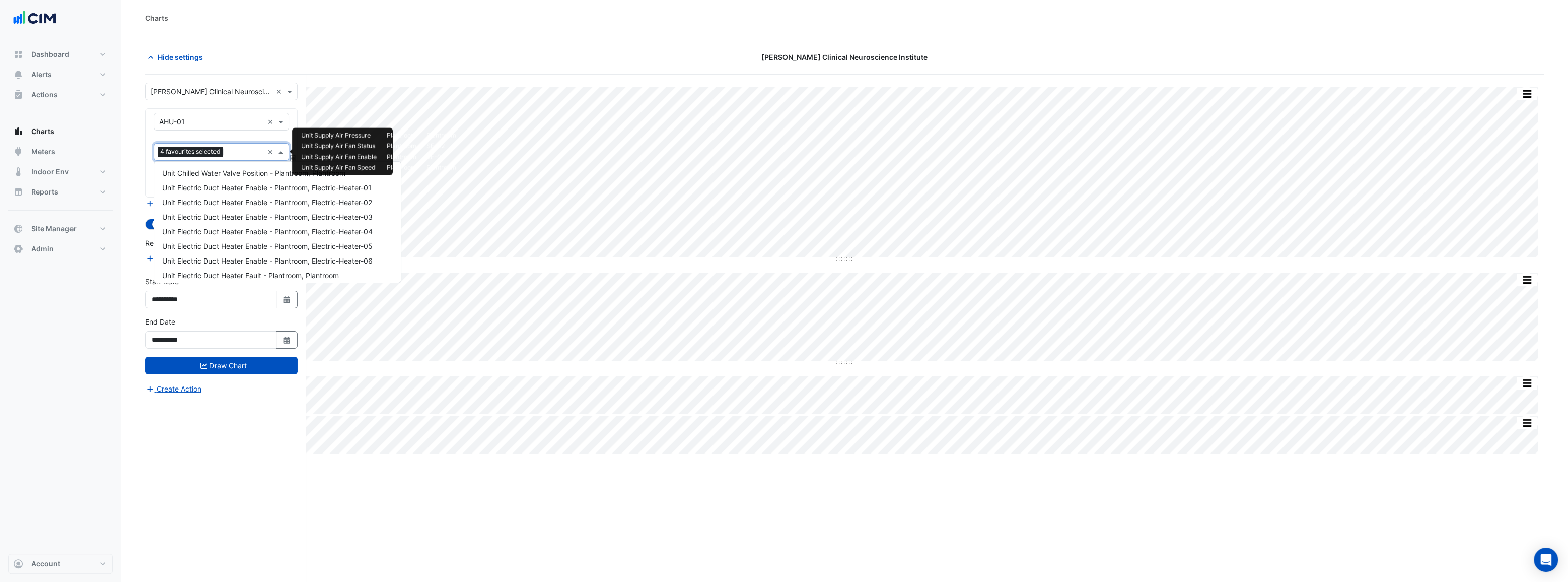
click at [243, 152] on input "text" at bounding box center [245, 153] width 36 height 11
type input "***"
click at [221, 272] on span "Unit Supply Air Fan Enable - Plantroom, SF-02" at bounding box center [238, 272] width 152 height 9
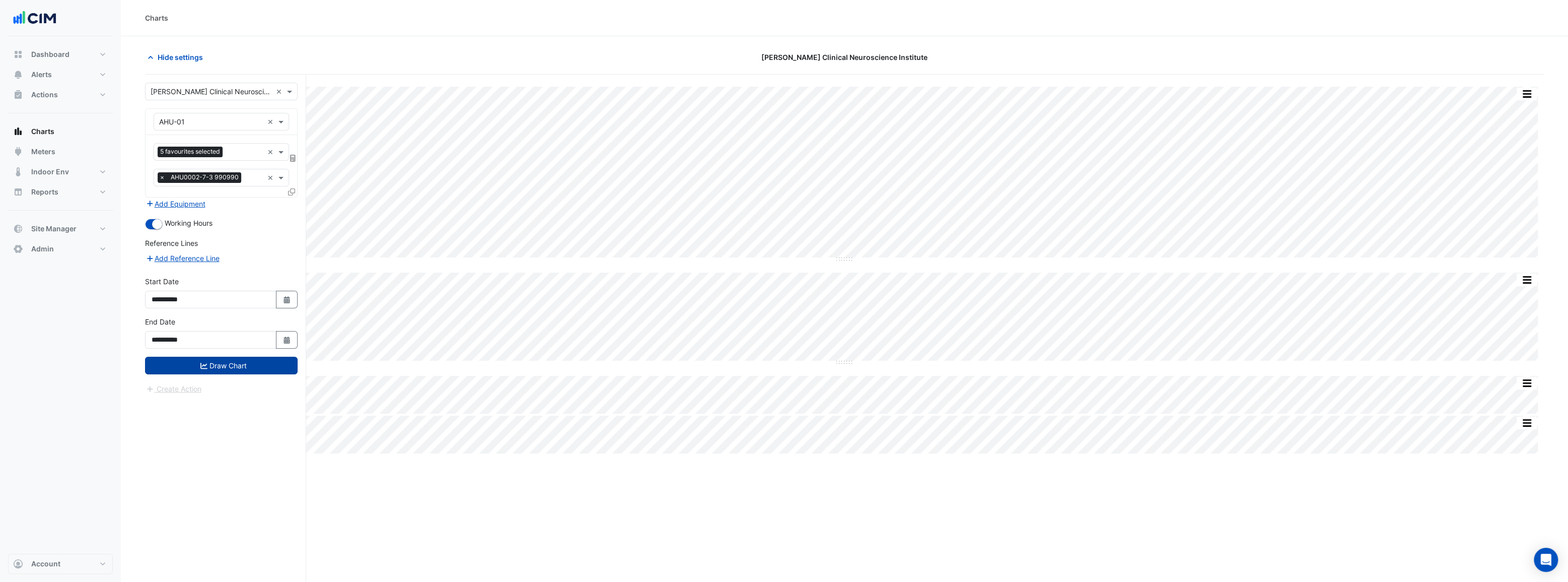
click at [229, 361] on button "Draw Chart" at bounding box center [221, 366] width 152 height 18
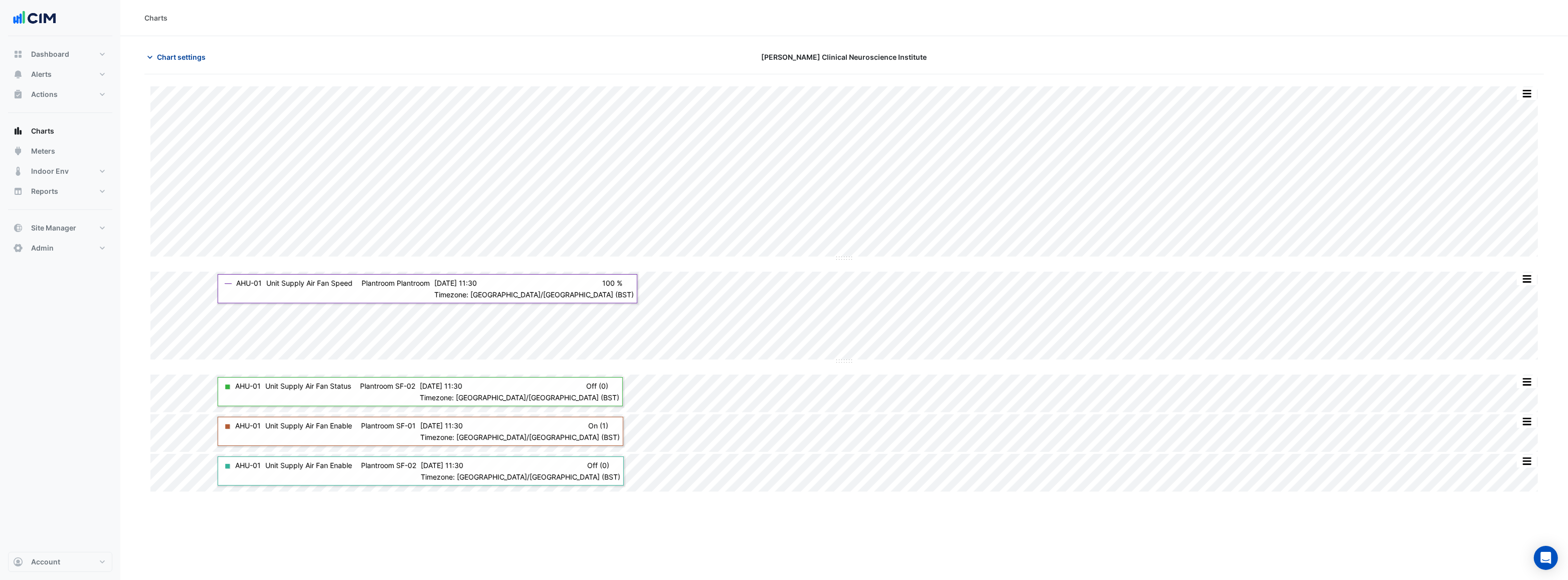
click at [185, 58] on span "Chart settings" at bounding box center [181, 57] width 48 height 11
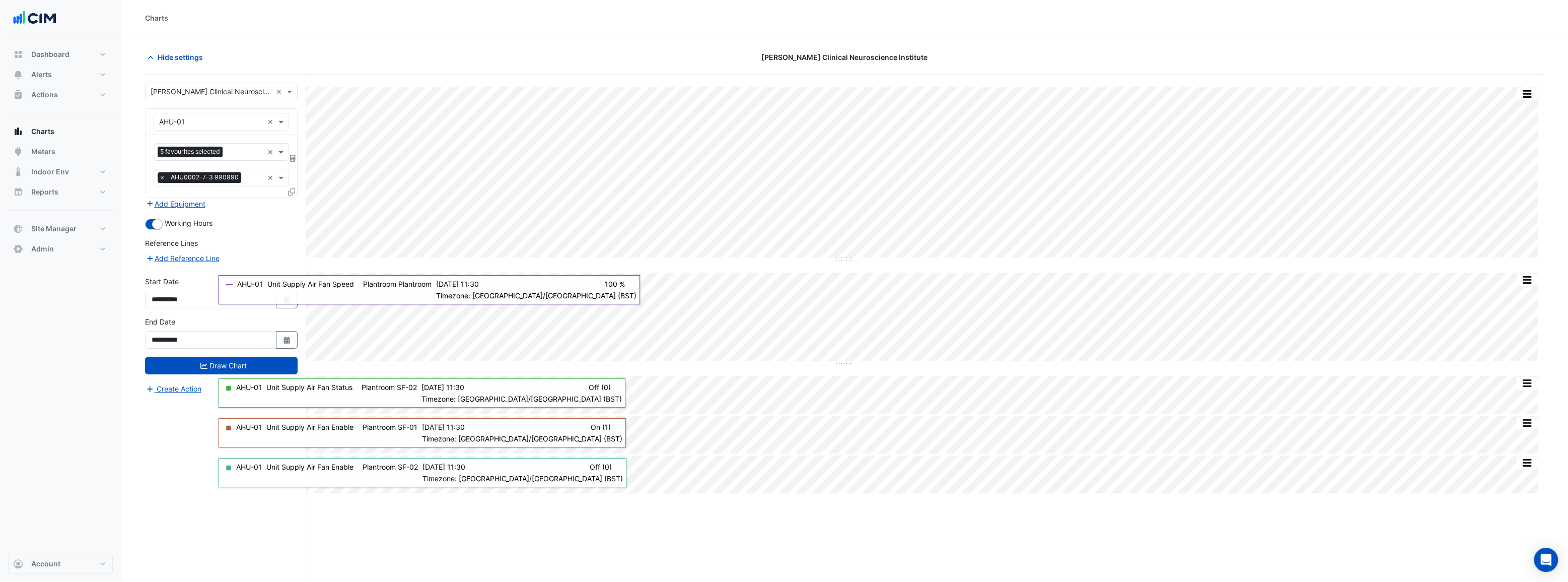
click at [243, 154] on input "text" at bounding box center [245, 153] width 37 height 11
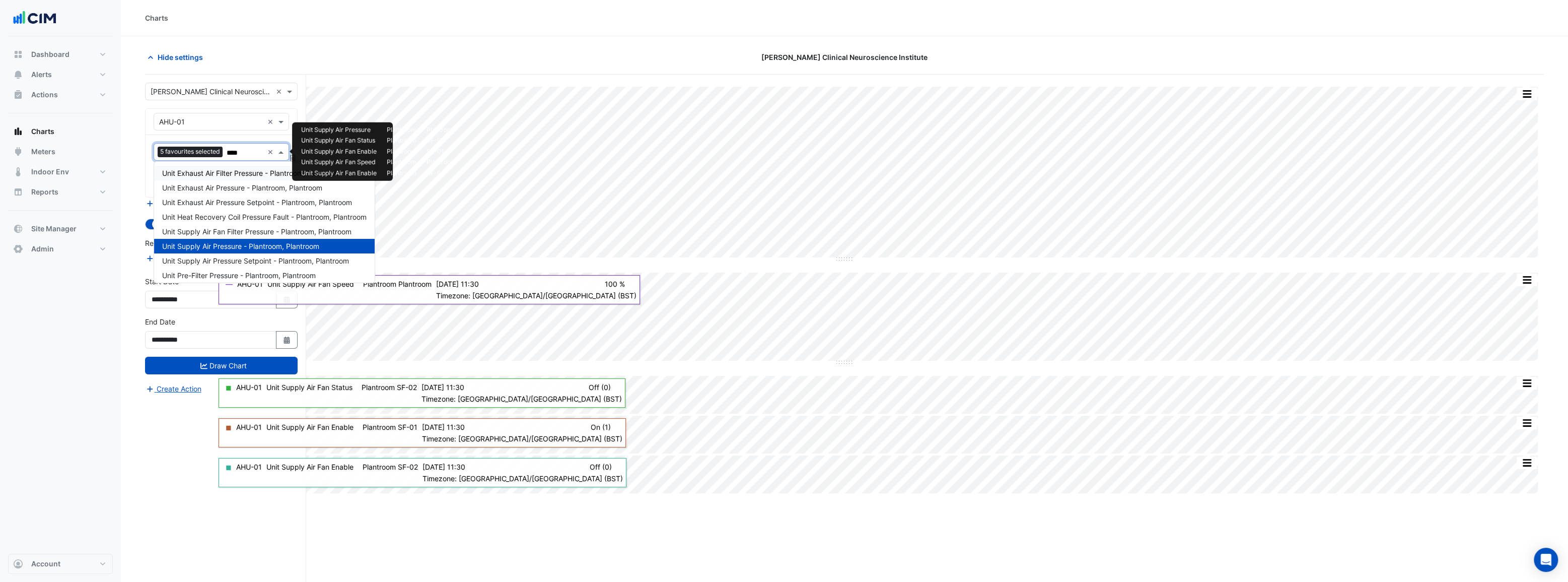
type input "*****"
click at [238, 262] on span "Unit Supply Air Pressure Setpoint - Plantroom, Plantroom" at bounding box center [256, 261] width 186 height 9
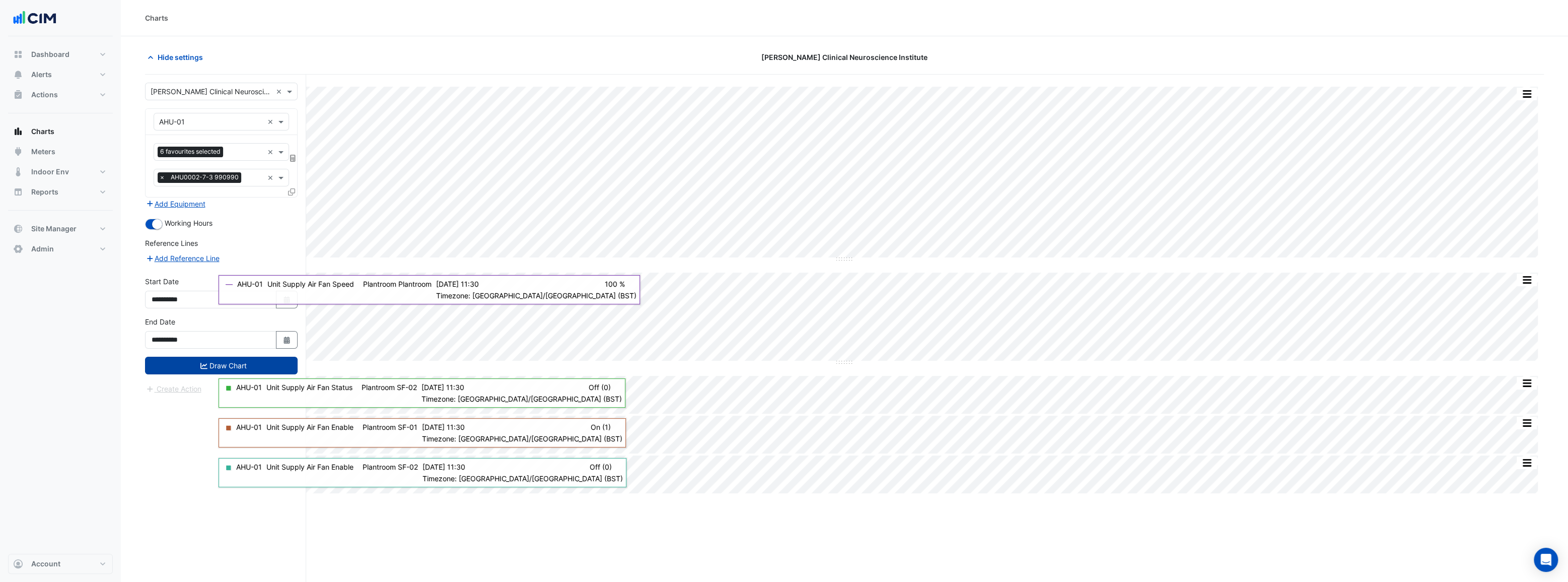
click at [225, 366] on button "Draw Chart" at bounding box center [221, 366] width 152 height 18
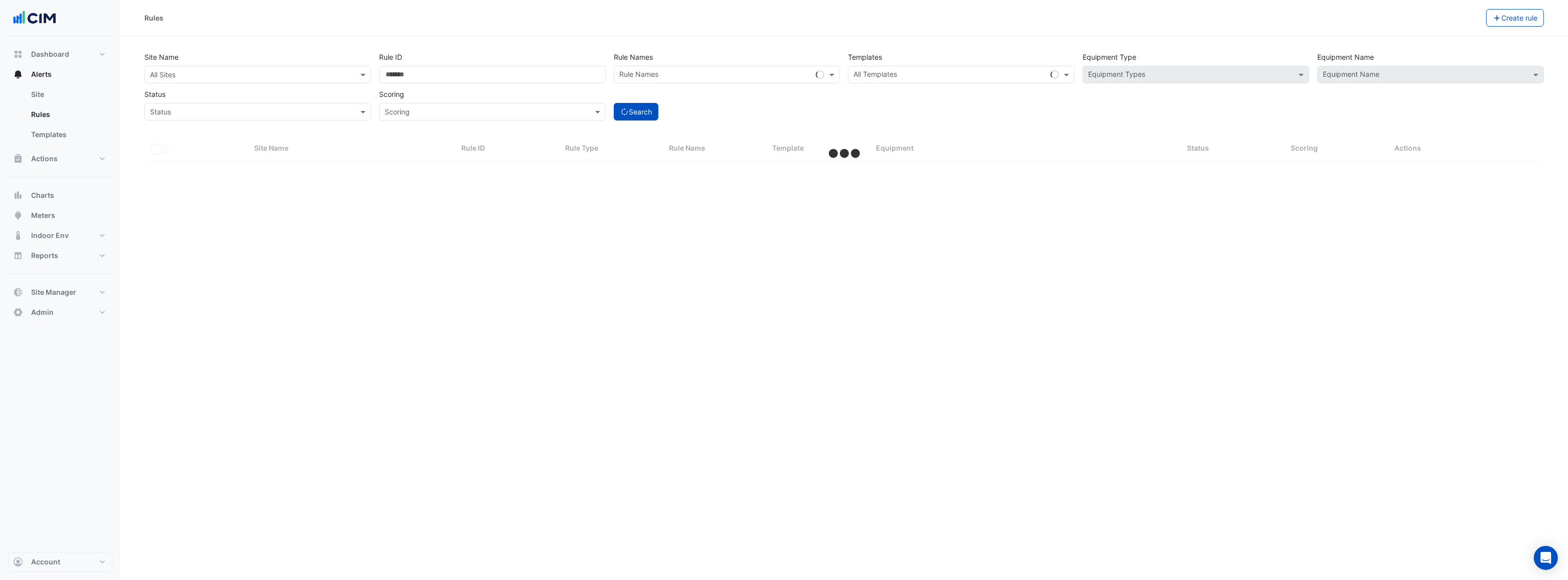
select select "***"
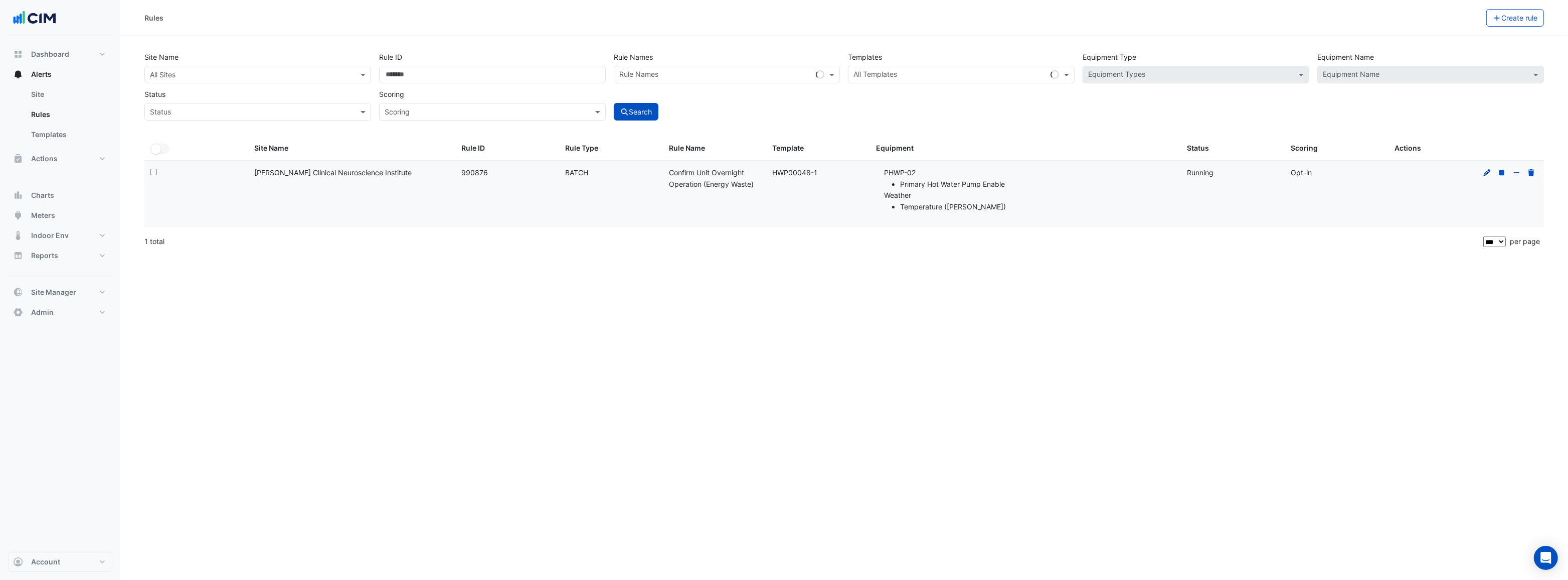
click at [1489, 169] on icon at bounding box center [1488, 172] width 9 height 7
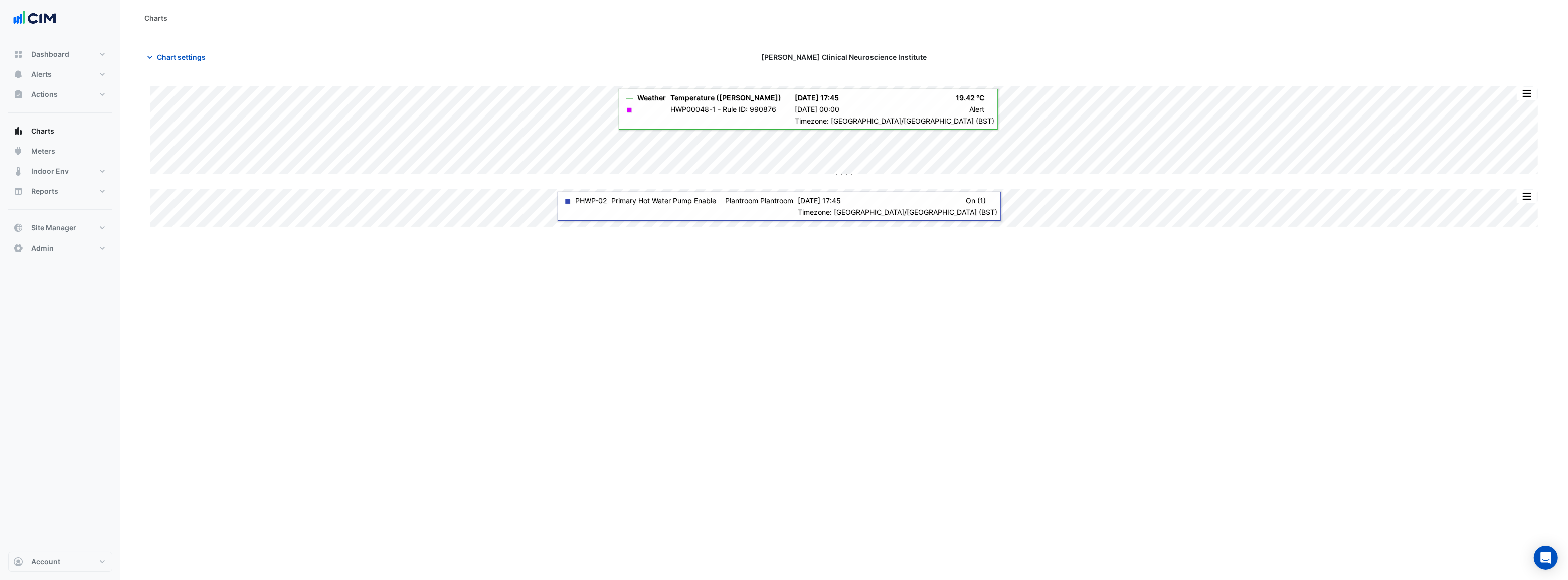
type input "**********"
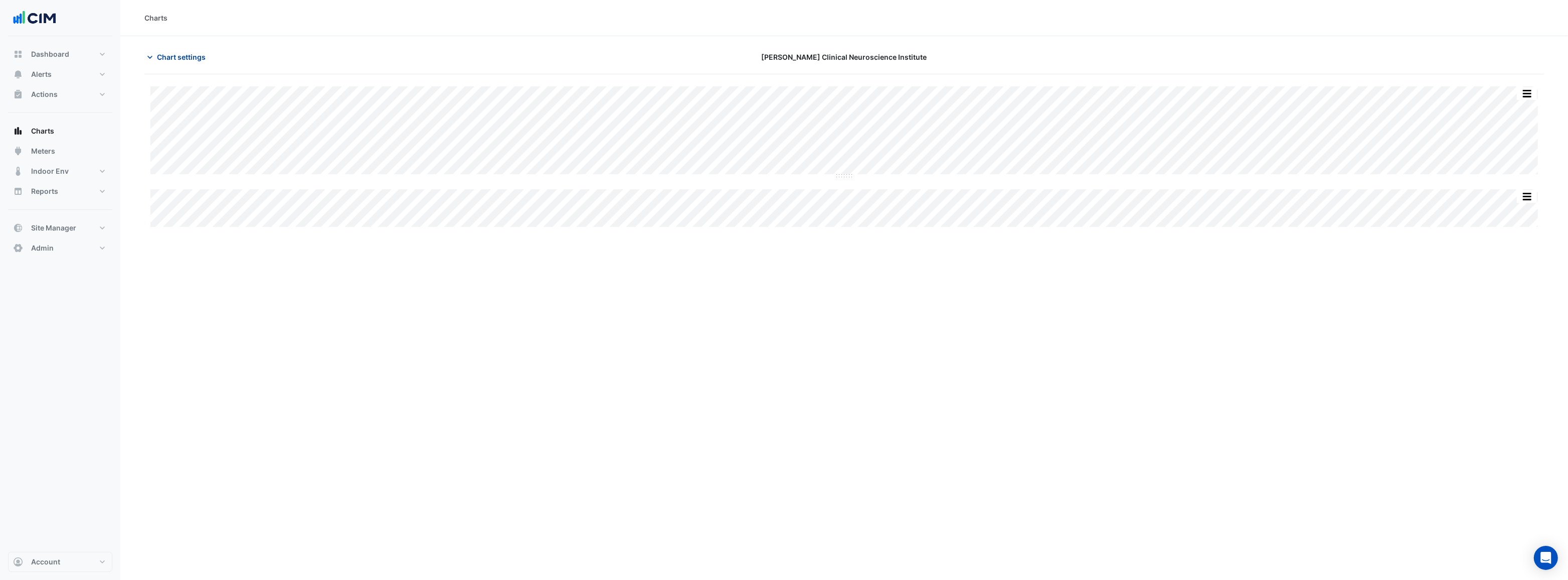
click at [182, 56] on span "Chart settings" at bounding box center [181, 57] width 48 height 11
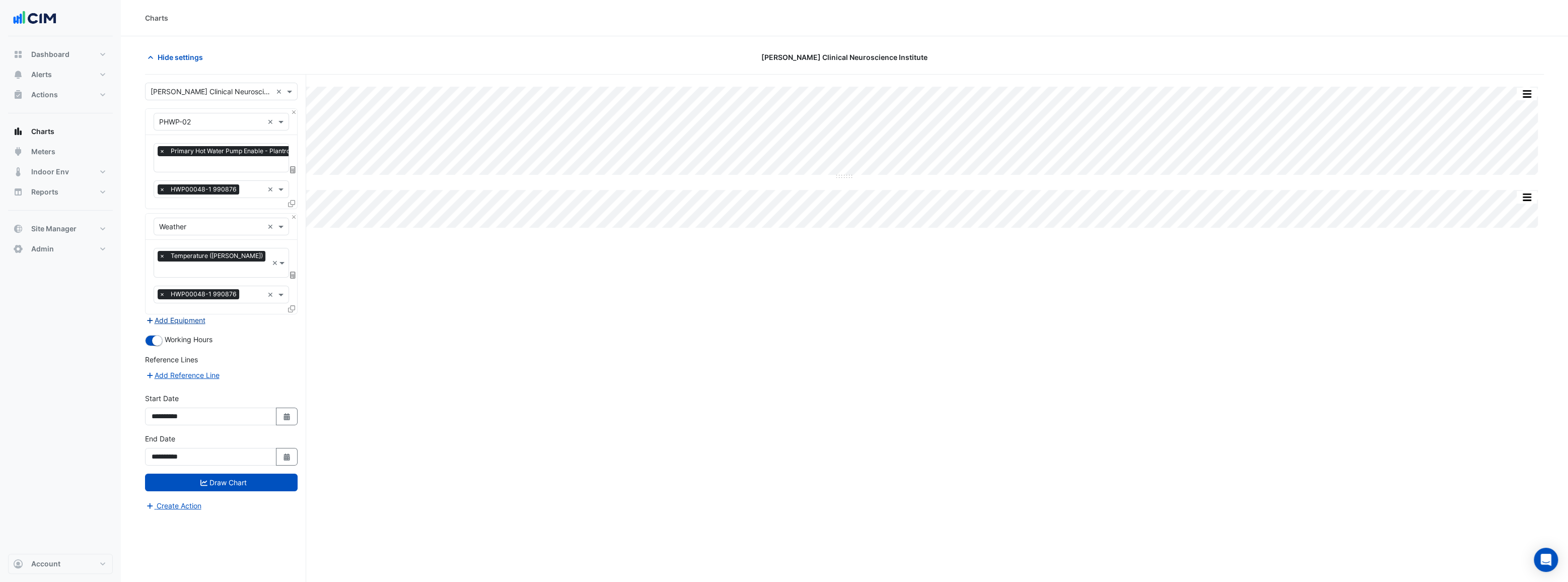
click at [178, 315] on button "Add Equipment" at bounding box center [176, 320] width 61 height 12
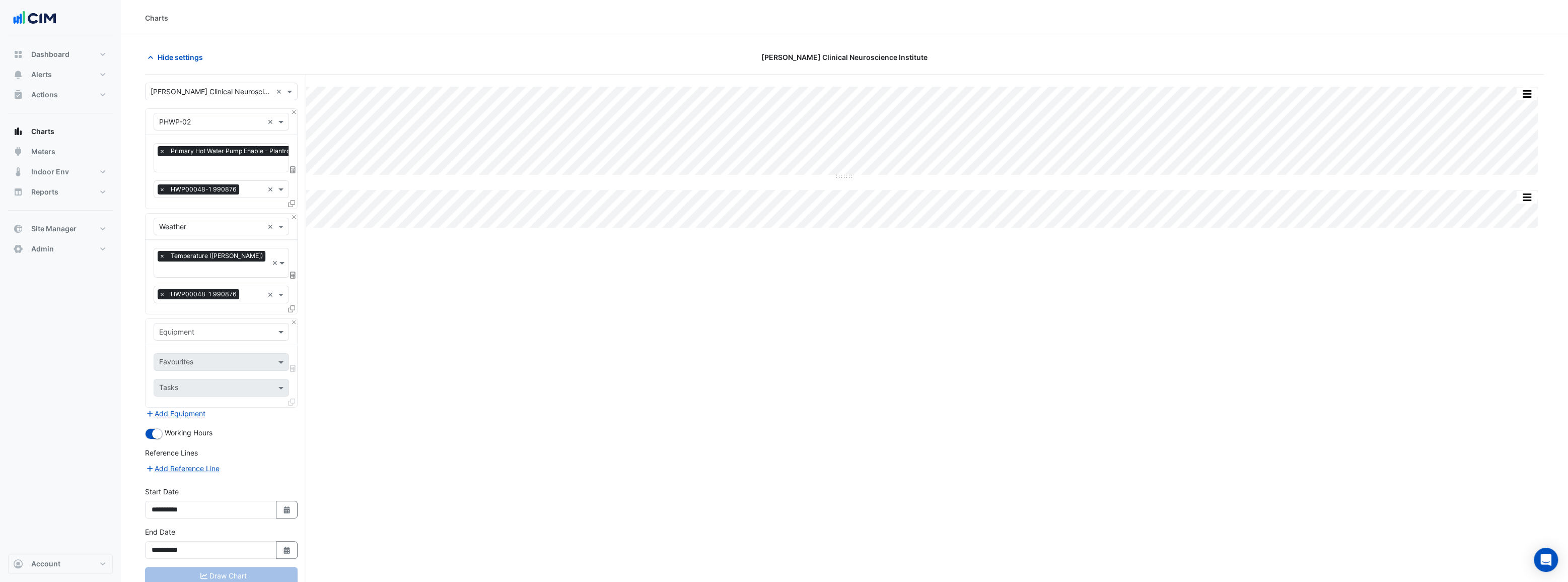
click at [192, 327] on input "text" at bounding box center [212, 333] width 104 height 11
type input "***"
click at [182, 340] on span "AHU-01" at bounding box center [175, 340] width 26 height 9
click at [193, 358] on input "text" at bounding box center [210, 363] width 101 height 11
type input "***"
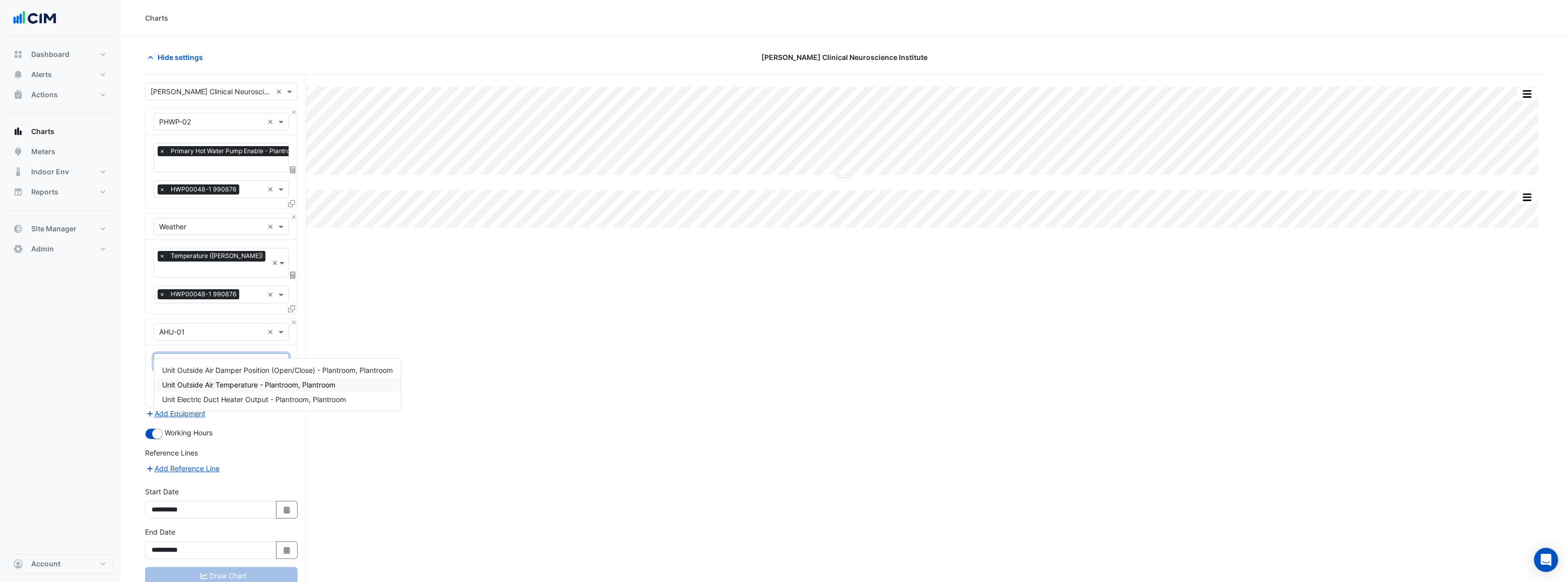
click at [212, 387] on span "Unit Outside Air Temperature - Plantroom, Plantroom" at bounding box center [248, 385] width 173 height 9
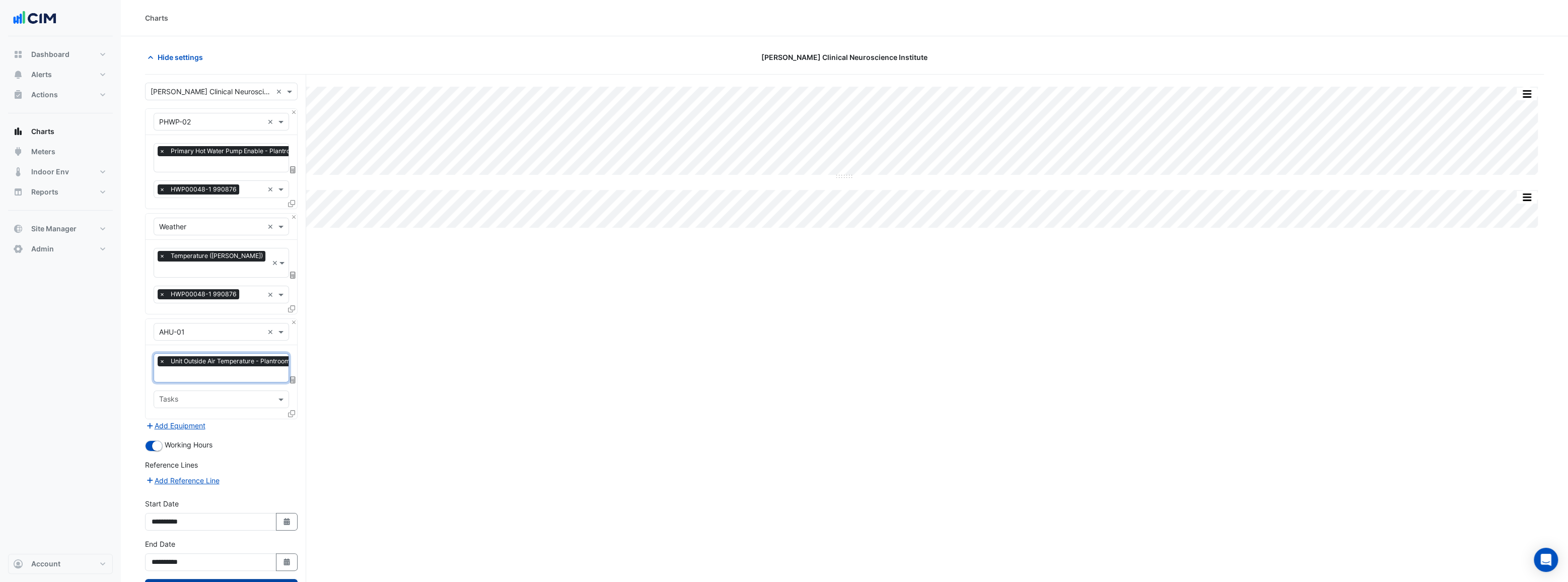
click at [233, 578] on button "Draw Chart" at bounding box center [221, 587] width 152 height 18
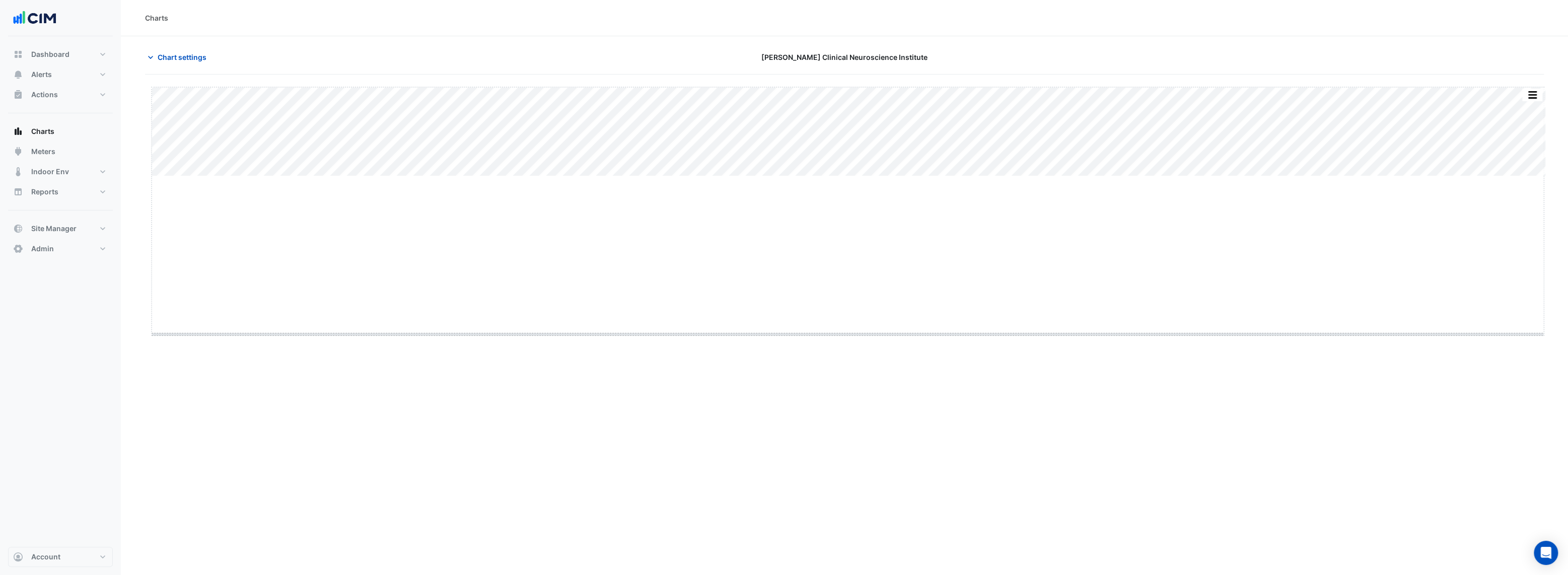
drag, startPoint x: 850, startPoint y: 177, endPoint x: 835, endPoint y: 335, distance: 158.7
drag, startPoint x: 791, startPoint y: 475, endPoint x: 796, endPoint y: 471, distance: 6.4
click at [796, 471] on div "Charts Chart settings 3 Hardman Street Split All Split None Print Save as JPEG …" at bounding box center [848, 291] width 1454 height 582
click at [197, 56] on span "Chart settings" at bounding box center [182, 57] width 48 height 11
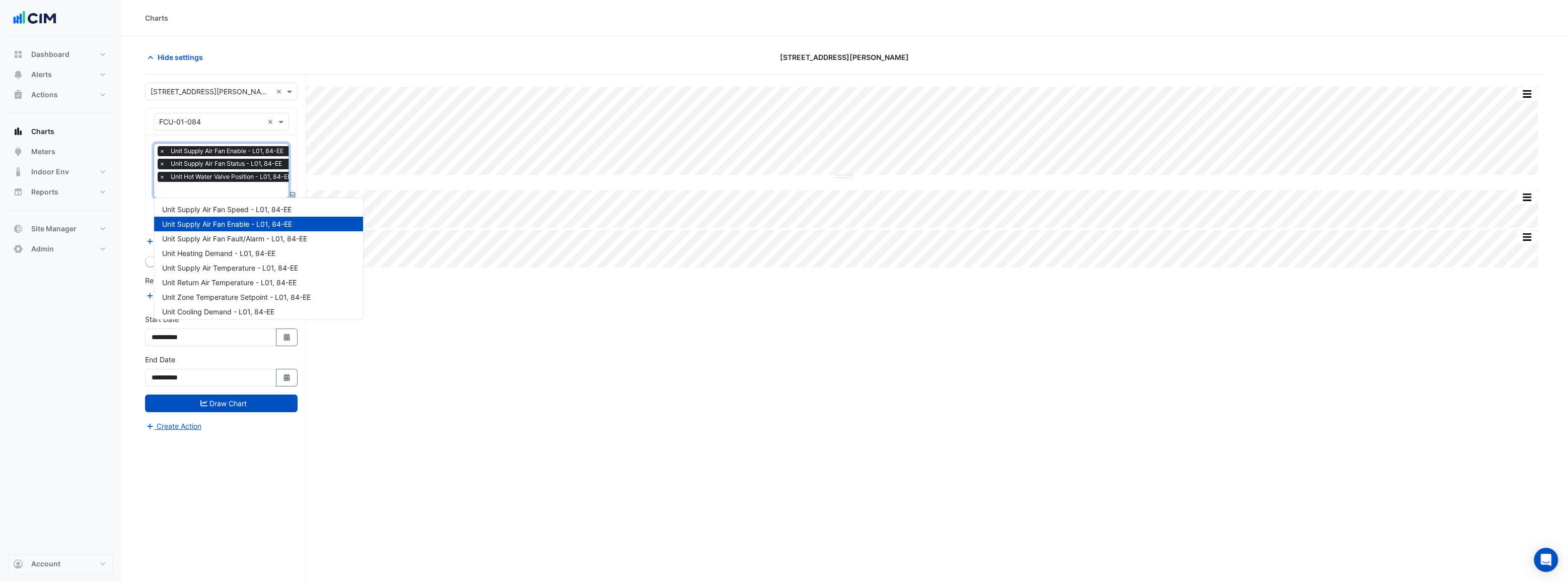
scroll to position [0, 5]
click at [196, 194] on input "text" at bounding box center [222, 191] width 137 height 11
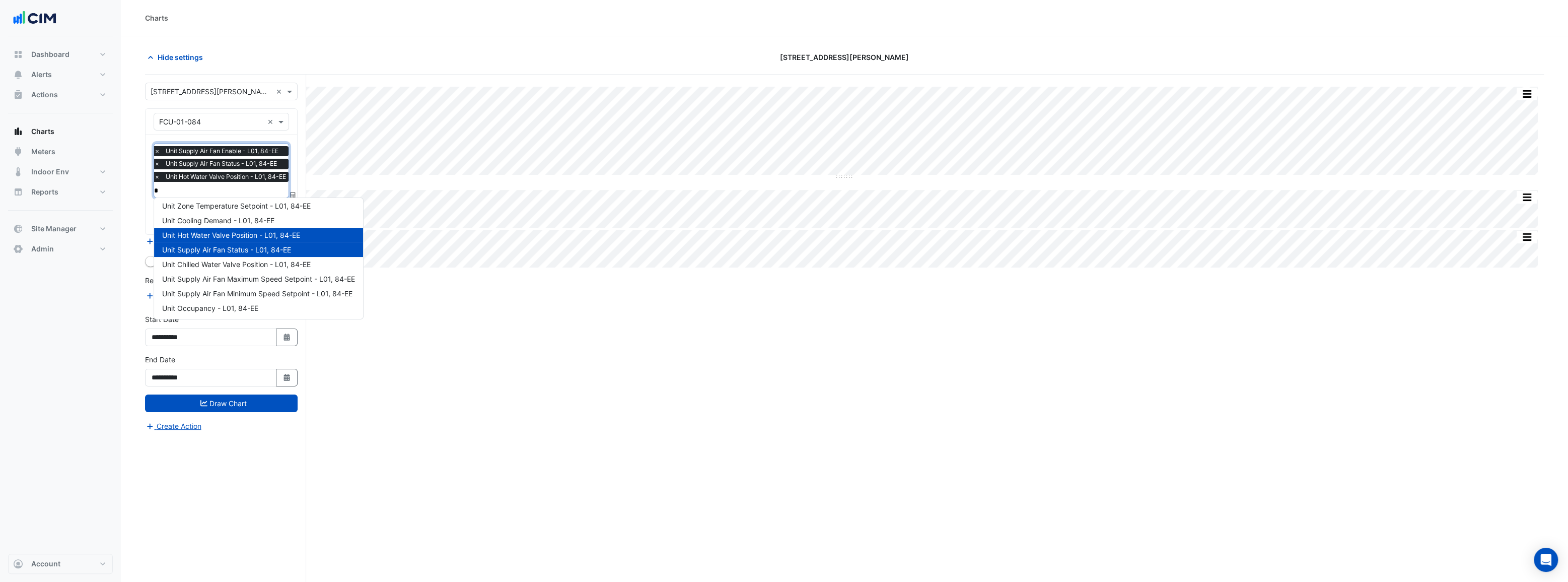
scroll to position [0, 0]
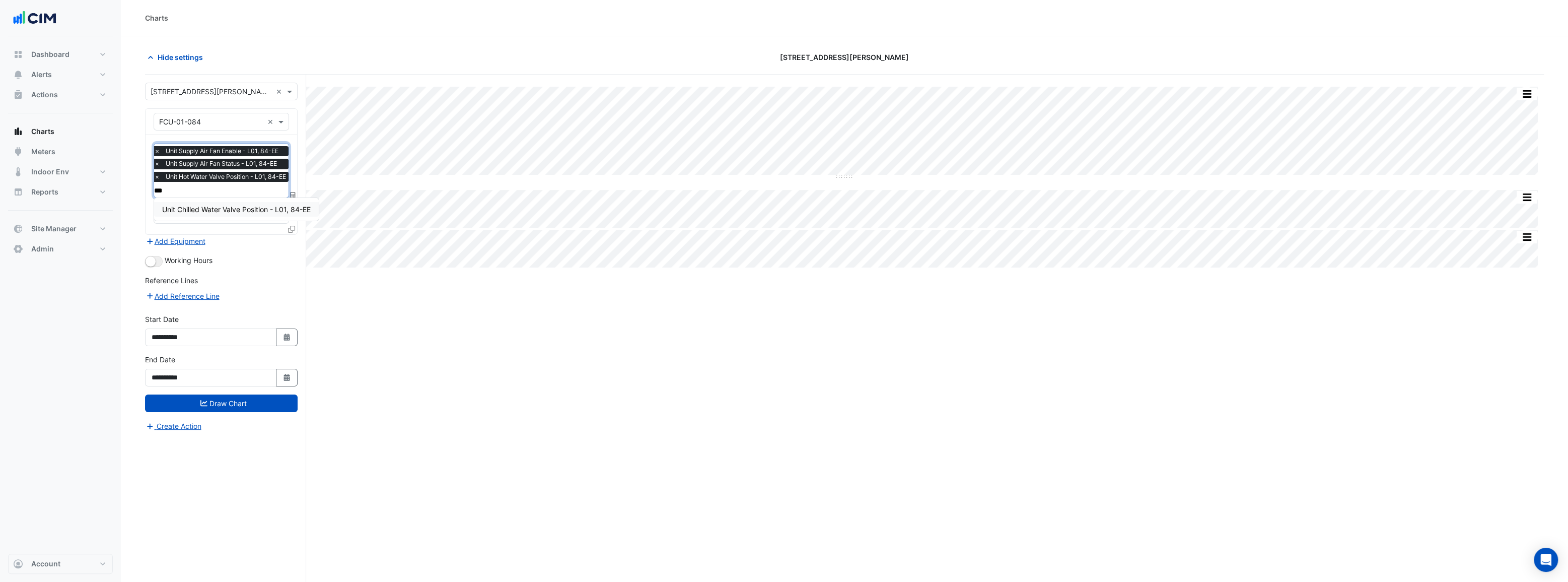
type input "****"
click at [218, 207] on span "Unit Chilled Water Valve Position - L01, 84-EE" at bounding box center [237, 210] width 149 height 9
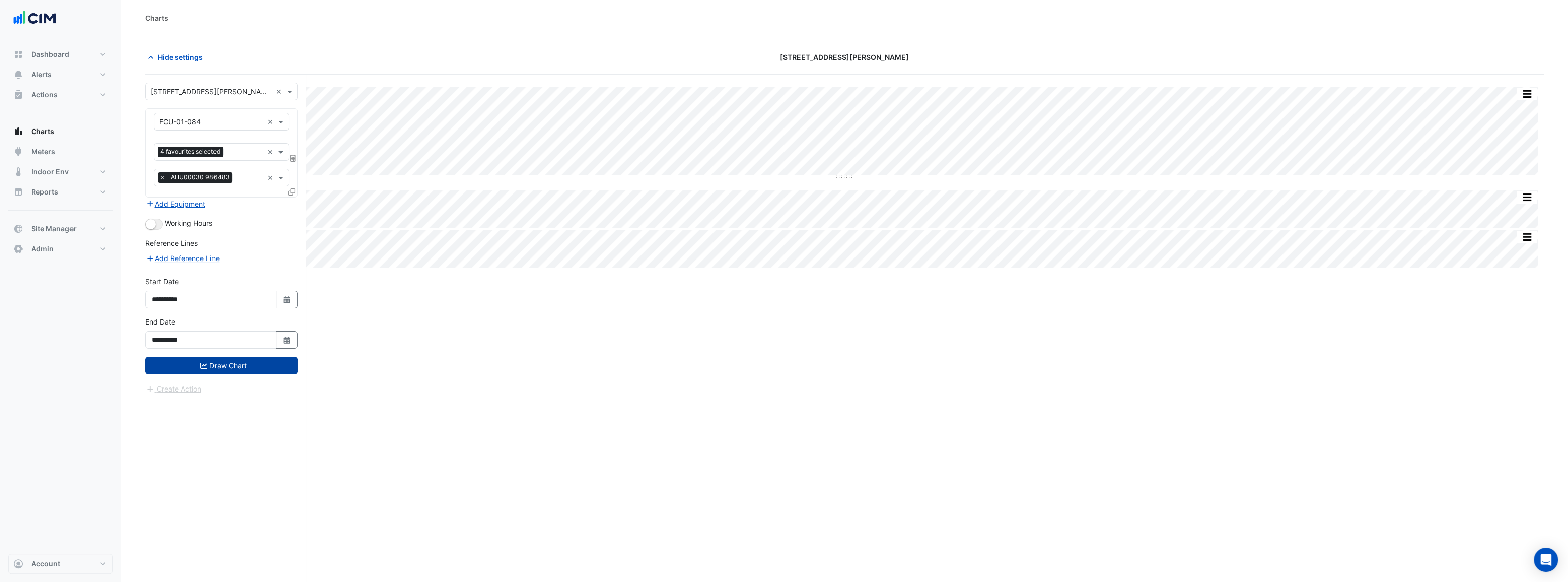
click at [226, 364] on button "Draw Chart" at bounding box center [221, 366] width 152 height 18
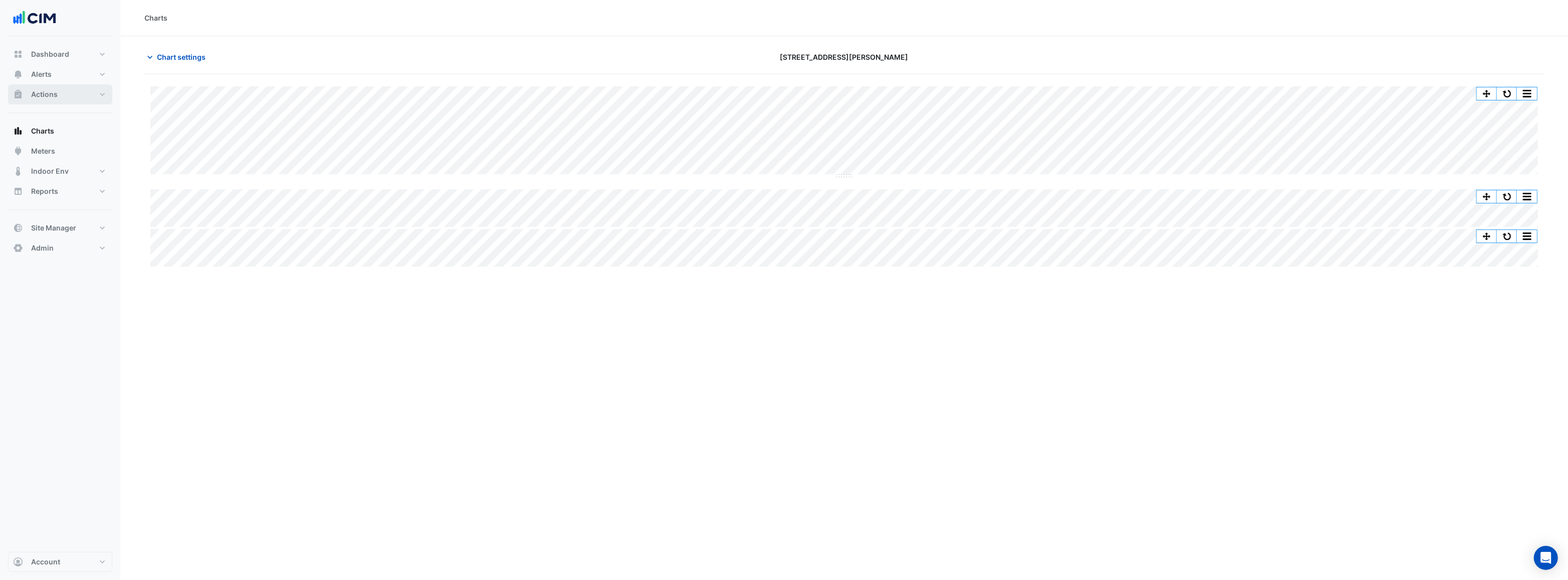
click at [42, 88] on button "Actions" at bounding box center [60, 94] width 104 height 20
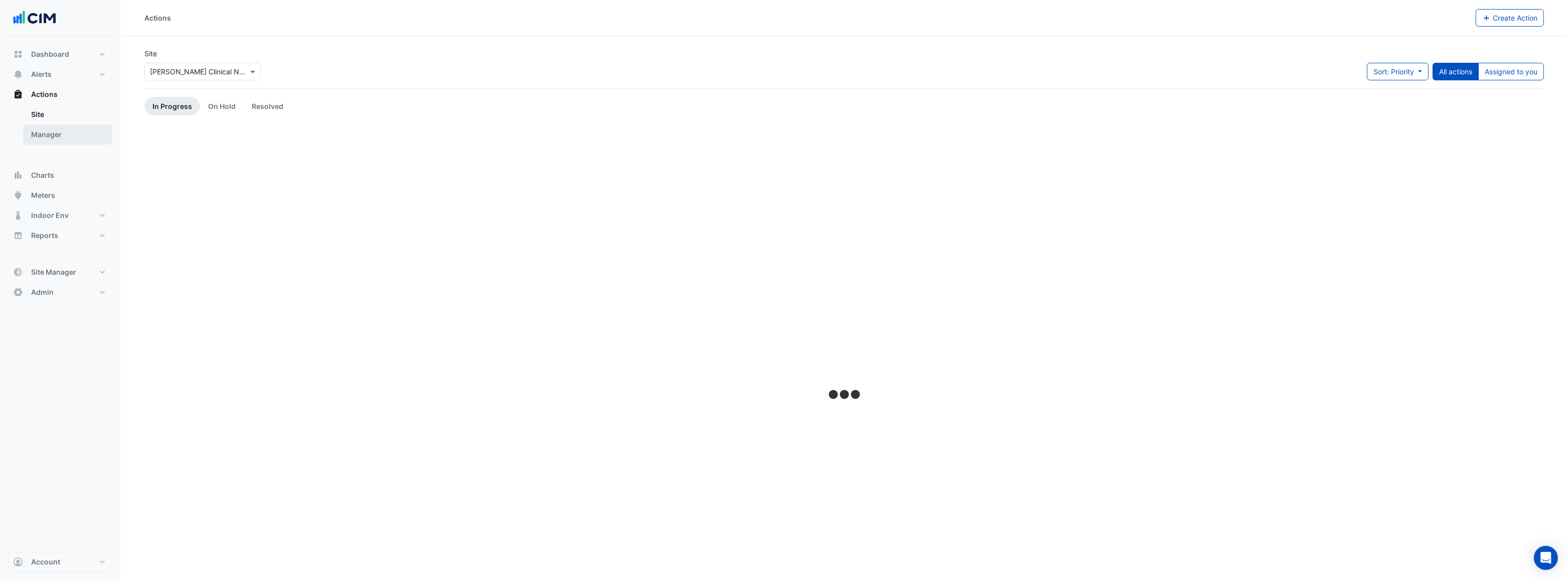
drag, startPoint x: 43, startPoint y: 135, endPoint x: 60, endPoint y: 136, distance: 17.0
click at [43, 135] on link "Manager" at bounding box center [68, 134] width 89 height 20
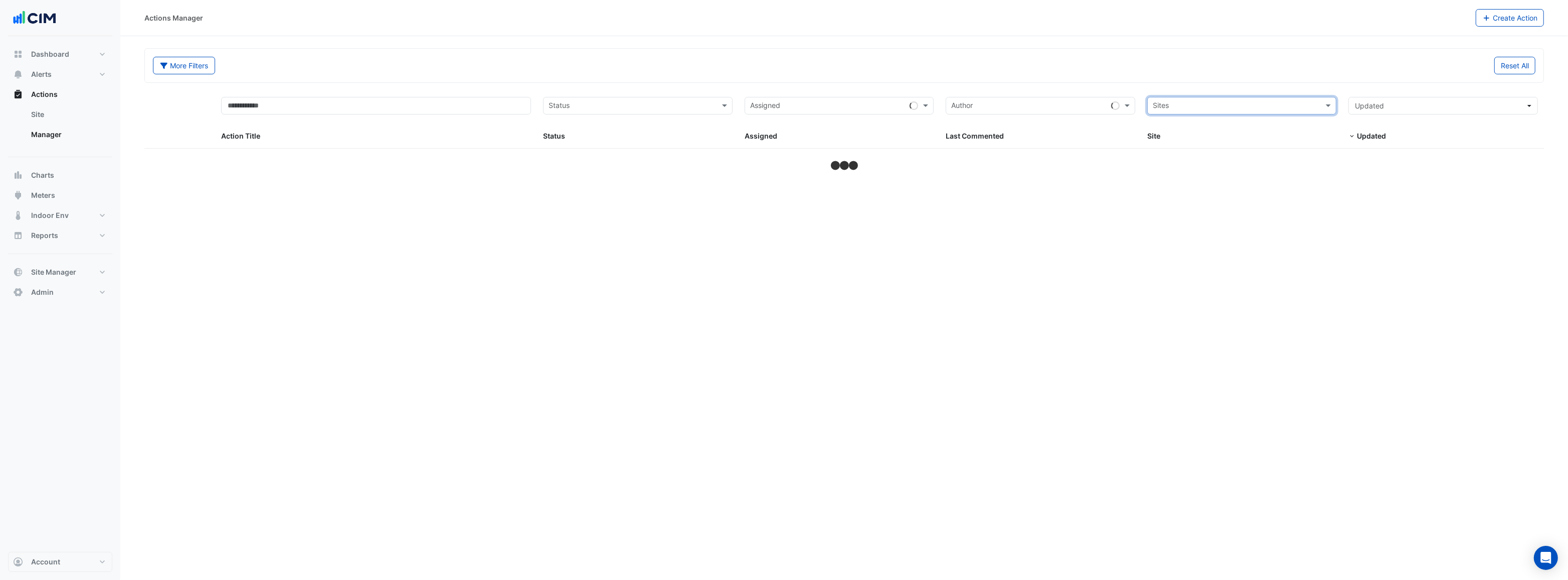
click at [1265, 105] on input "text" at bounding box center [1236, 106] width 167 height 12
type input "****"
click at [164, 63] on icon "button" at bounding box center [164, 65] width 7 height 6
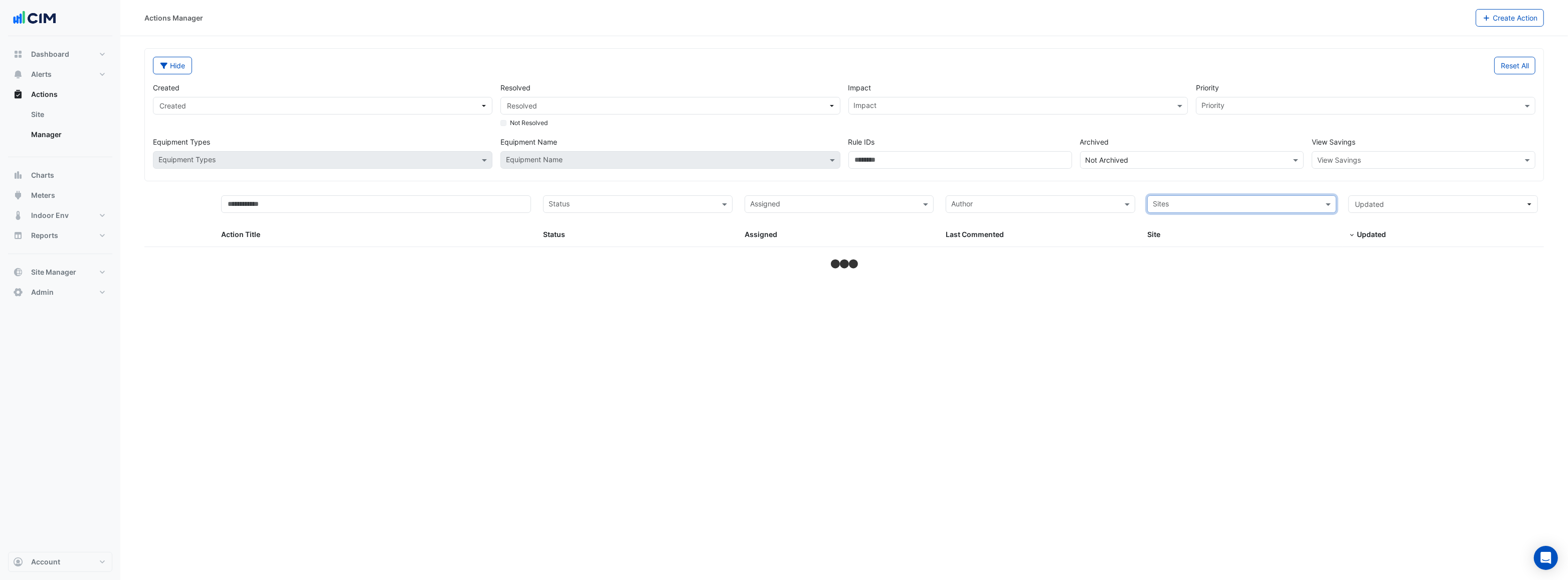
click at [1280, 206] on input "text" at bounding box center [1236, 205] width 167 height 12
type input "*******"
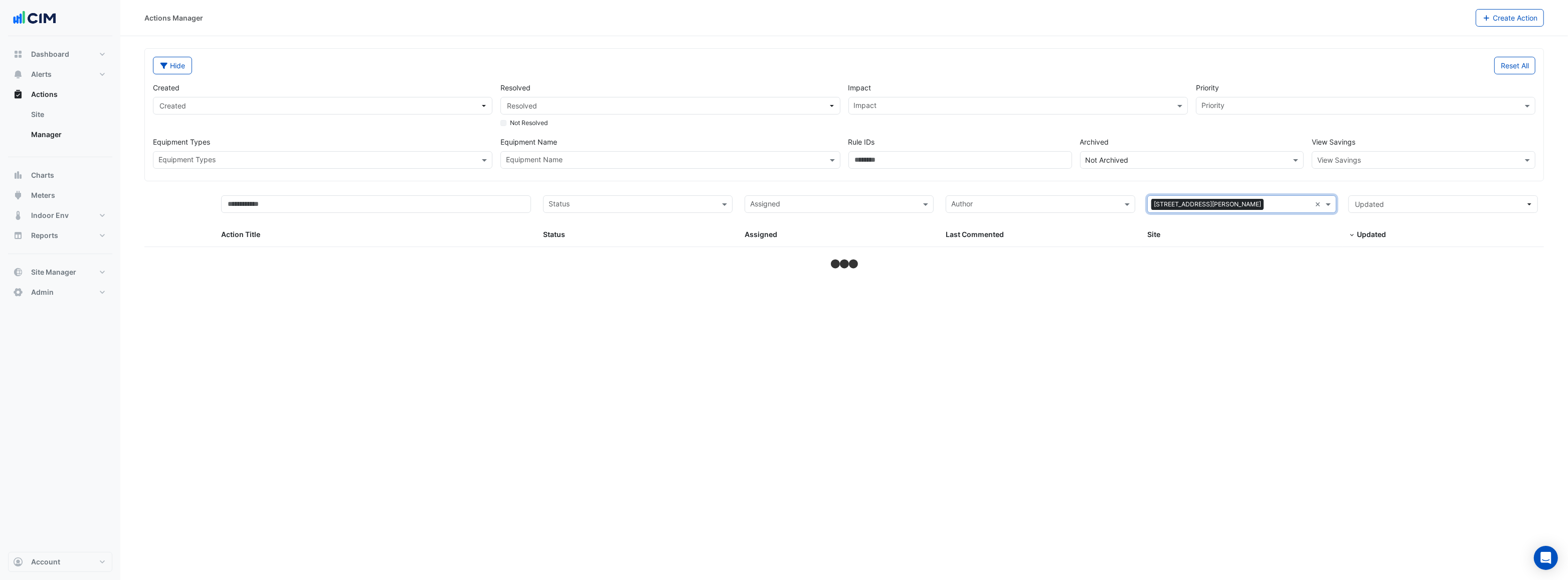
select select "***"
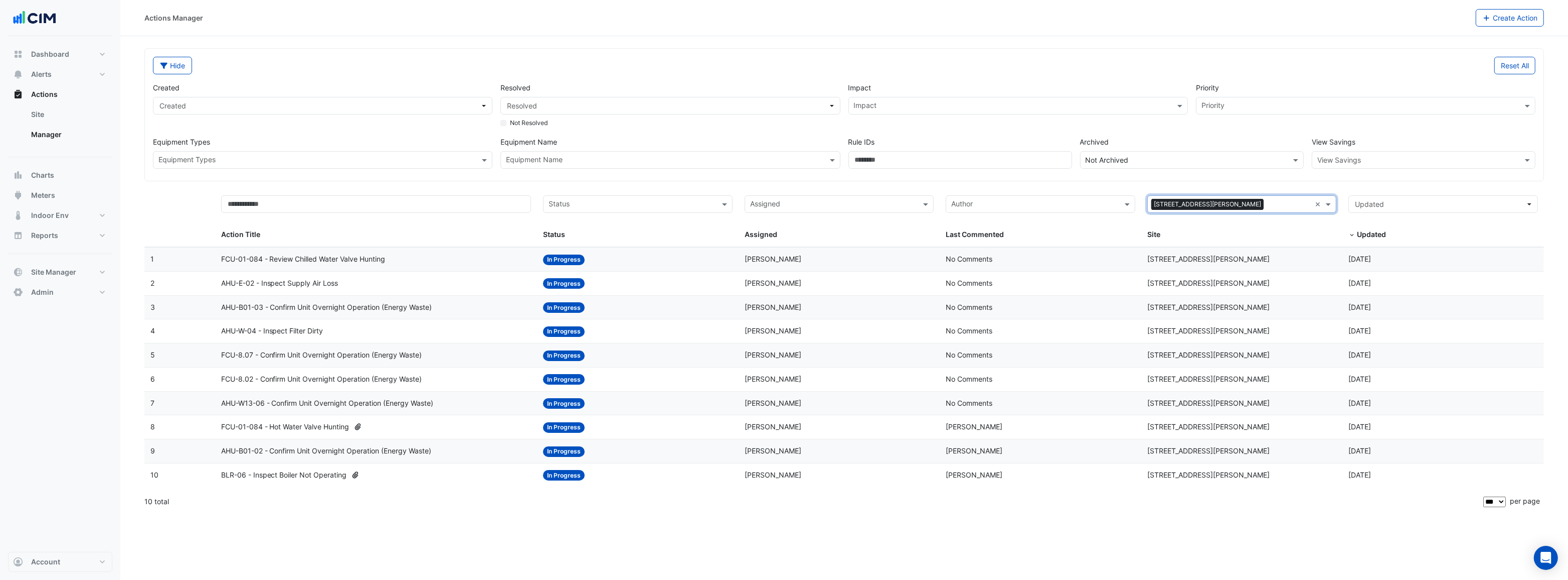
click at [311, 280] on span "AHU-E-02 - Inspect Supply Air Loss" at bounding box center [279, 283] width 117 height 12
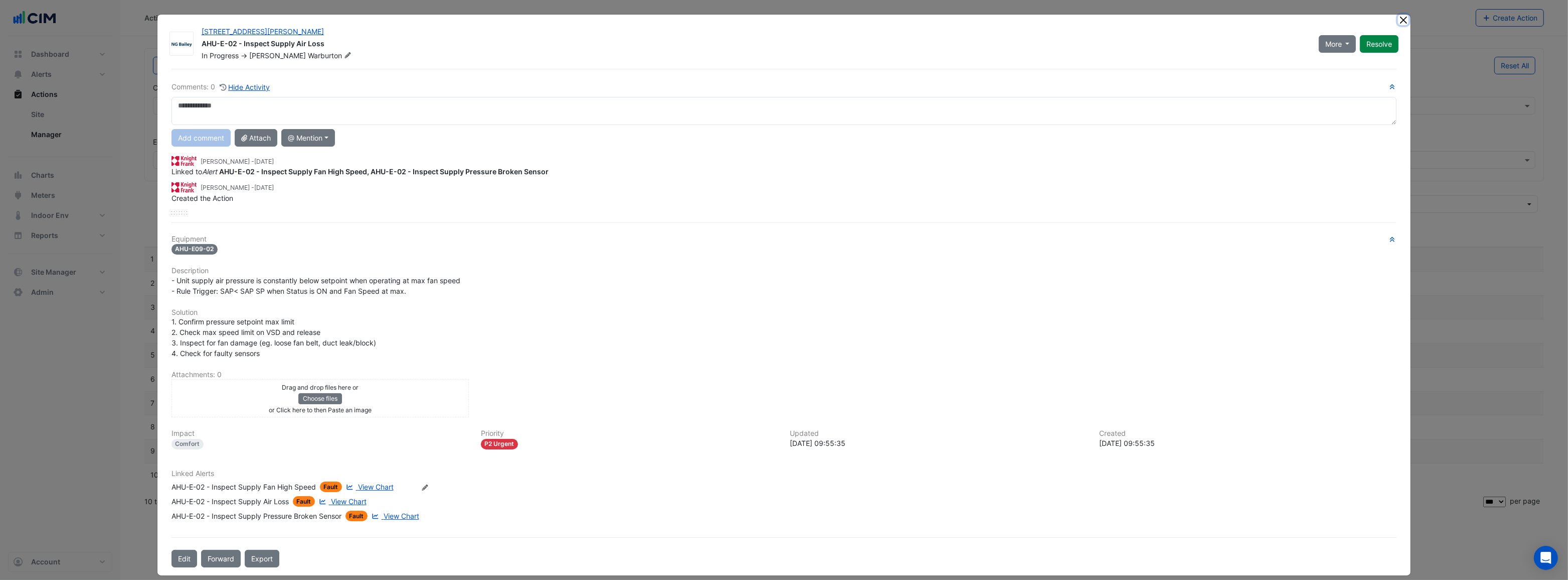
click at [1405, 20] on button "Close" at bounding box center [1404, 20] width 11 height 11
